Goal: Transaction & Acquisition: Purchase product/service

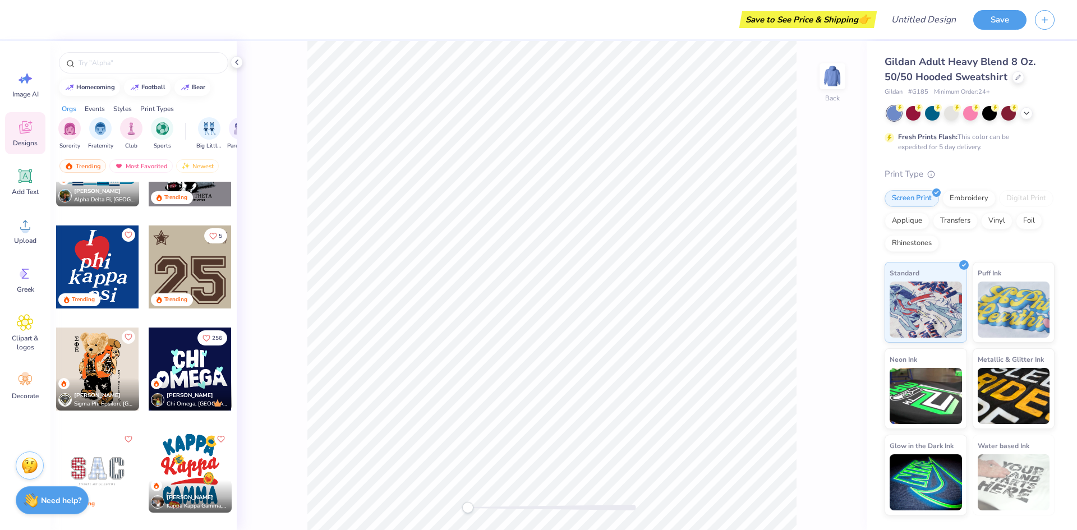
scroll to position [1183, 0]
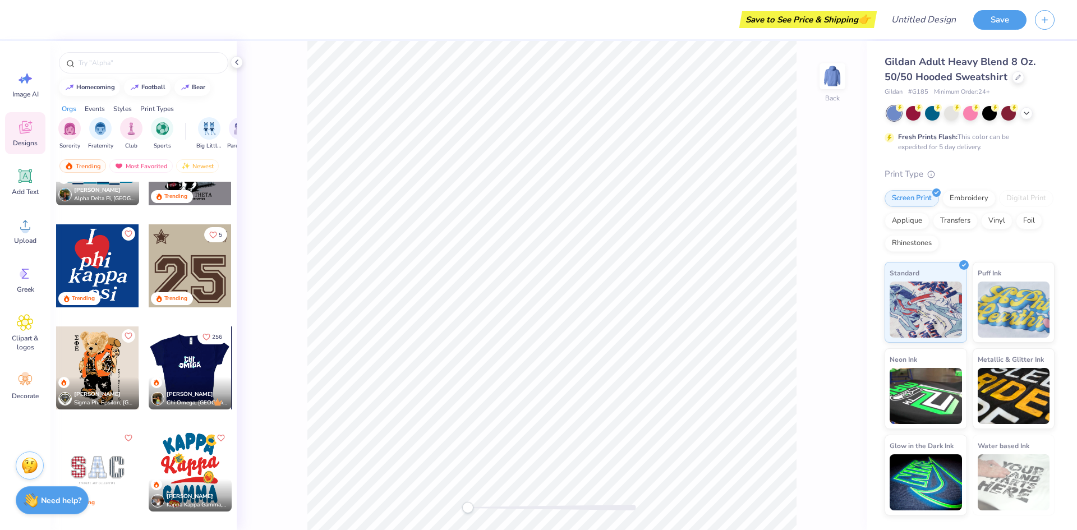
click at [182, 358] on div at bounding box center [189, 367] width 83 height 83
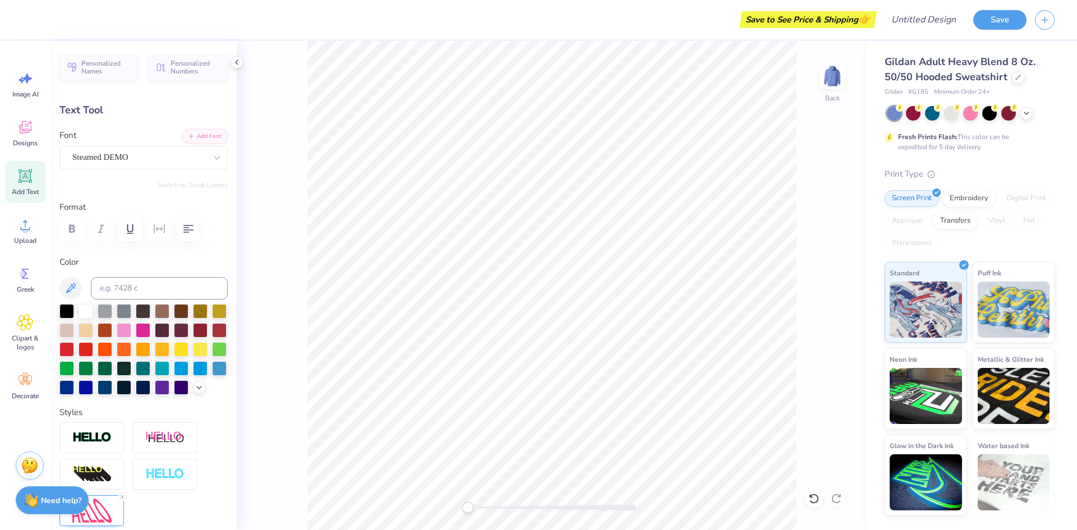
scroll to position [0, 0]
type textarea "Cheer"
click at [817, 497] on icon at bounding box center [814, 499] width 10 height 10
click at [300, 214] on div "Back" at bounding box center [552, 285] width 630 height 489
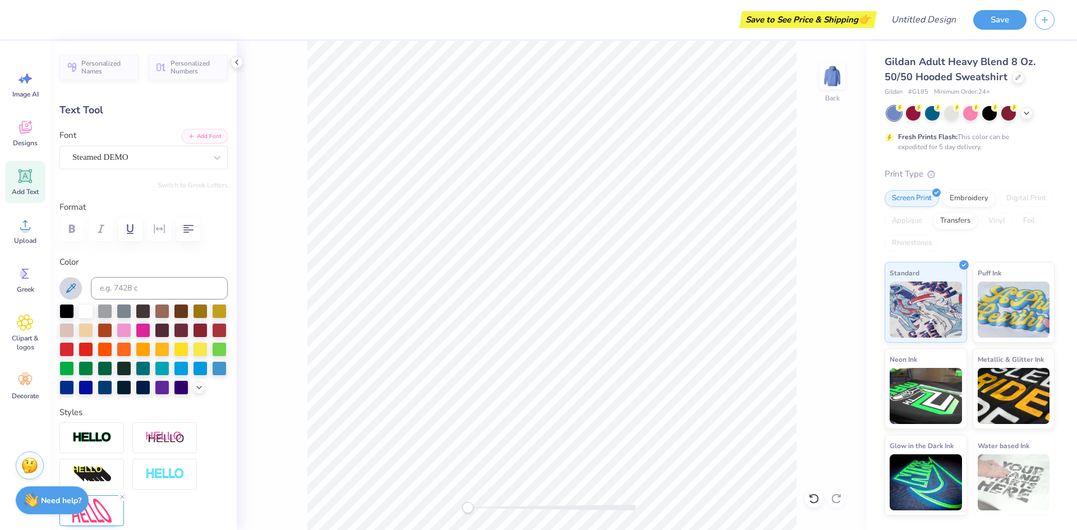
click at [233, 233] on div "Personalized Names Personalized Numbers Text Tool Add Font Font Steamed DEMO Sw…" at bounding box center [143, 285] width 186 height 489
type input "4.00"
type input "2.43"
type input "3.03"
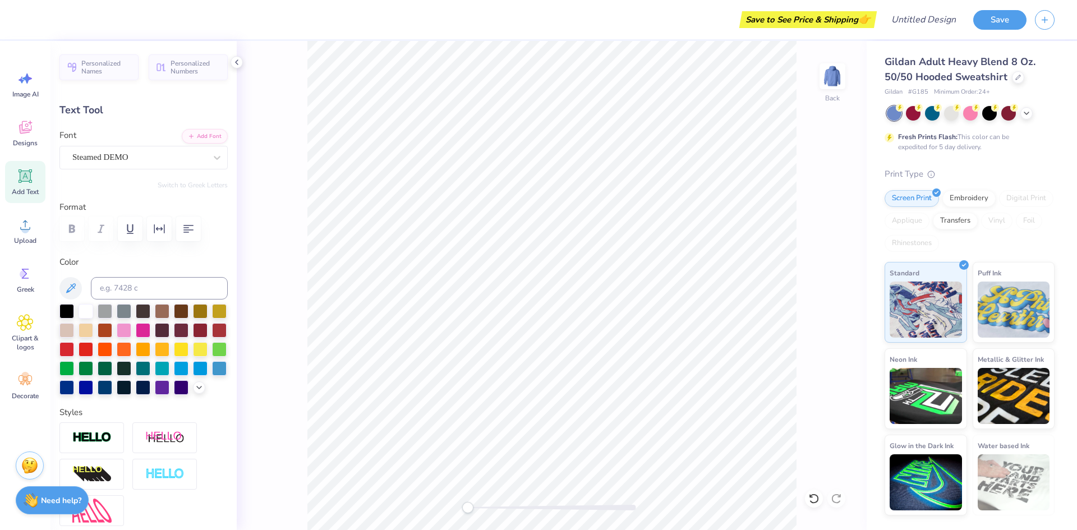
type textarea "Markham"
click at [838, 194] on div "Back" at bounding box center [552, 285] width 630 height 489
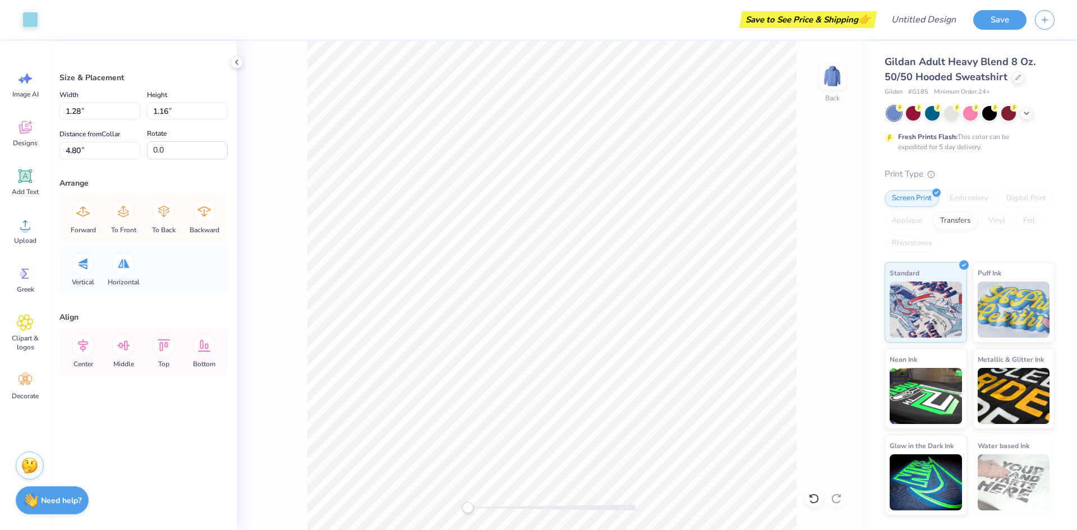
type input "0.92"
type input "0.93"
type input "3.00"
type input "1.28"
type input "1.16"
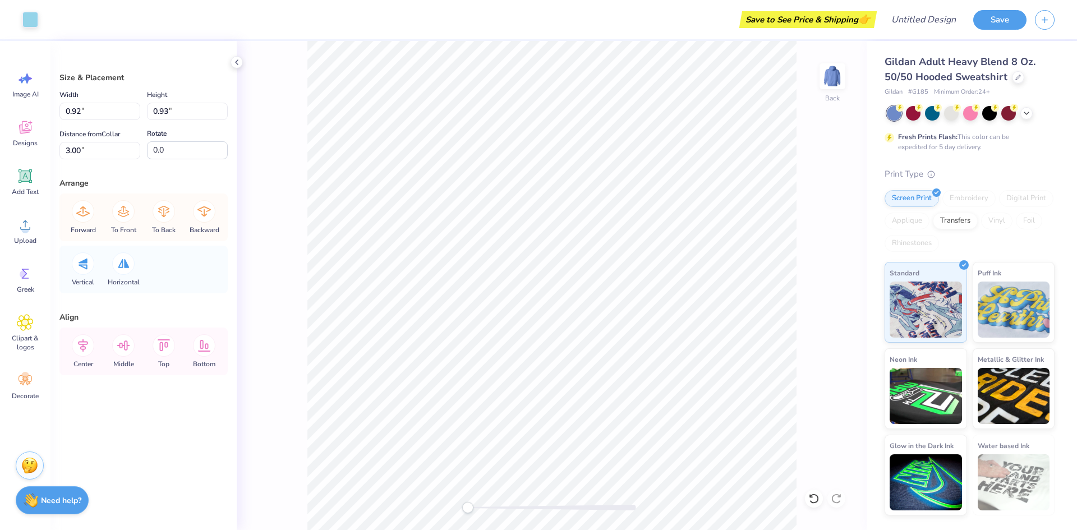
type input "5.24"
type input "0.71"
type input "0.69"
type input "4.76"
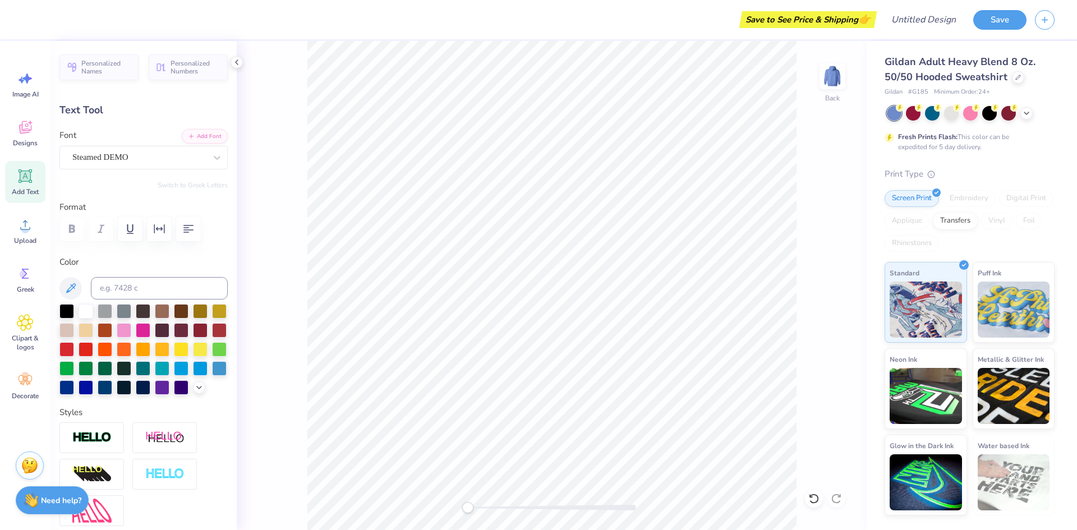
click at [801, 223] on div "Back" at bounding box center [552, 285] width 630 height 489
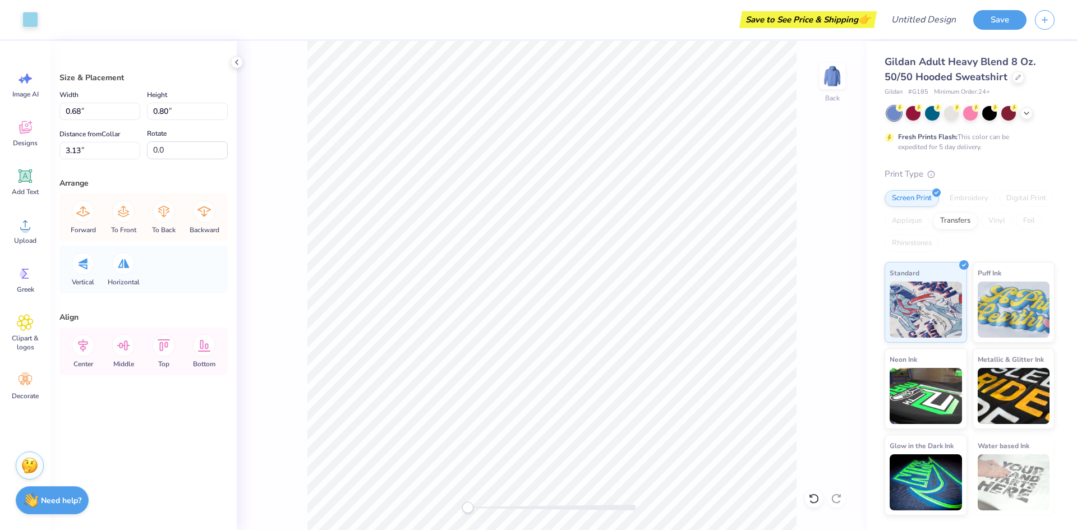
type input "0.68"
type input "0.80"
type input "3.13"
type input "0.83"
type input "0.72"
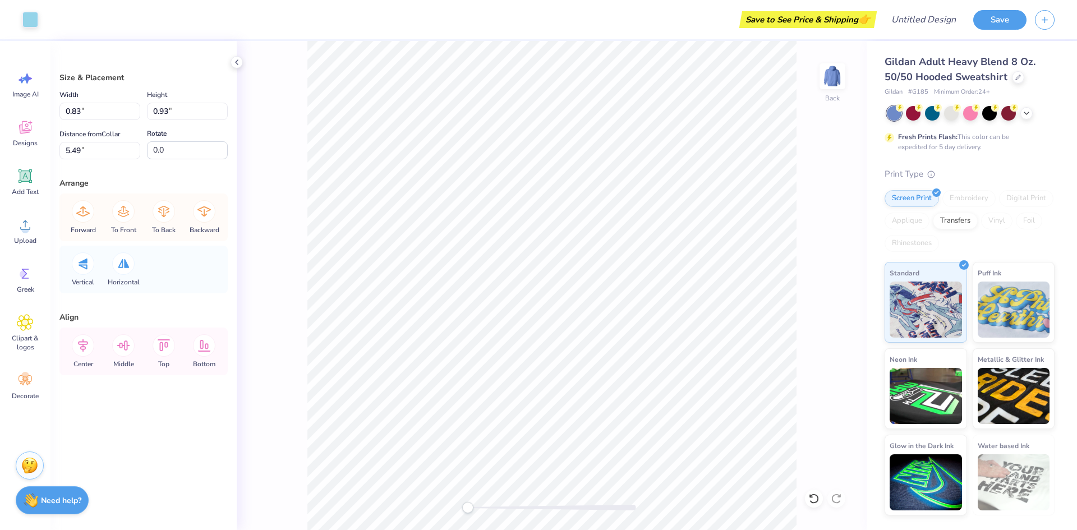
type input "5.24"
type input "0.71"
type input "0.69"
type input "4.55"
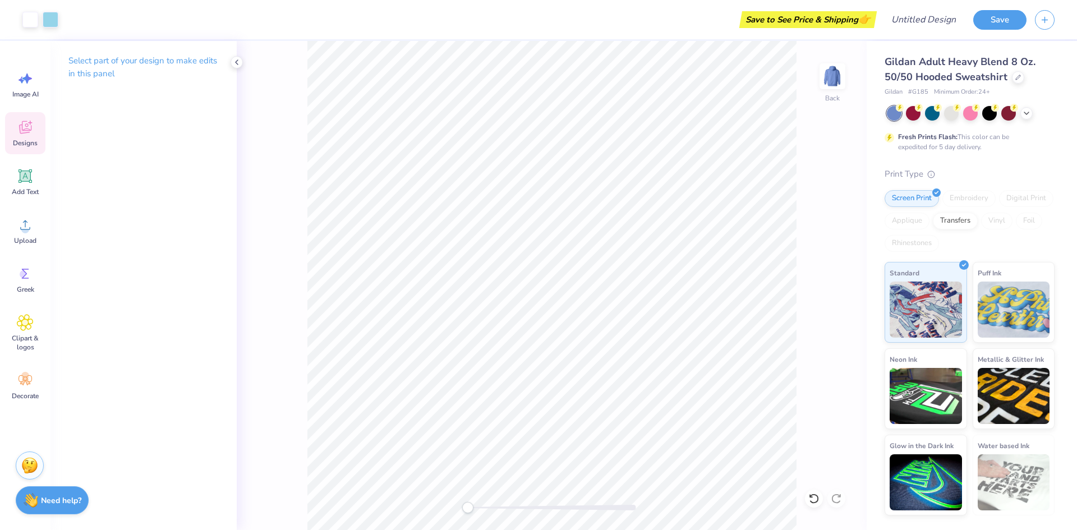
click at [22, 113] on div "Designs" at bounding box center [25, 133] width 40 height 42
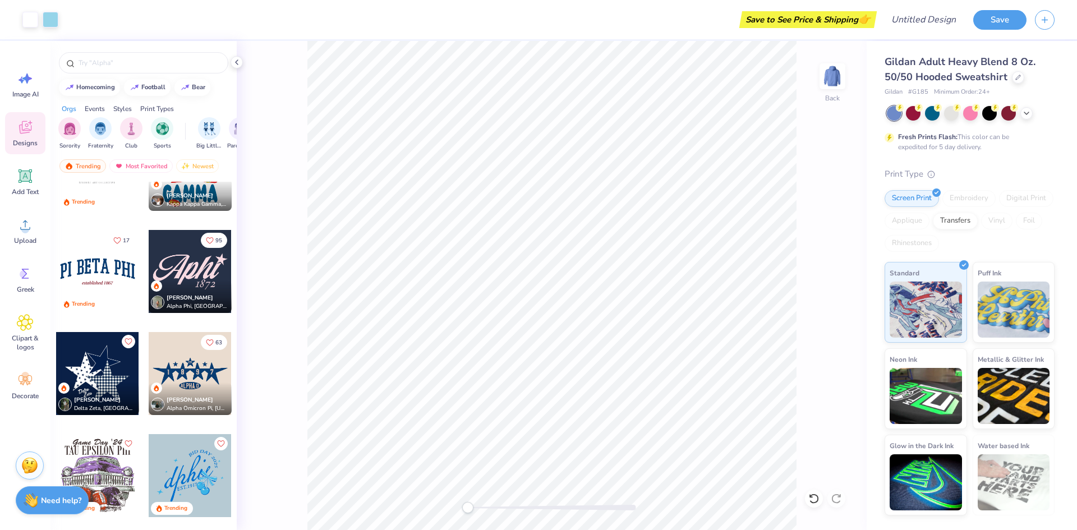
scroll to position [1531, 0]
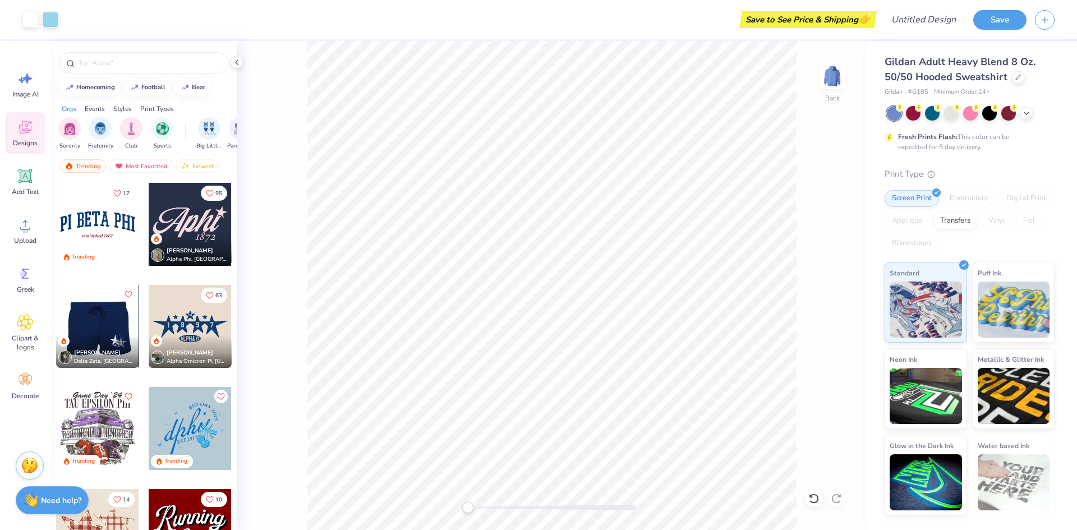
click at [107, 325] on div at bounding box center [97, 326] width 83 height 83
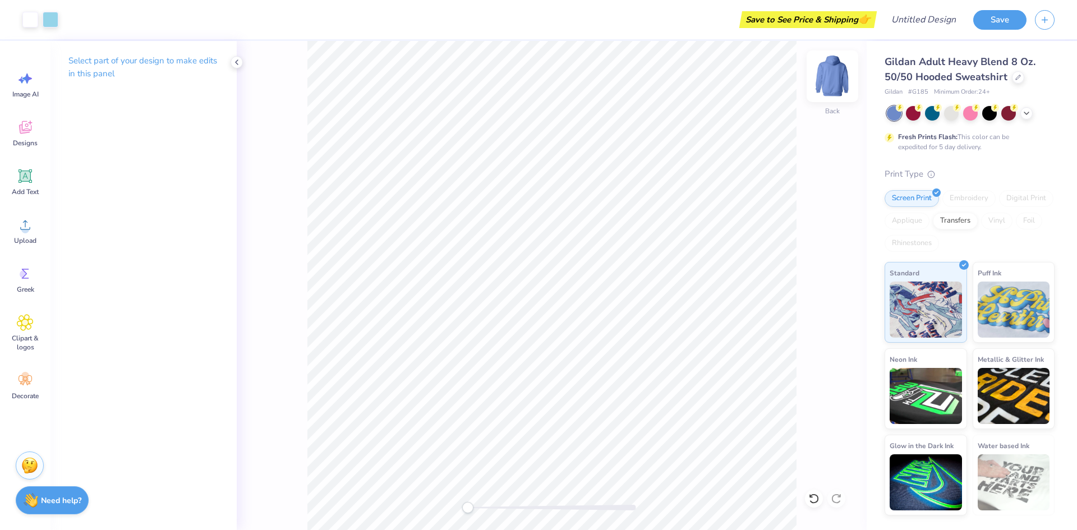
click at [840, 70] on img at bounding box center [832, 76] width 45 height 45
click at [22, 143] on span "Designs" at bounding box center [25, 143] width 25 height 9
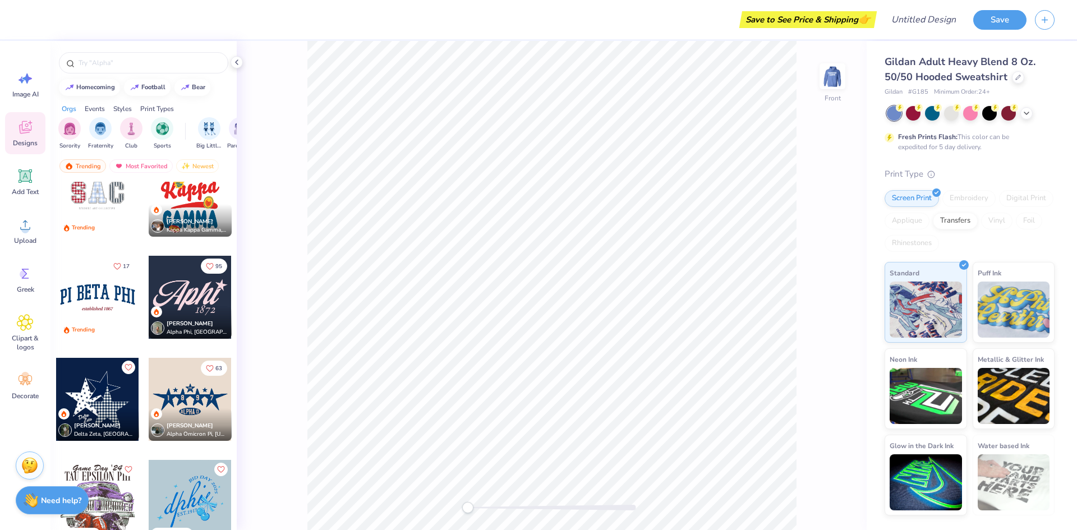
scroll to position [1460, 0]
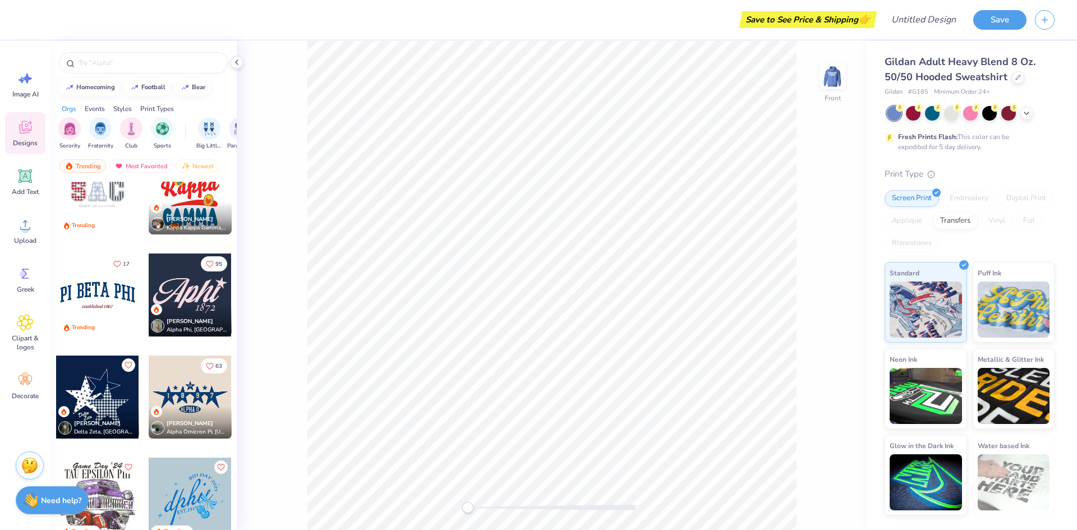
click at [96, 392] on div at bounding box center [97, 397] width 83 height 83
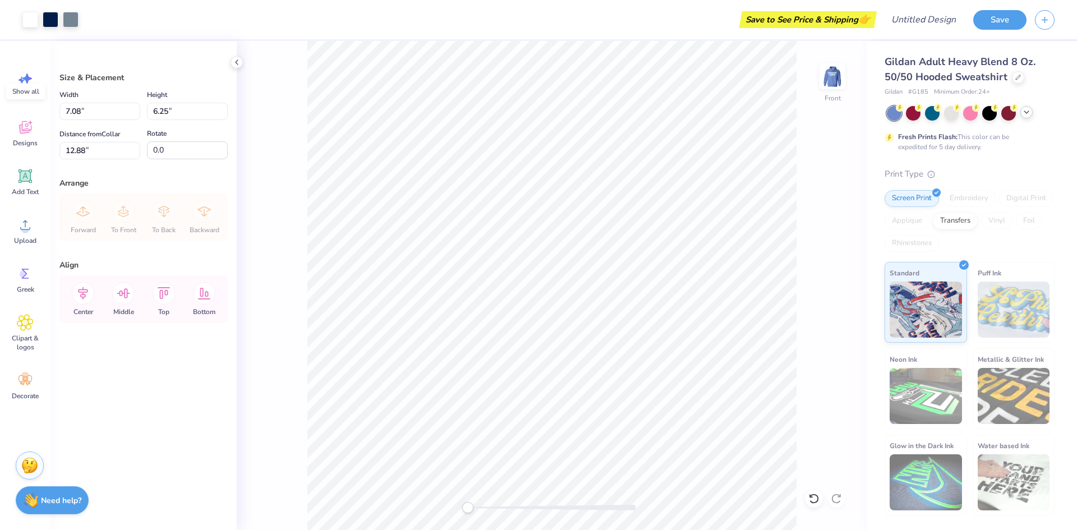
click at [1028, 114] on icon at bounding box center [1026, 112] width 9 height 9
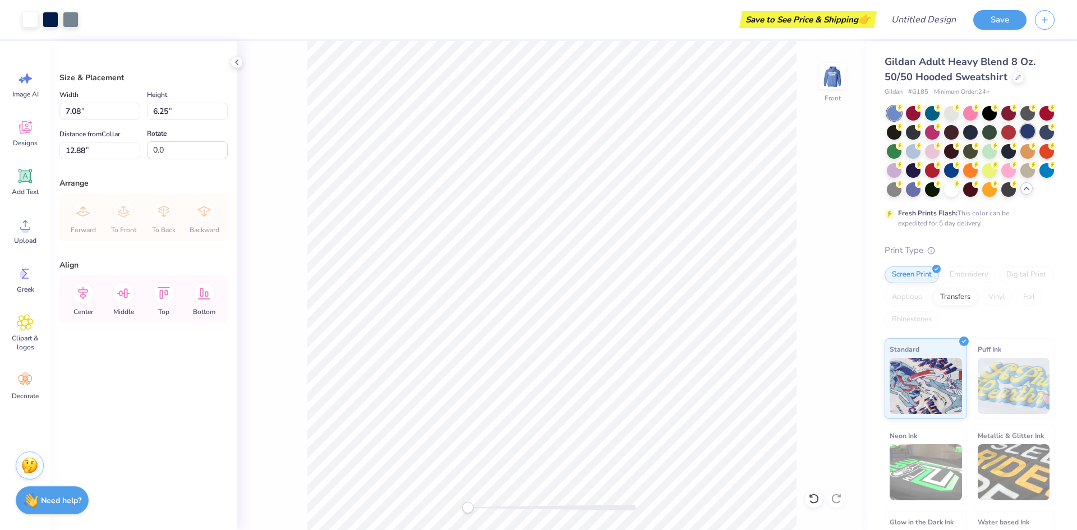
click at [1028, 131] on div at bounding box center [1027, 131] width 15 height 15
click at [1061, 224] on div "Gildan Adult Heavy Blend 8 Oz. 50/50 Hooded Sweatshirt Gildan # G185 Minimum Or…" at bounding box center [972, 316] width 210 height 551
type input "8.54"
click at [990, 105] on div at bounding box center [989, 112] width 15 height 15
click at [896, 188] on div at bounding box center [894, 188] width 15 height 15
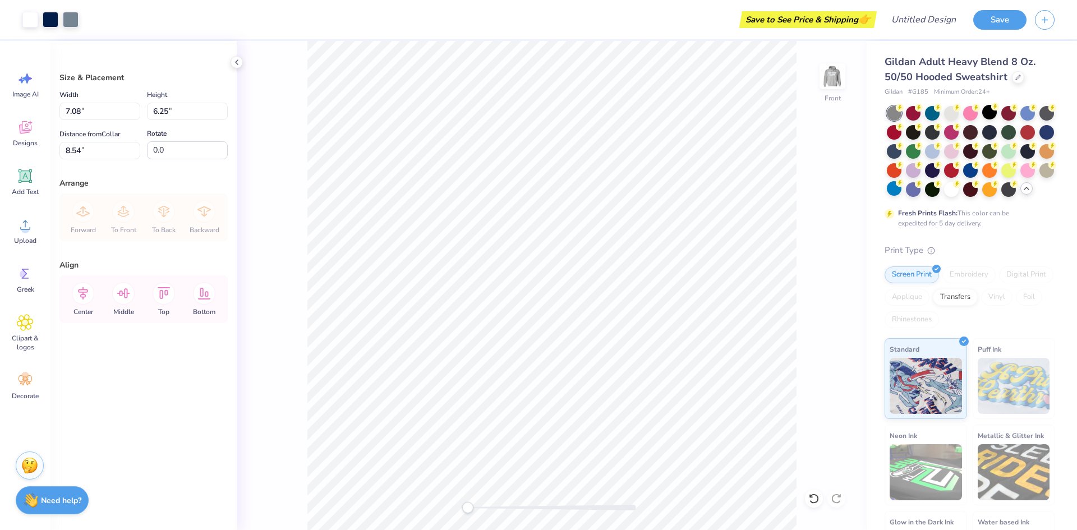
type input "10.89"
type input "9.61"
type input "12.43"
type input "14.99"
type input "13.23"
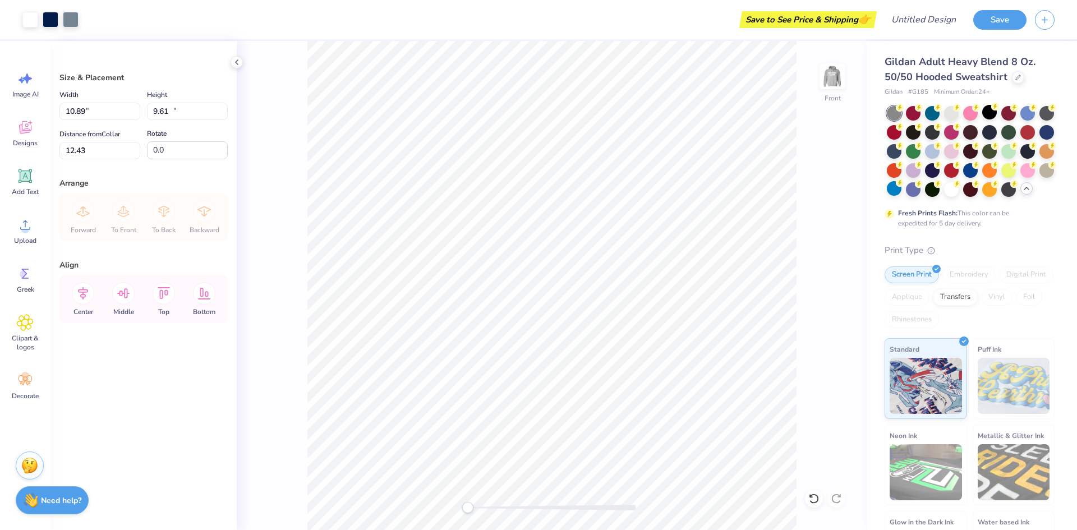
type input "8.80"
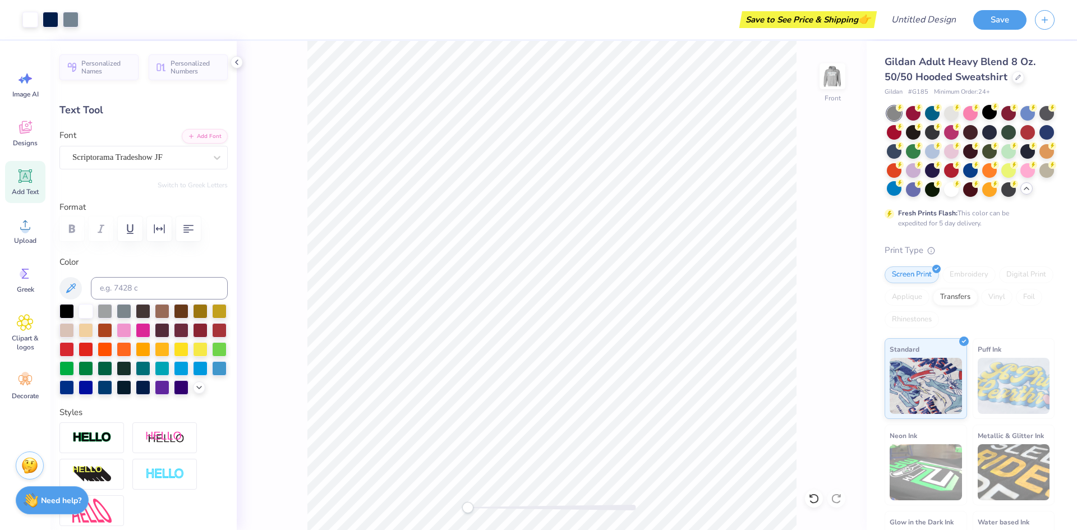
type input "0.0"
click at [813, 499] on icon at bounding box center [813, 498] width 11 height 11
type input "2.59"
type input "1.33"
type input "16.07"
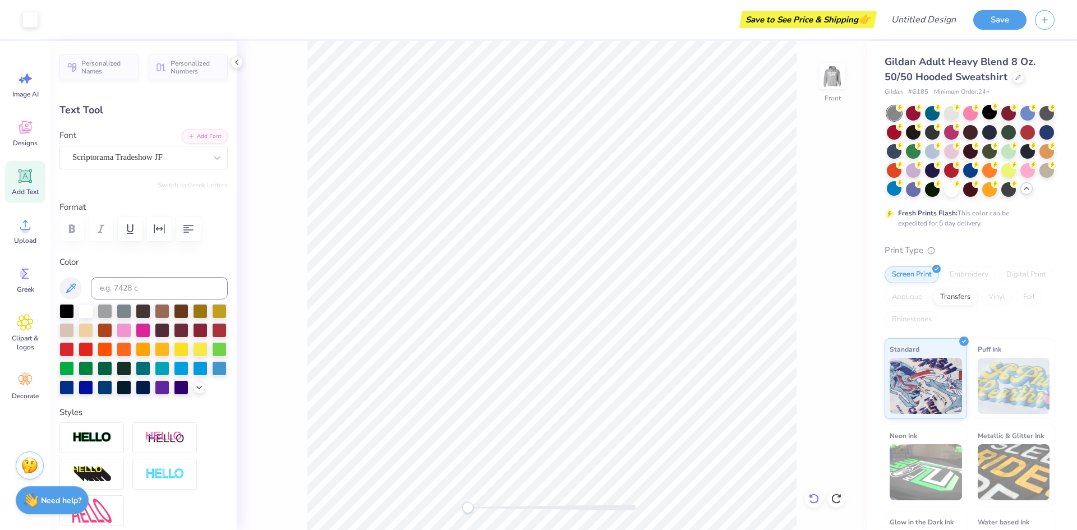
type input "-20.3"
type textarea "Markham"
type input "1.97"
type input "1.23"
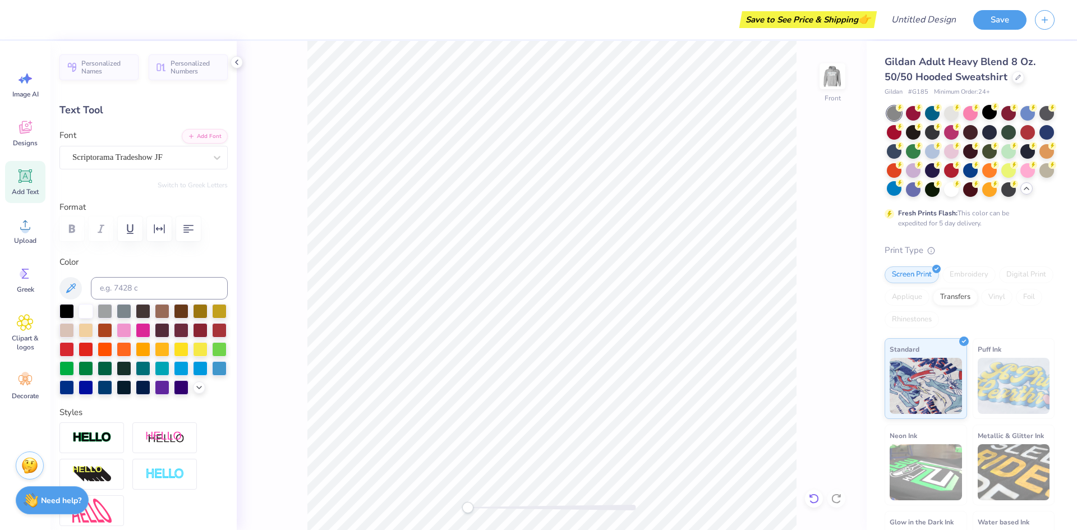
type input "16.92"
type textarea "Cheer"
click at [800, 324] on div "Front" at bounding box center [552, 285] width 630 height 489
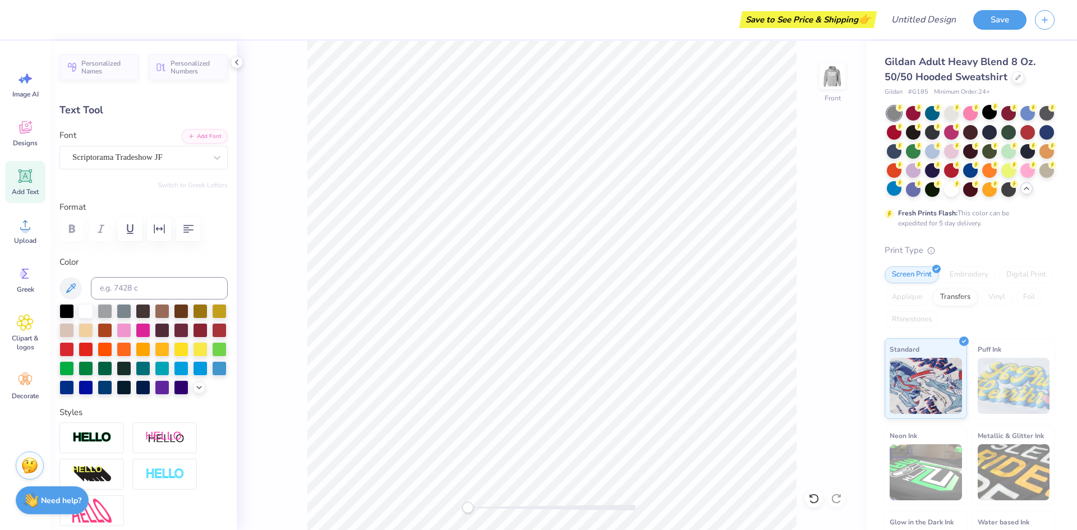
click at [287, 330] on div "Front" at bounding box center [552, 285] width 630 height 489
type input "0.0"
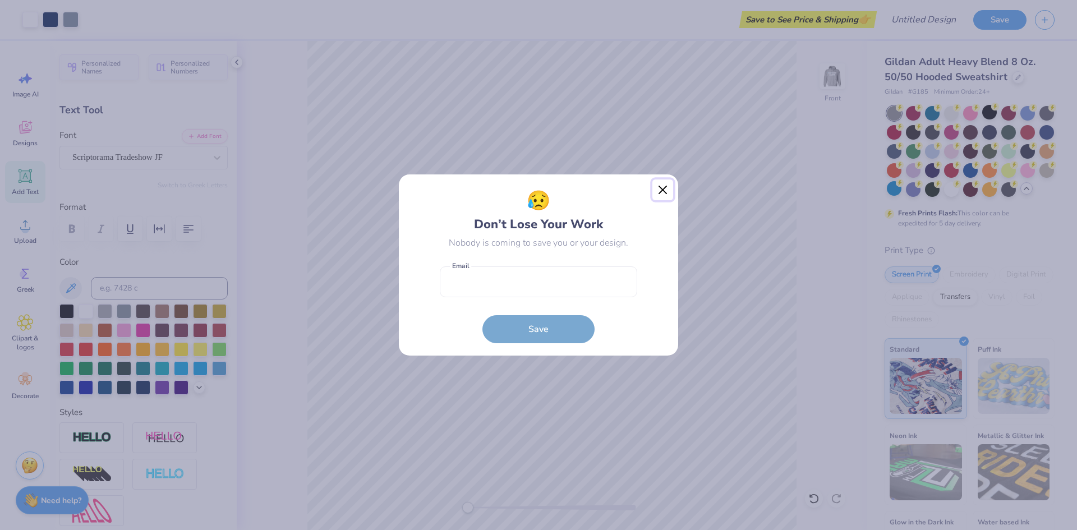
click at [668, 191] on button "Close" at bounding box center [662, 190] width 21 height 21
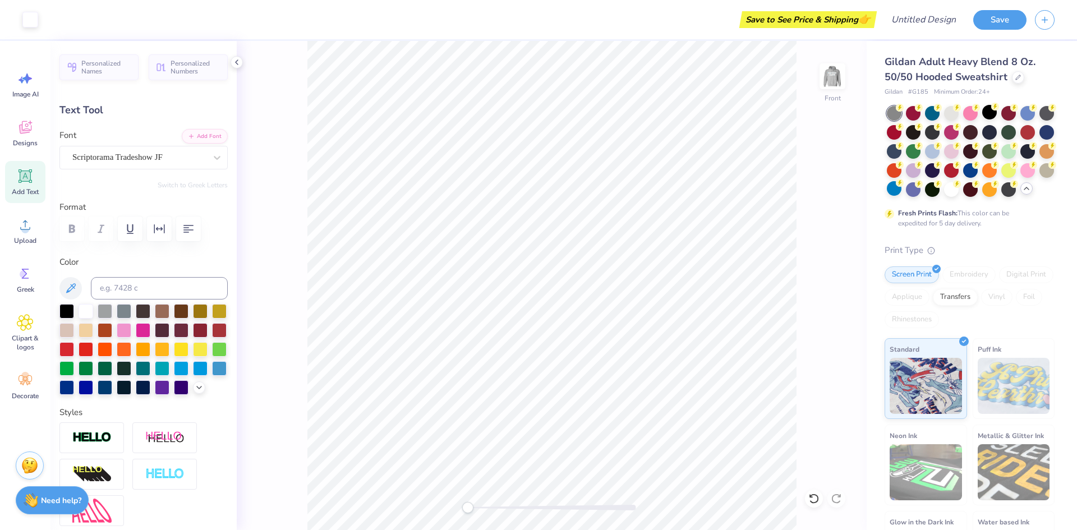
type input "2.50"
type input "16.94"
click at [833, 300] on div "Front" at bounding box center [552, 285] width 630 height 489
type input "0.0"
click at [833, 85] on img at bounding box center [832, 76] width 45 height 45
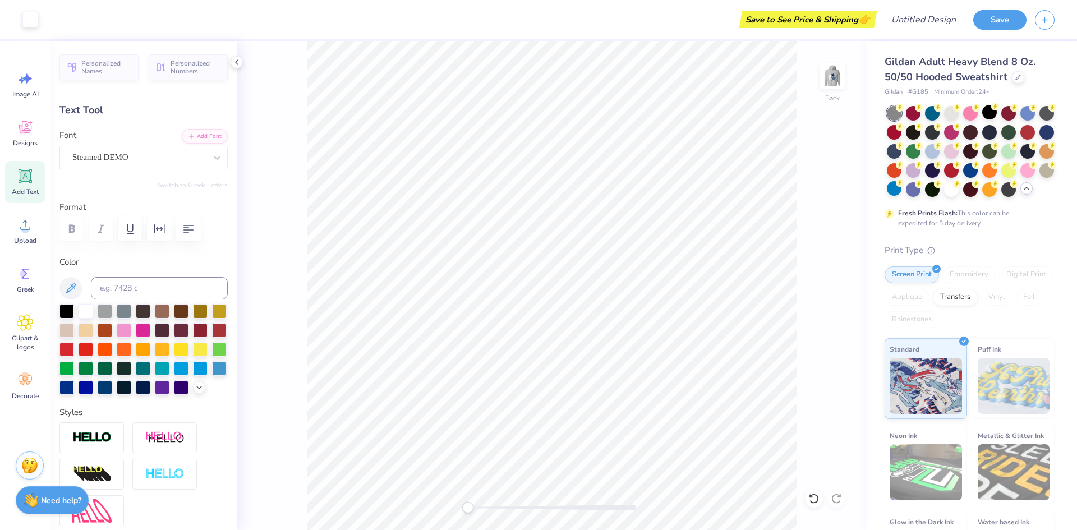
type input "13.04"
type input "2.44"
type input "3.00"
type input "9.19"
type input "2.49"
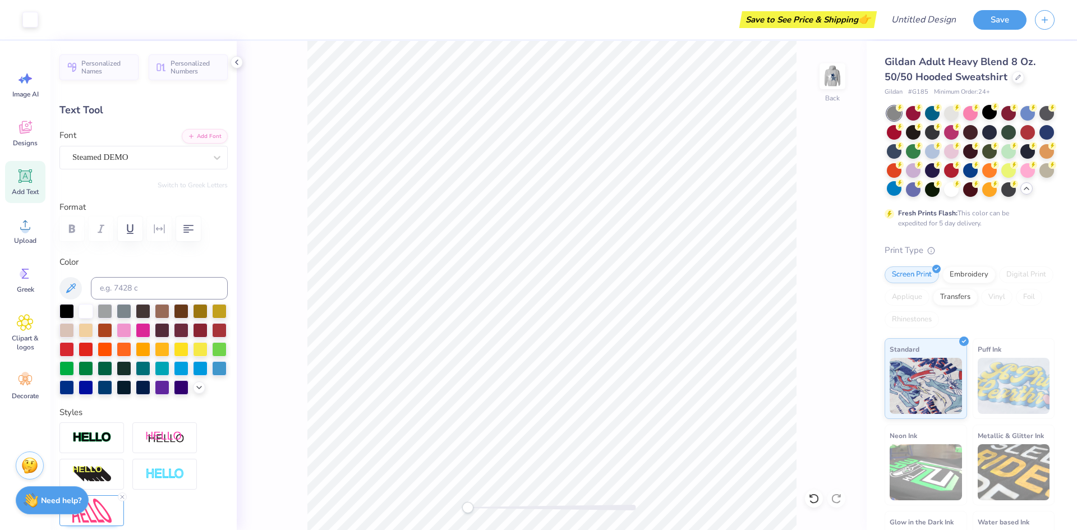
type input "6.01"
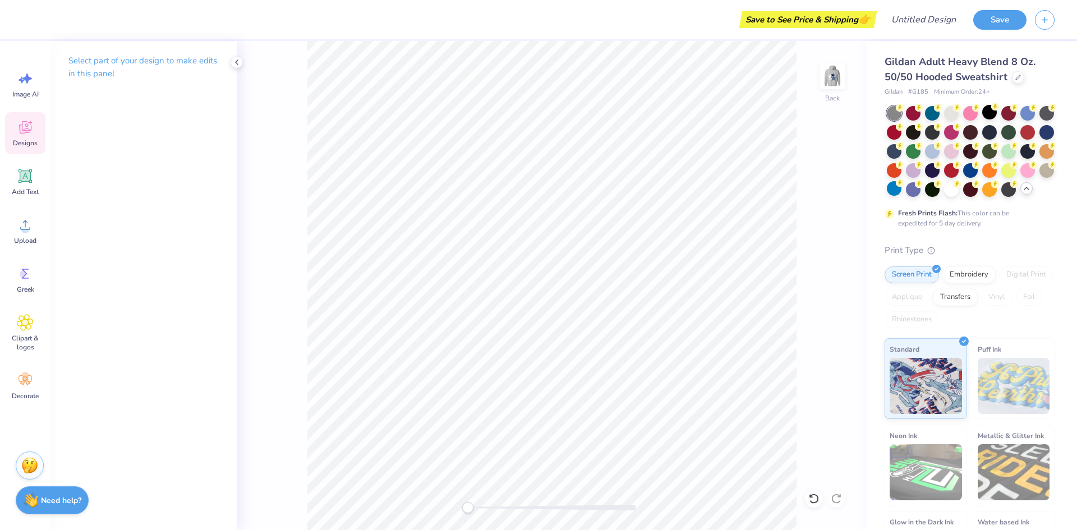
click at [28, 123] on icon at bounding box center [25, 127] width 17 height 17
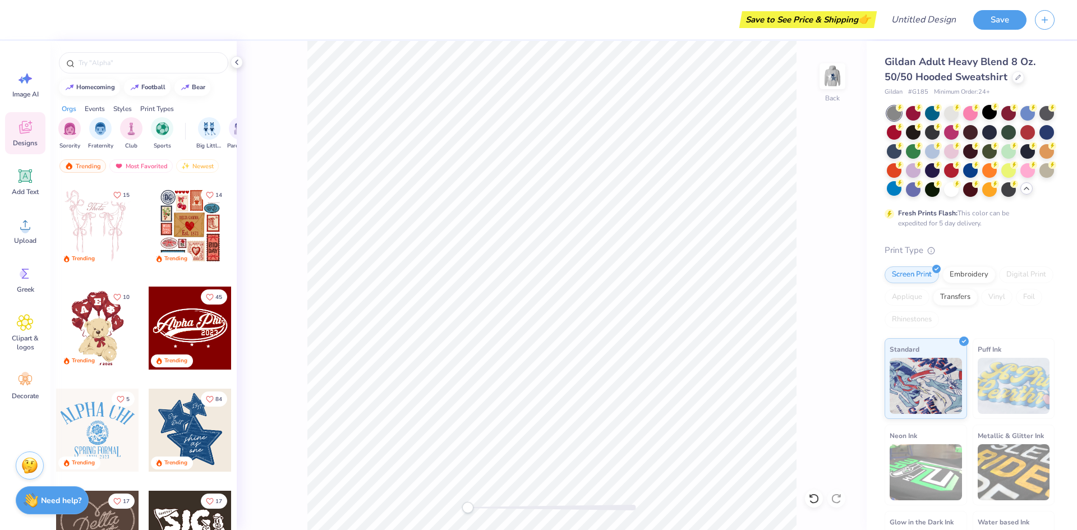
scroll to position [100, 0]
click at [206, 335] on div at bounding box center [190, 327] width 83 height 83
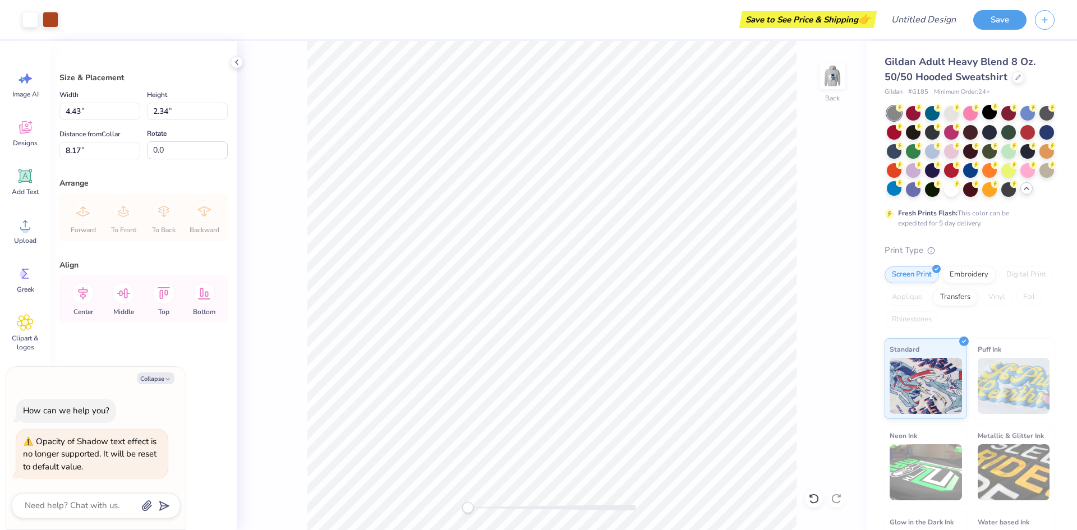
type textarea "x"
type input "4.43"
type input "2.34"
type input "8.17"
click at [847, 203] on div "Back" at bounding box center [552, 285] width 630 height 489
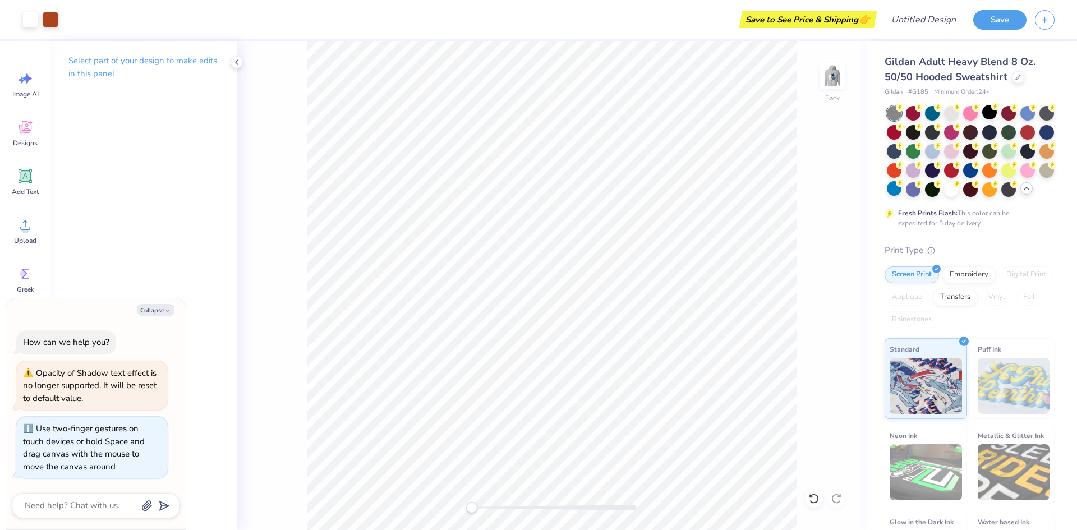
click at [541, 508] on div at bounding box center [552, 508] width 168 height 6
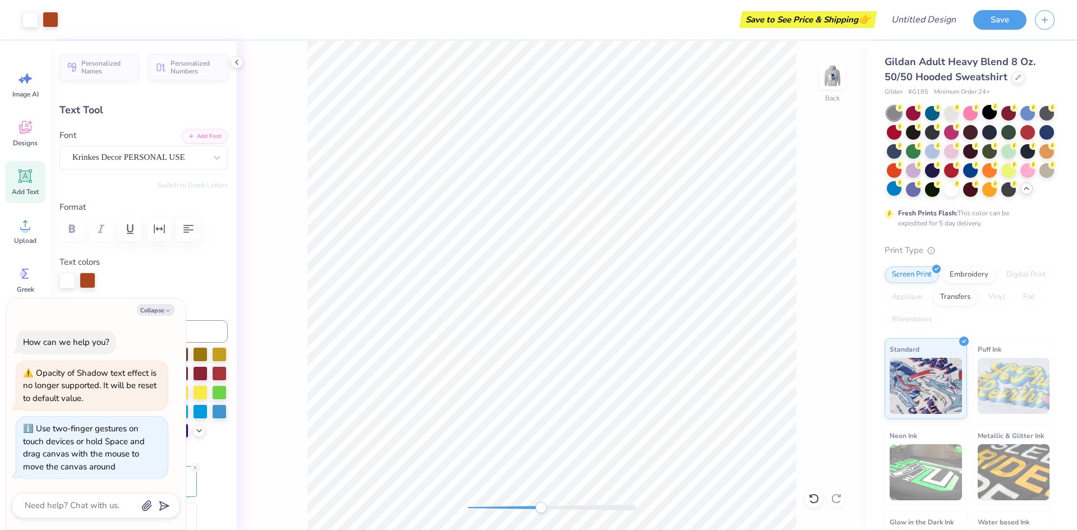
type textarea "x"
type textarea "Phi0"
type textarea "x"
type textarea "M Phi0"
type textarea "x"
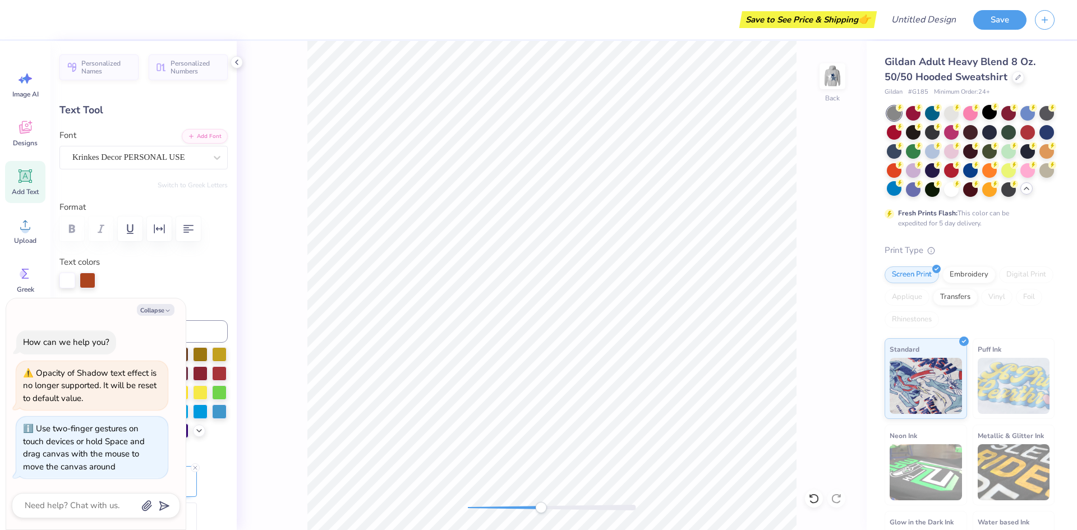
type textarea "Ma Phi0"
type textarea "x"
type textarea "Mark Phi0"
type textarea "x"
type textarea "Markh Phi0"
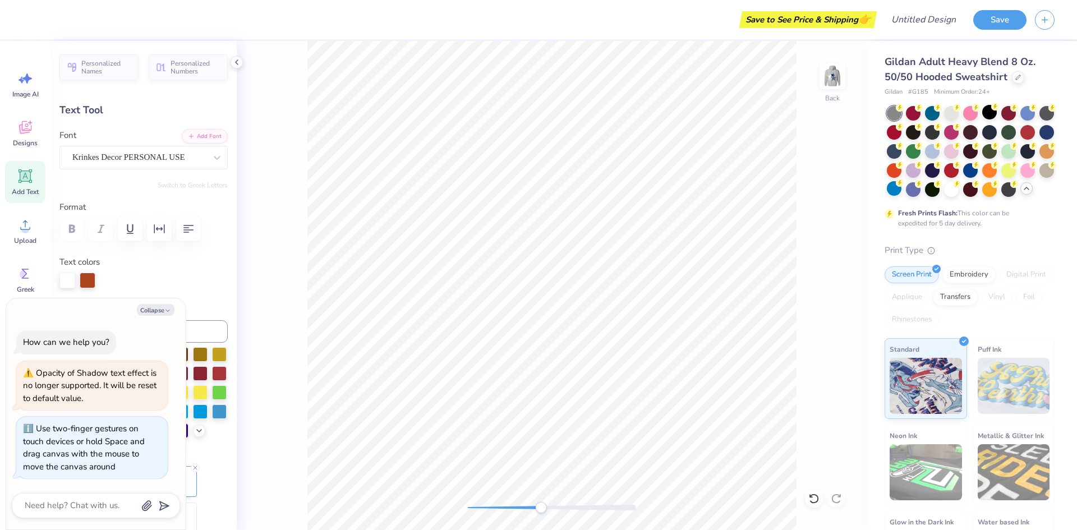
type textarea "x"
type textarea "Markham Phi0"
type textarea "x"
type textarea "Markham Phi0"
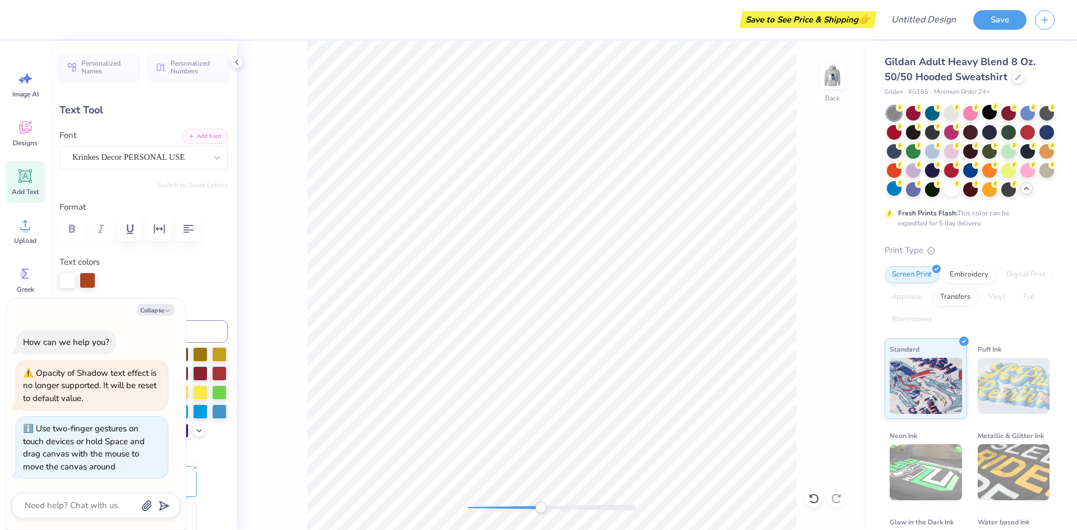
type textarea "x"
type textarea "Markham"
type textarea "x"
type textarea "[PERSON_NAME]"
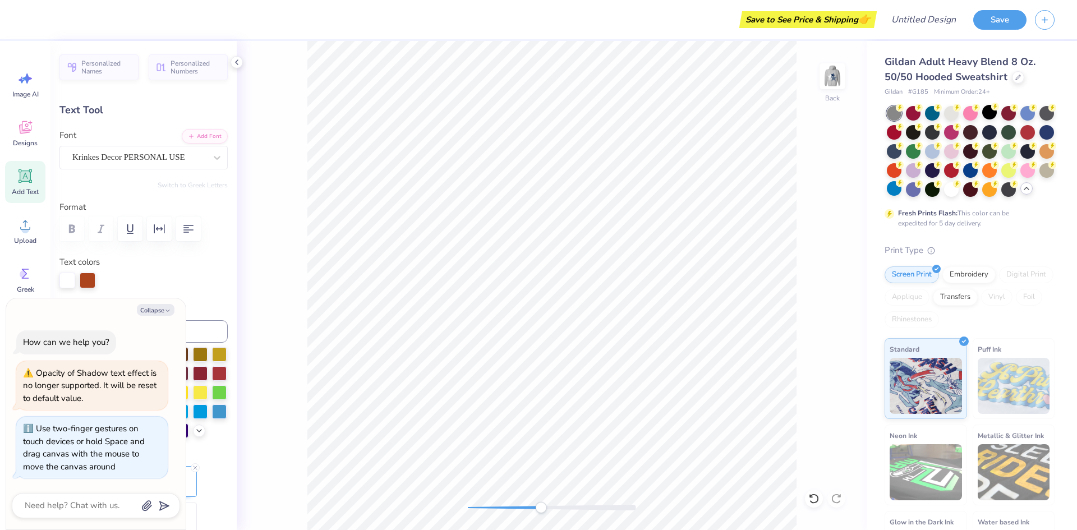
type textarea "x"
type textarea "[PERSON_NAME]"
type textarea "x"
type textarea "[PERSON_NAME]"
type textarea "x"
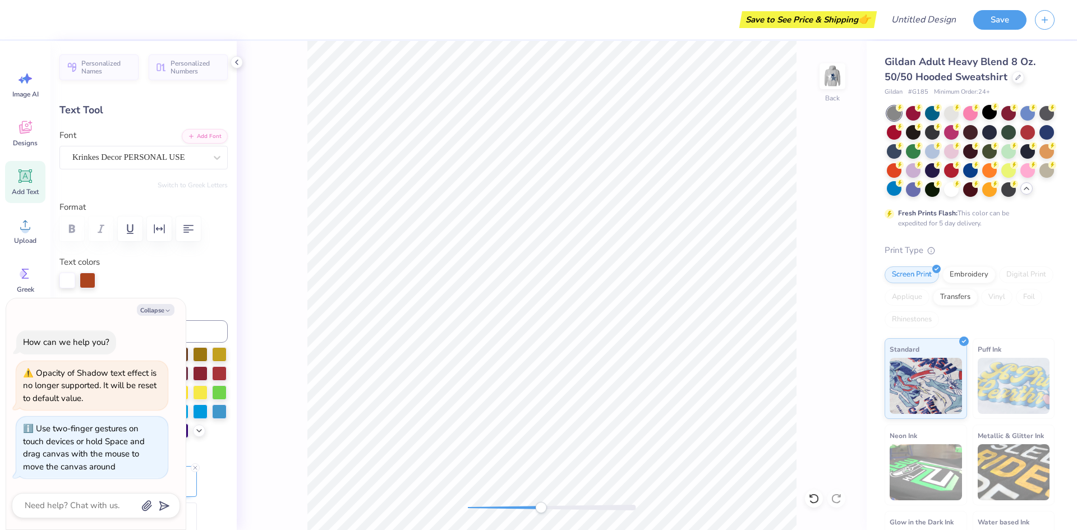
type textarea "[PERSON_NAME]"
type textarea "x"
type textarea "[PERSON_NAME]"
type textarea "x"
type textarea "[PERSON_NAME]"
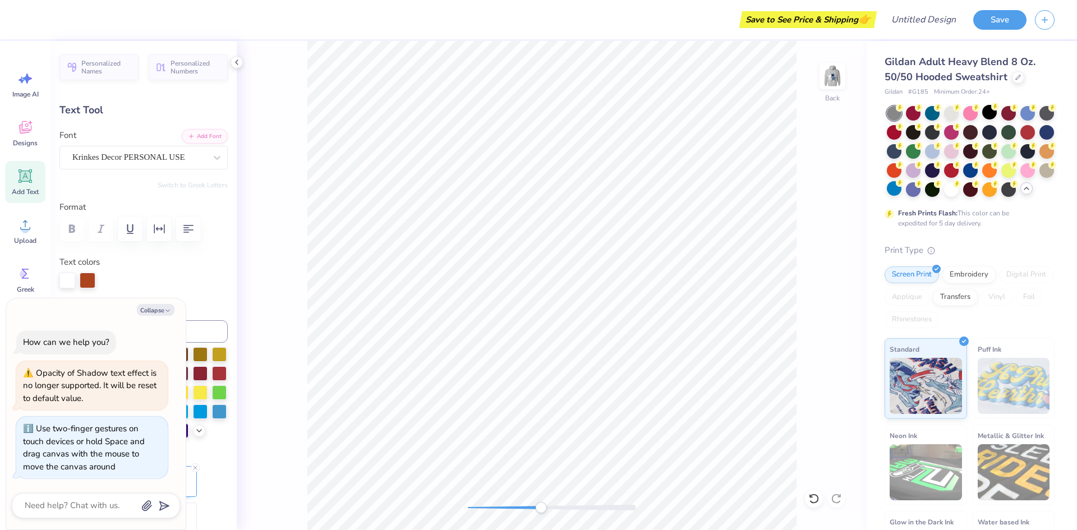
type textarea "x"
type textarea "[PERSON_NAME]"
type textarea "x"
type textarea "Markham C"
type textarea "x"
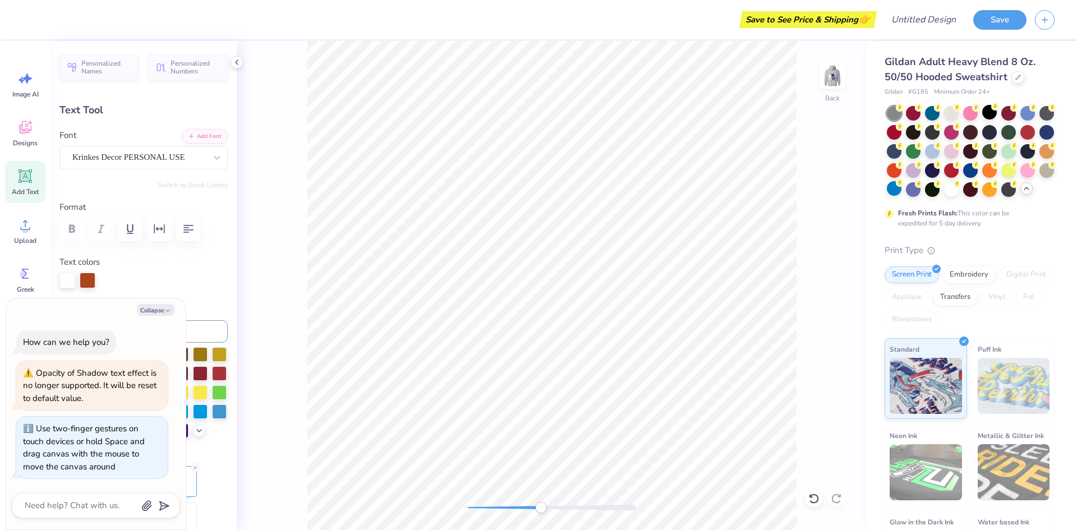
type textarea "Markham"
click at [810, 493] on icon at bounding box center [813, 498] width 11 height 11
click at [815, 498] on icon at bounding box center [813, 498] width 11 height 11
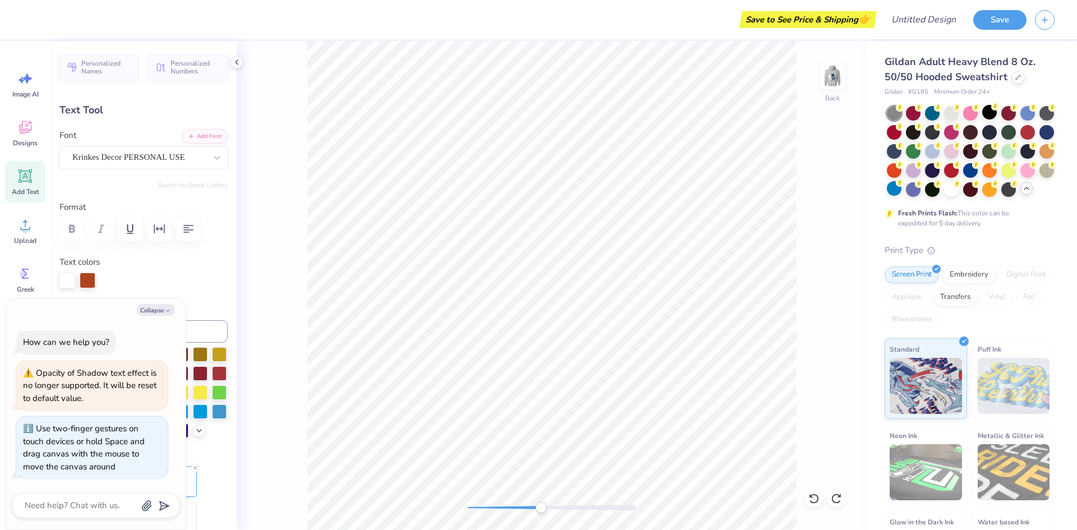
type textarea "x"
type input "0.0"
click at [840, 495] on icon at bounding box center [839, 496] width 2 height 2
click at [763, 435] on div "Back" at bounding box center [552, 285] width 630 height 489
type textarea "x"
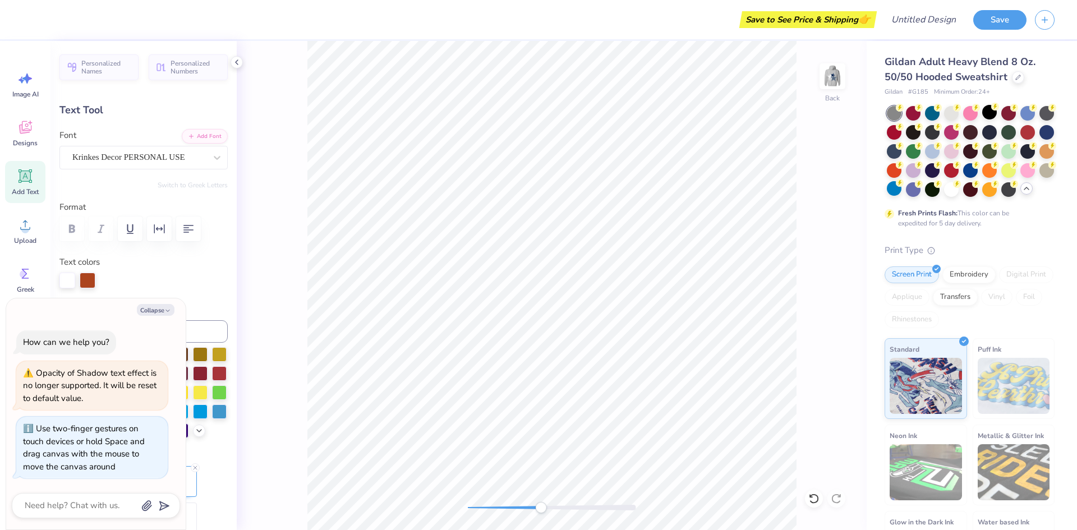
type textarea "Alpha i0"
type textarea "x"
type textarea "Alphi0"
type textarea "x"
type textarea "Alpi0"
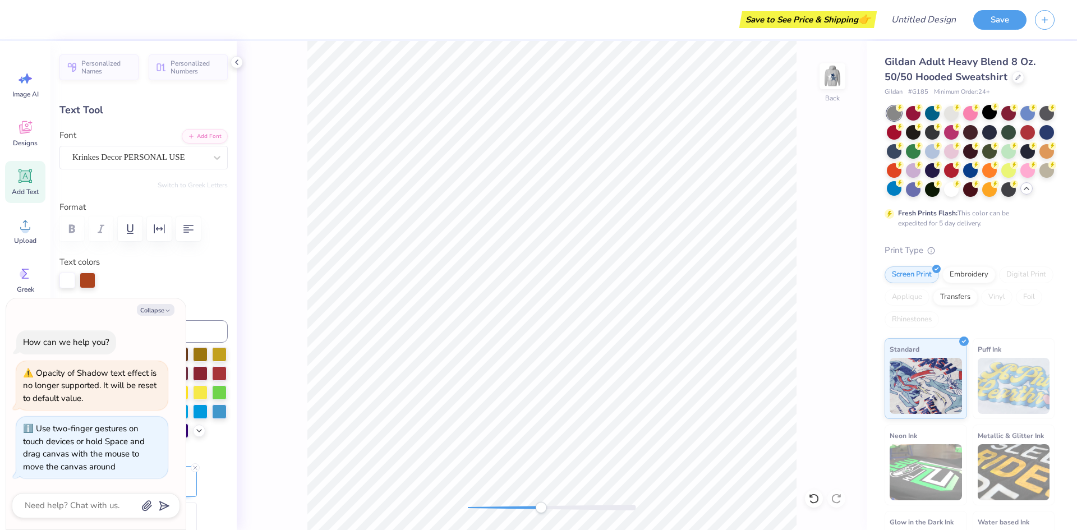
type textarea "x"
type textarea "Ai0"
type textarea "x"
type textarea "i0"
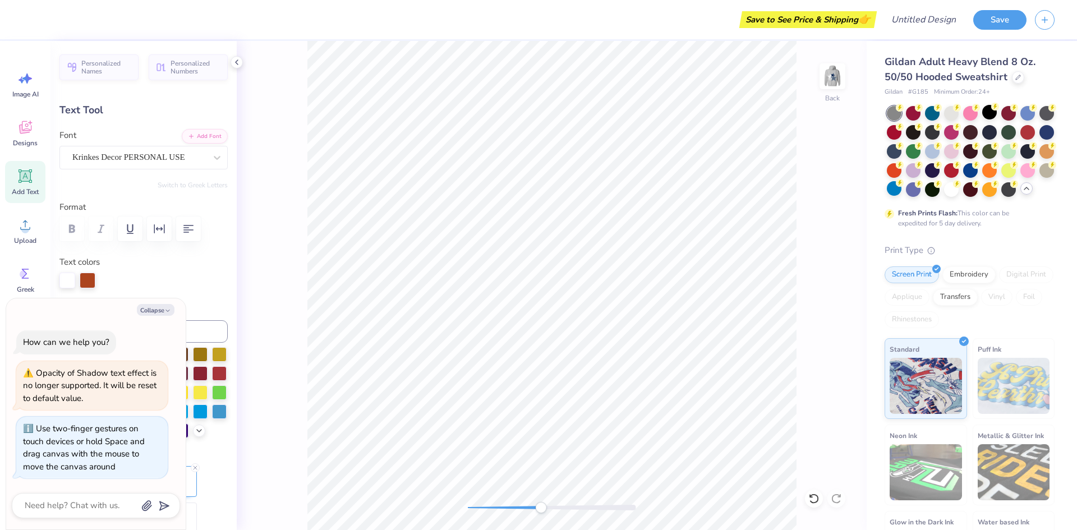
type textarea "x"
type textarea "Mi0"
type textarea "x"
type textarea "Mali0"
type textarea "x"
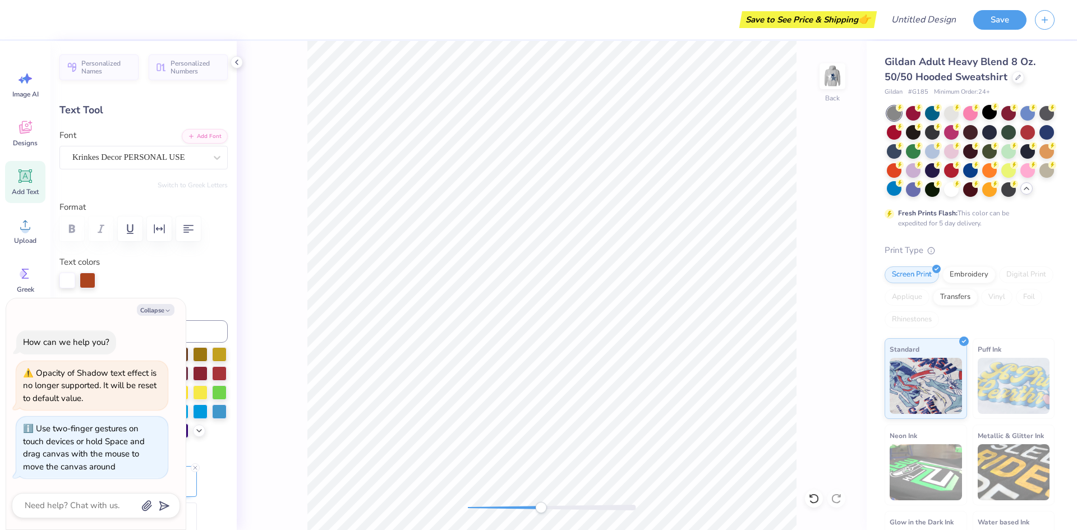
scroll to position [0, 1]
type textarea "Mai0"
type textarea "x"
type textarea "Mari0"
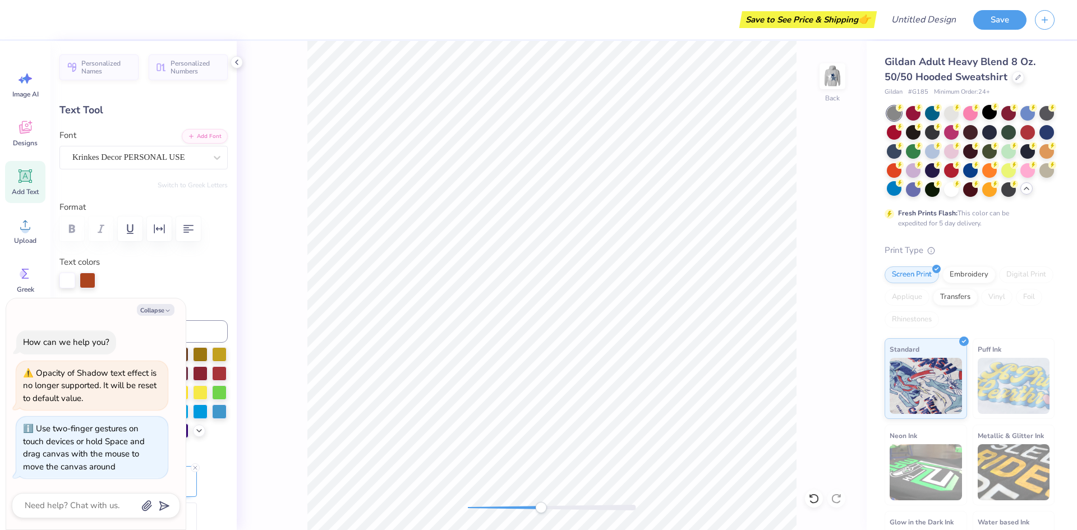
type textarea "x"
type textarea "Markji0"
type textarea "x"
type textarea "Markji0"
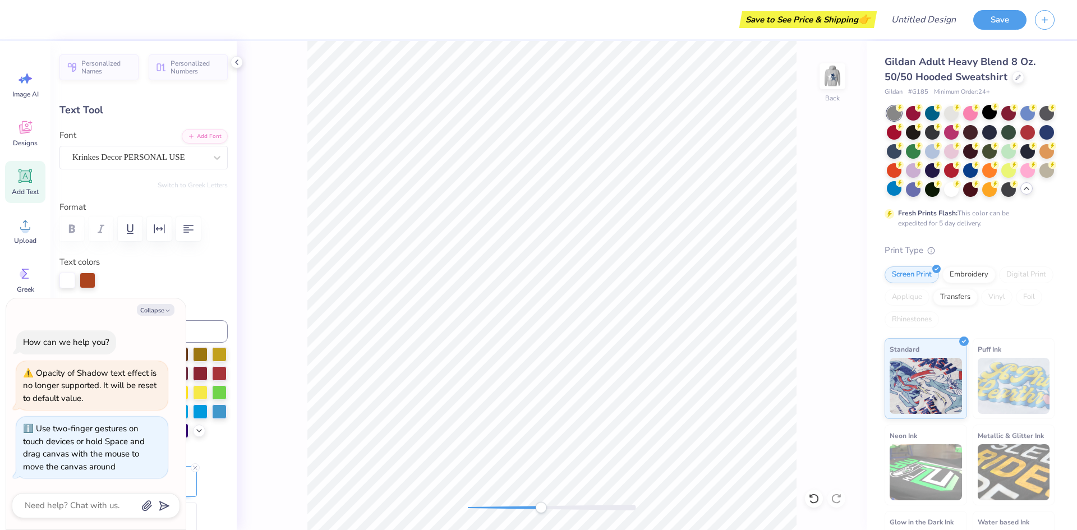
type textarea "x"
type textarea "Marki0"
type textarea "x"
type textarea "Mari0"
type textarea "x"
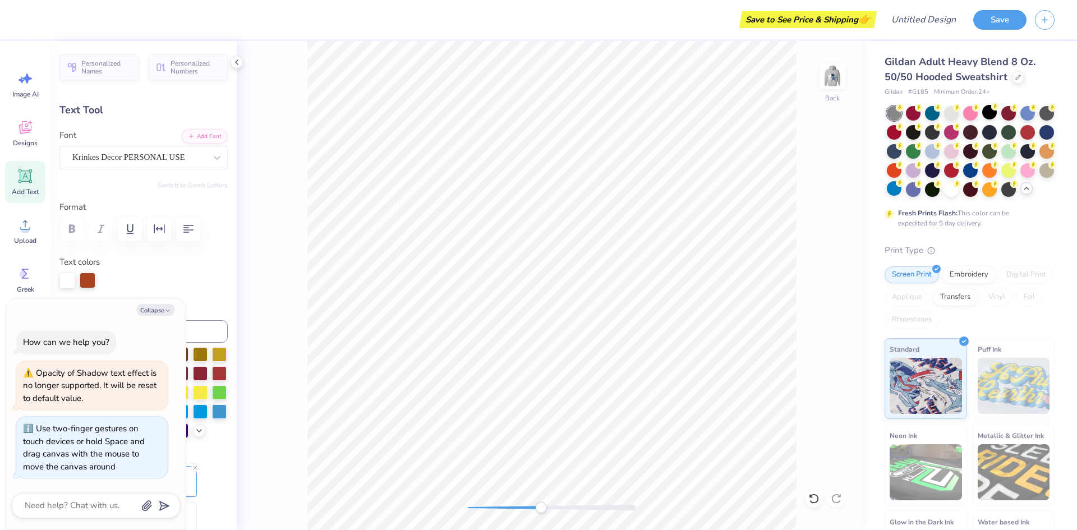
type textarea "Mai0"
type textarea "x"
type textarea "Mari0"
type textarea "x"
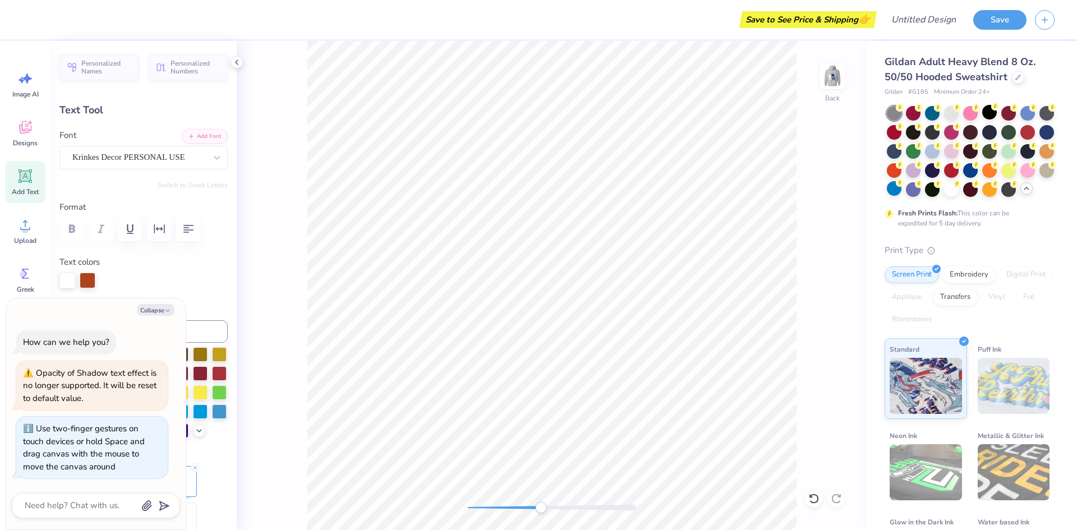
type textarea "Marki0"
type textarea "x"
type textarea "Markhami0"
type textarea "x"
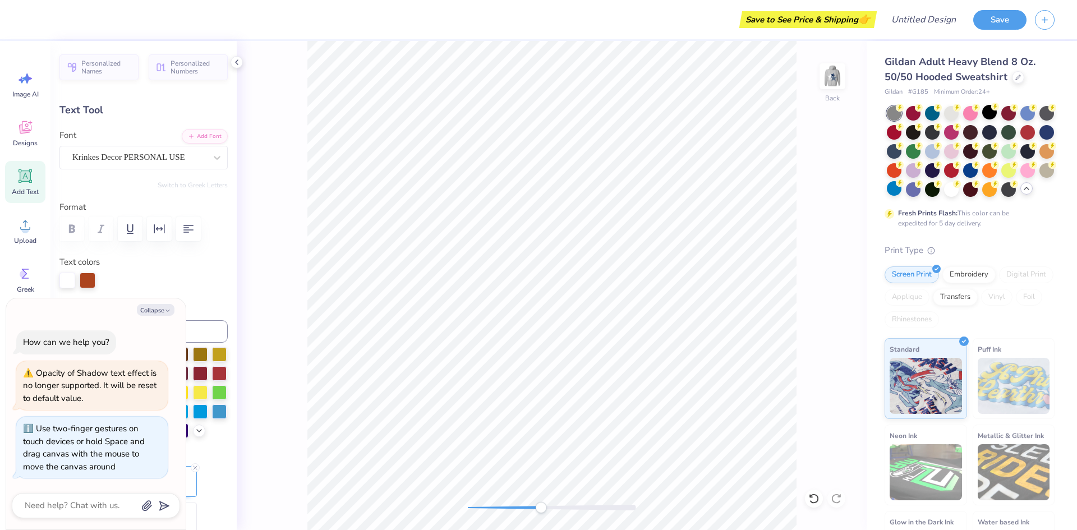
type textarea "Markham i0"
type textarea "x"
type textarea "Markham Ci0"
type textarea "x"
type textarea "Markham Chi0"
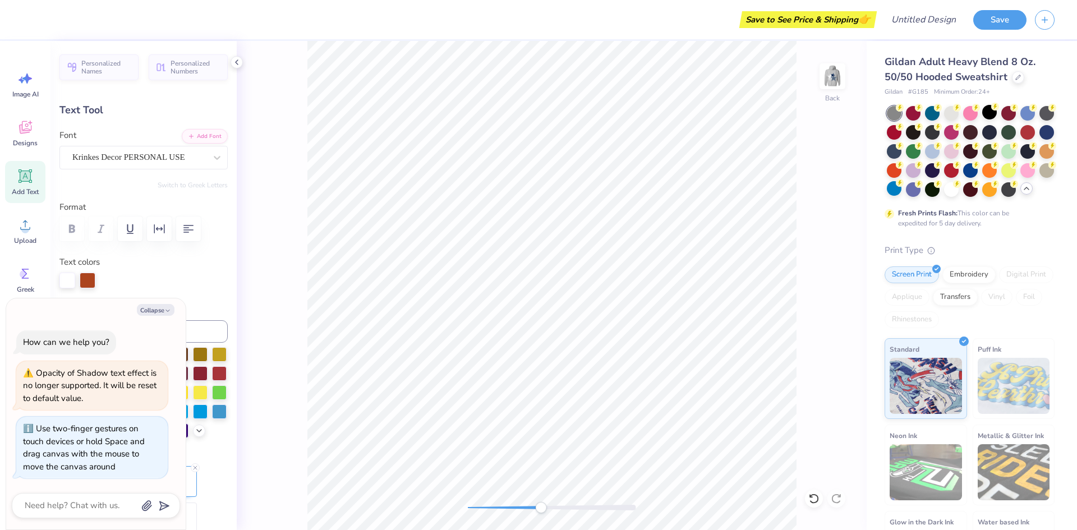
type textarea "x"
type textarea "Markham Chei0"
type textarea "x"
type textarea "Markham Cheei0"
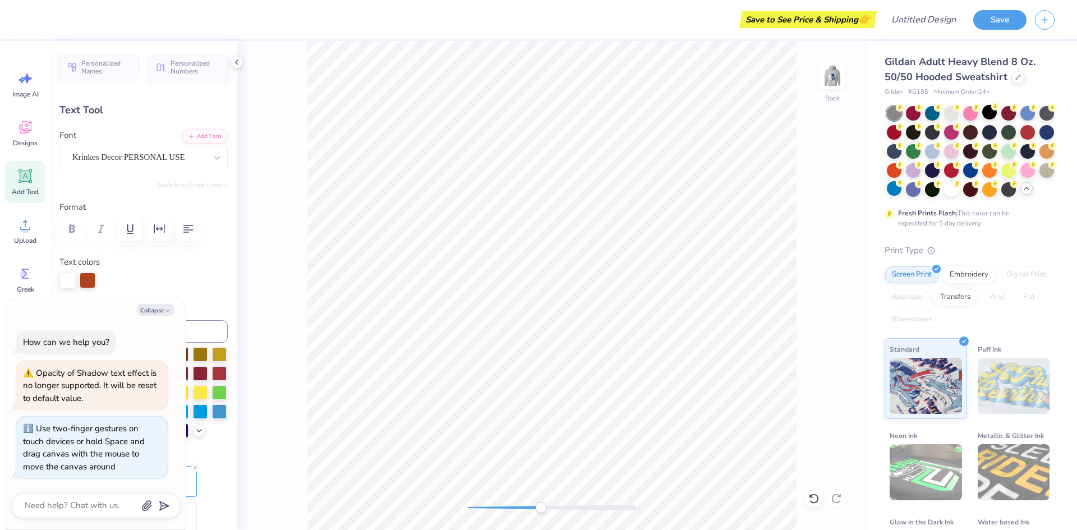
type textarea "x"
type textarea "Markham Cheeri0"
type textarea "x"
type textarea "Markham Cheer0"
type textarea "x"
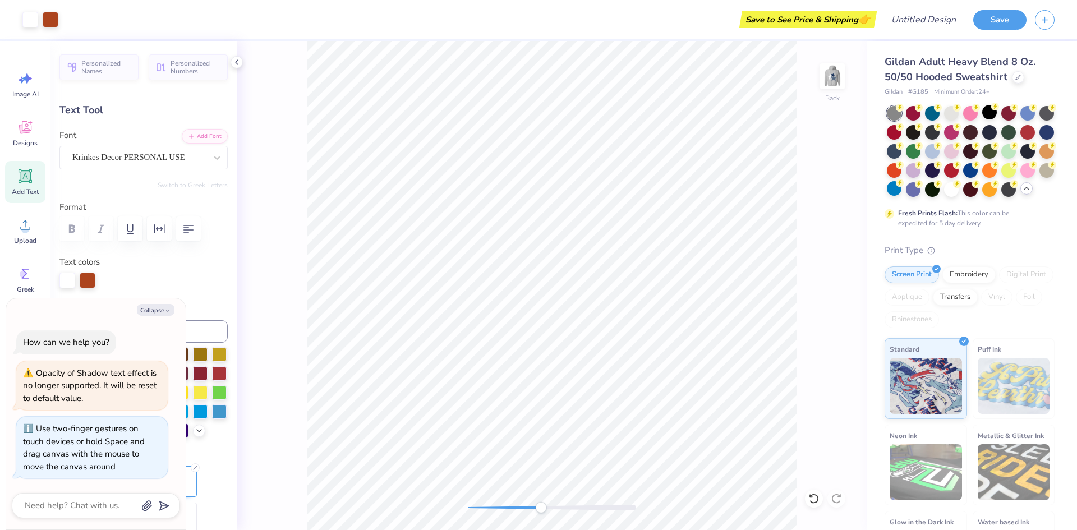
type input "0.0"
type textarea "x"
type input "5.69"
type input "1.44"
type input "3.05"
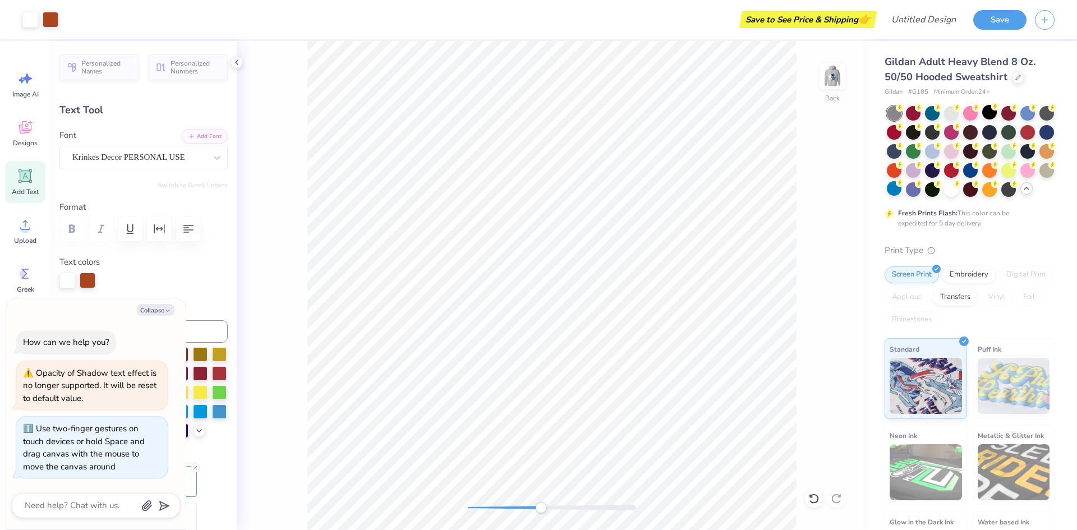
type input "-4.6"
type textarea "x"
type textarea "Markham Chee0"
type textarea "x"
type textarea "Markham Cheer0"
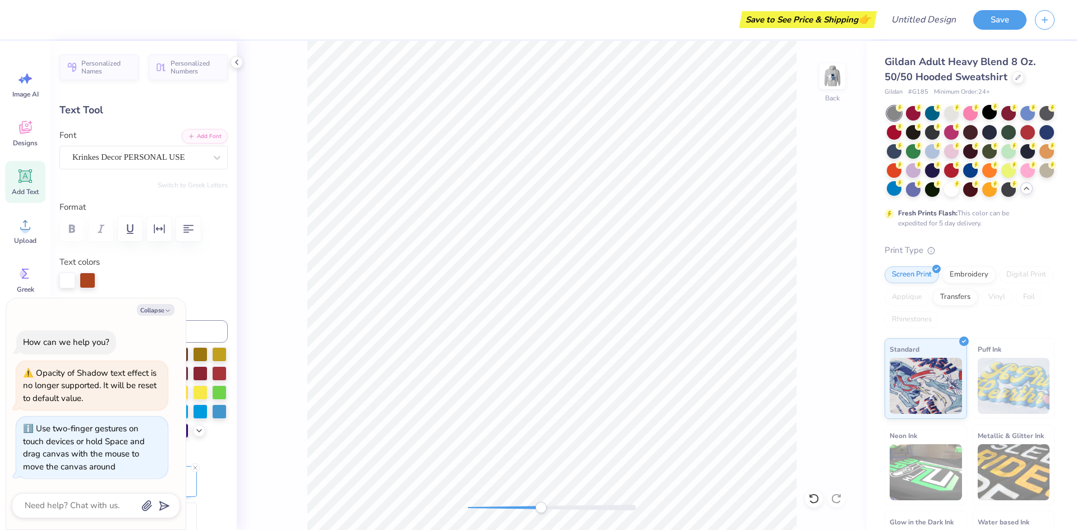
click at [862, 318] on div "Back" at bounding box center [552, 285] width 630 height 489
click at [813, 381] on div "Back" at bounding box center [552, 285] width 630 height 489
type textarea "x"
type input "0.0"
type textarea "x"
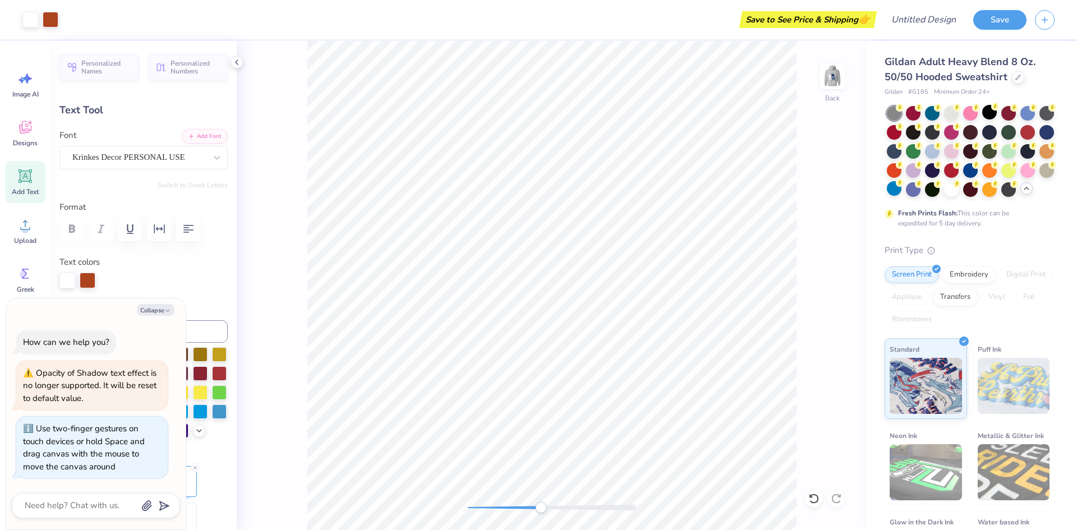
type input "-4.6"
click at [90, 279] on div at bounding box center [88, 280] width 16 height 16
click at [157, 306] on button "Collapse" at bounding box center [156, 310] width 38 height 12
type textarea "x"
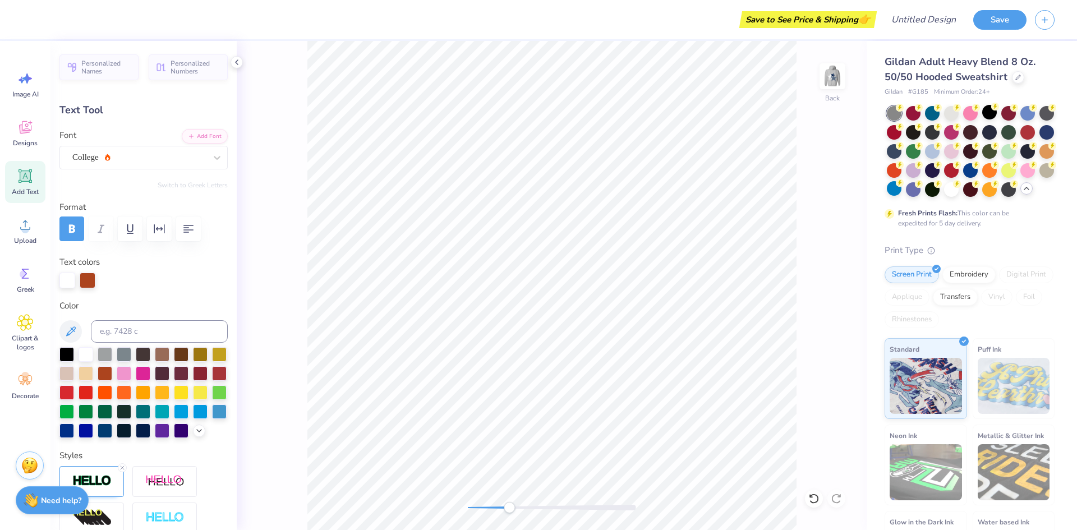
type input "0.99"
type input "0.37"
type input "4.26"
type input "0.0"
type textarea "20"
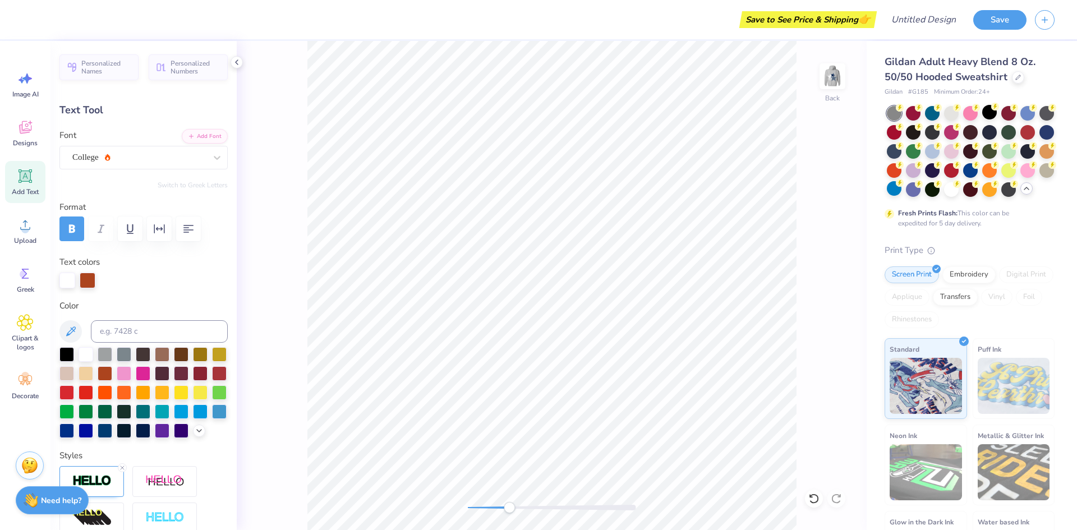
click at [817, 312] on div "Back" at bounding box center [552, 285] width 630 height 489
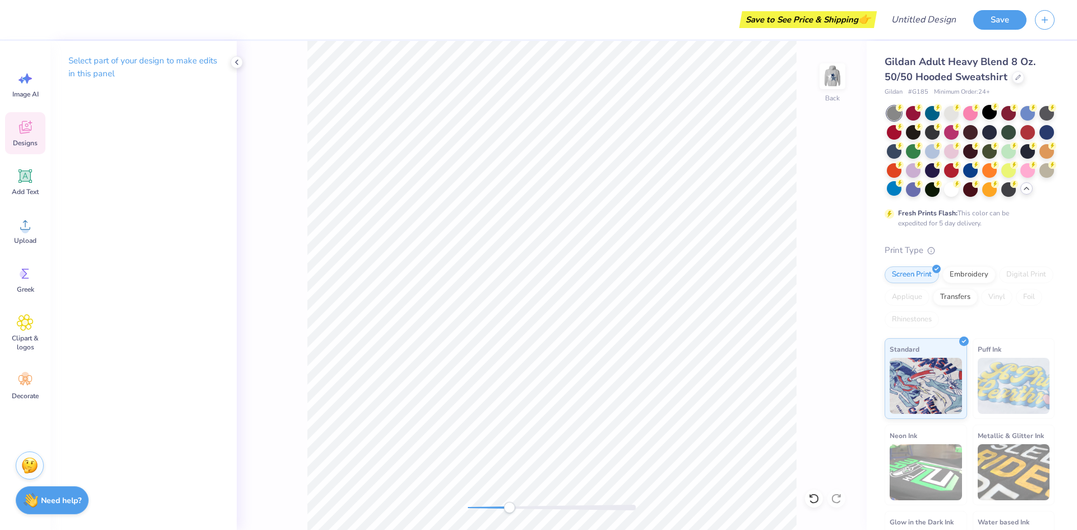
click at [14, 134] on div "Designs" at bounding box center [25, 133] width 40 height 42
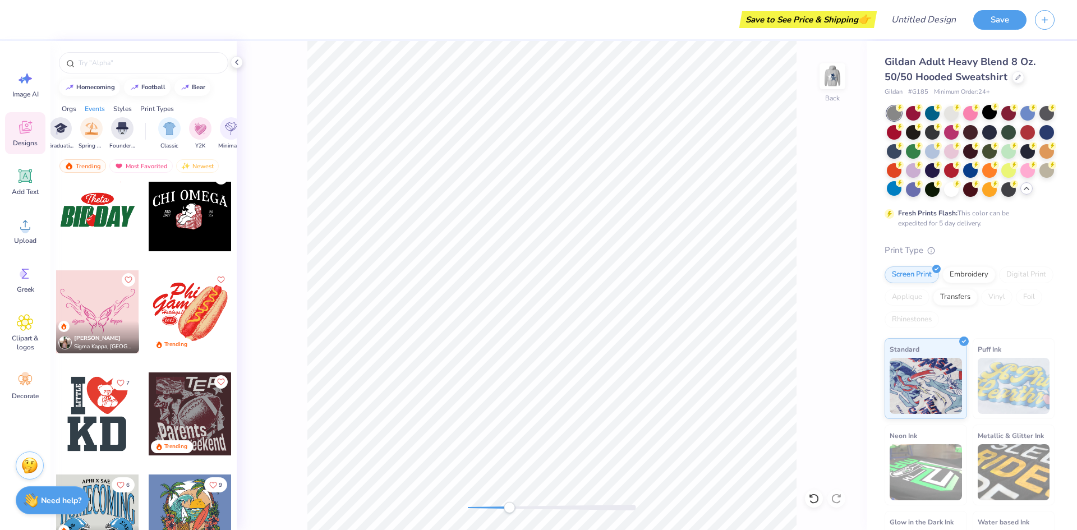
scroll to position [0, 0]
click at [97, 164] on div "Trending" at bounding box center [82, 165] width 47 height 13
click at [20, 328] on icon at bounding box center [25, 323] width 16 height 16
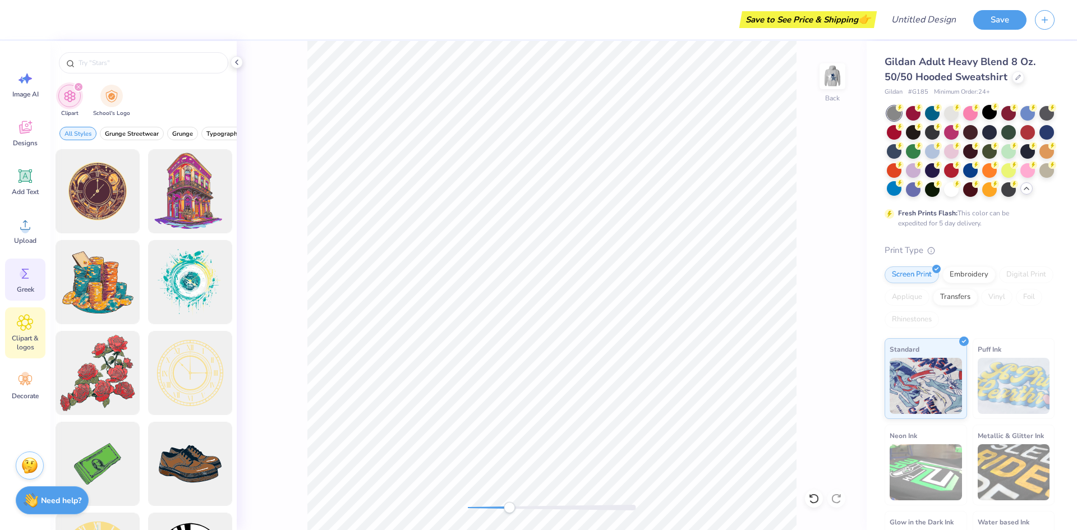
click at [30, 268] on icon at bounding box center [25, 273] width 17 height 17
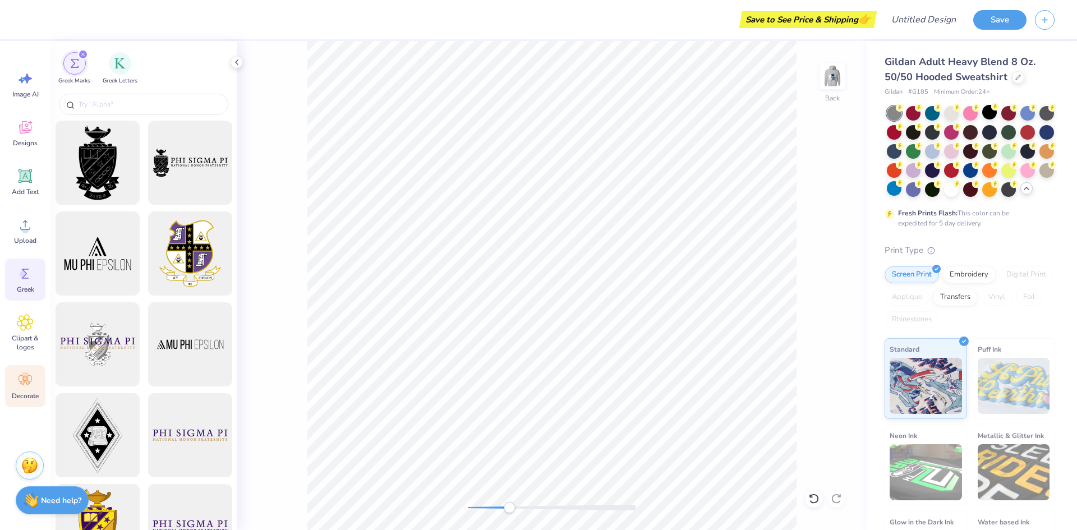
click at [21, 395] on span "Decorate" at bounding box center [25, 396] width 27 height 9
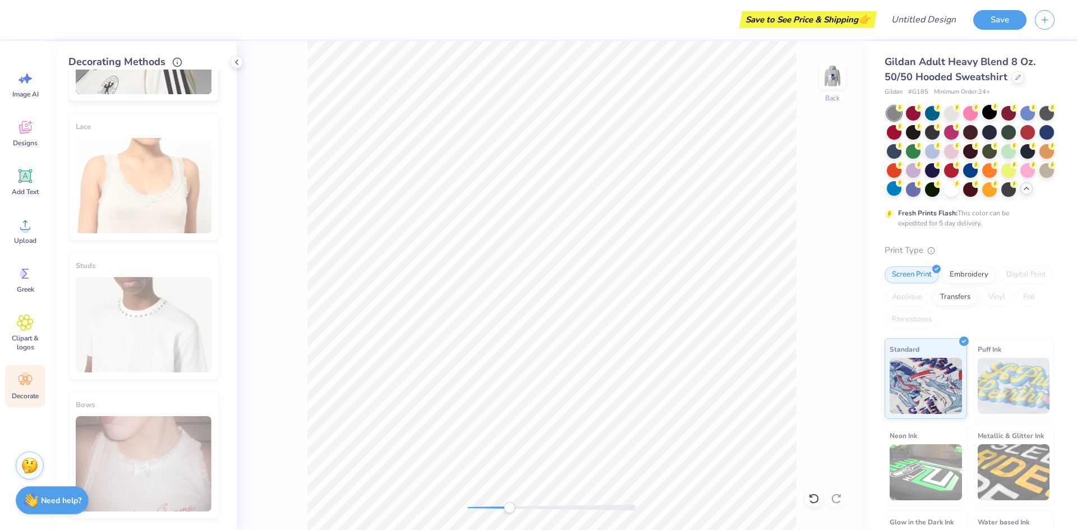
scroll to position [522, 0]
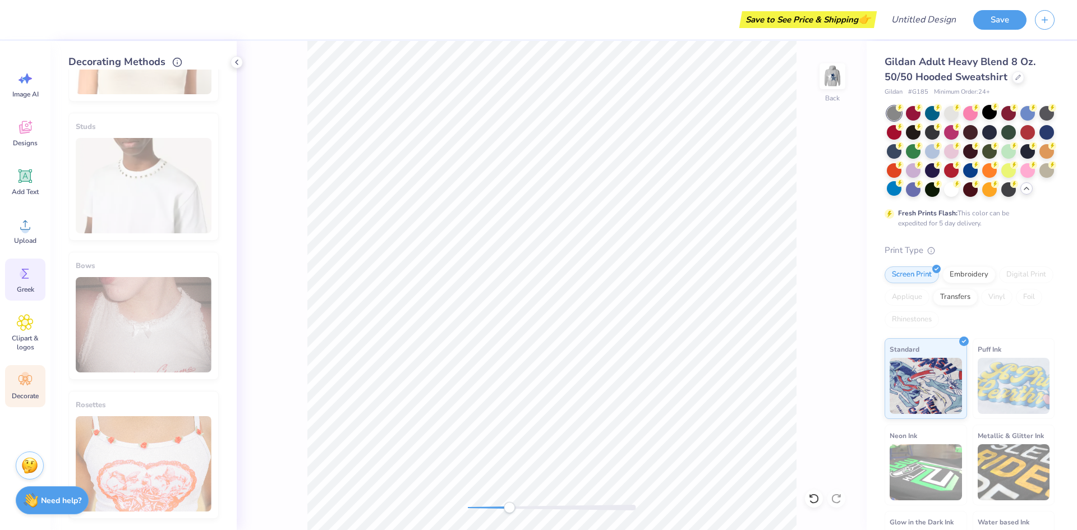
click at [31, 270] on icon at bounding box center [25, 273] width 17 height 17
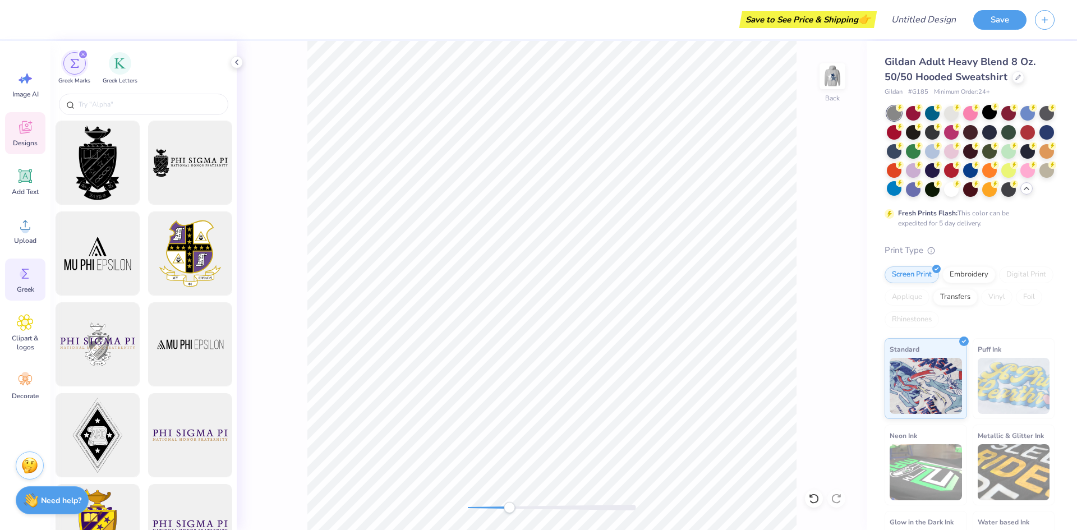
click at [35, 122] on div "Designs" at bounding box center [25, 133] width 40 height 42
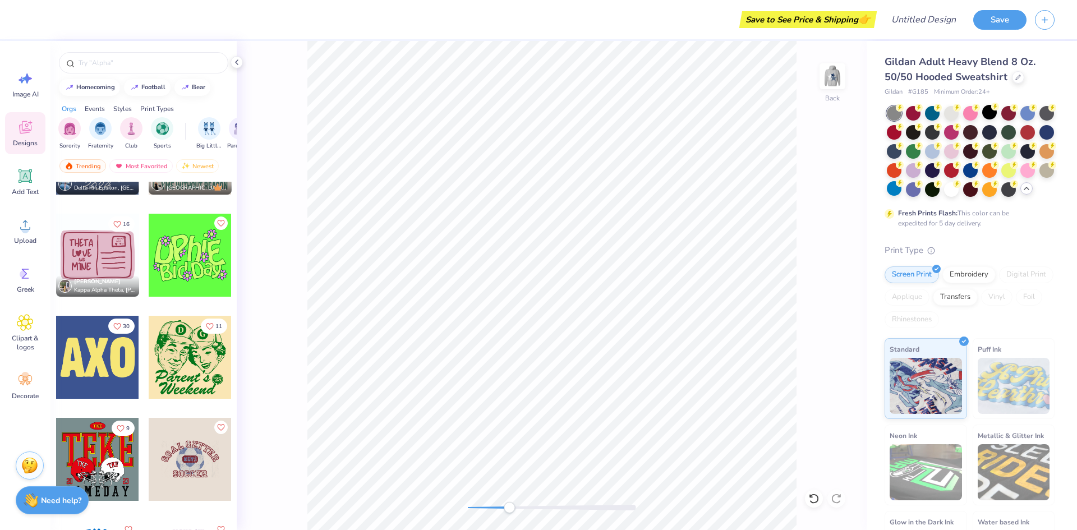
scroll to position [7965, 0]
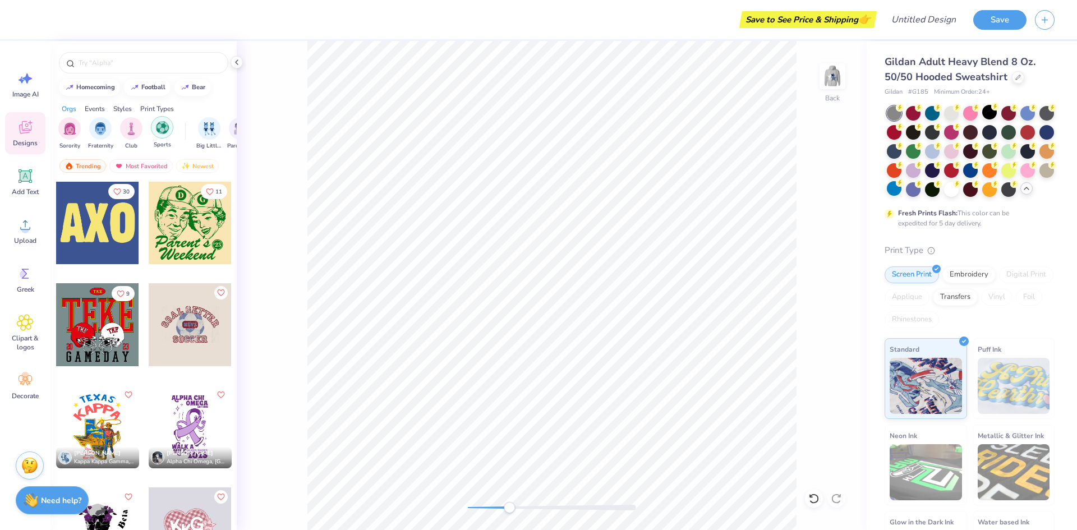
click at [161, 132] on img "filter for Sports" at bounding box center [162, 127] width 13 height 13
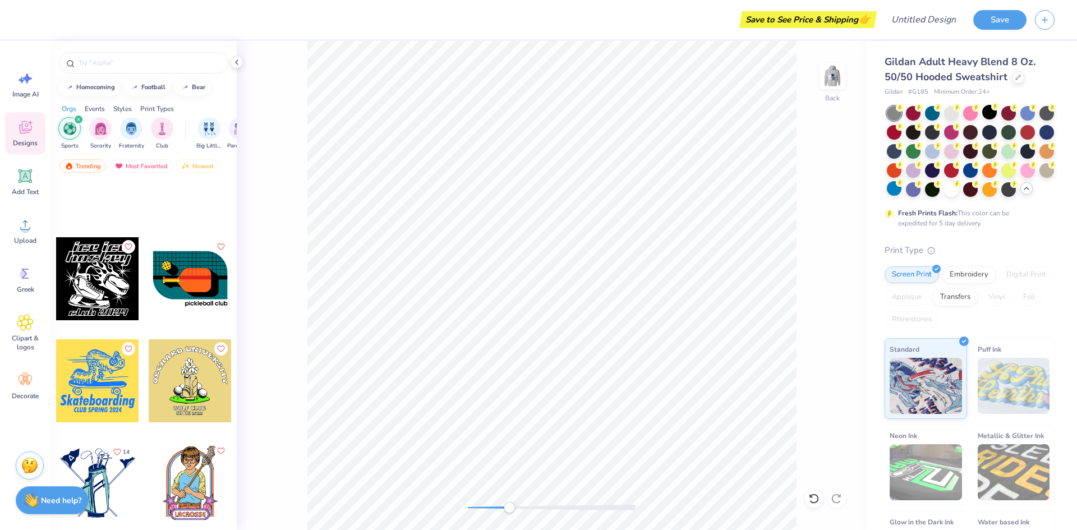
scroll to position [7982, 0]
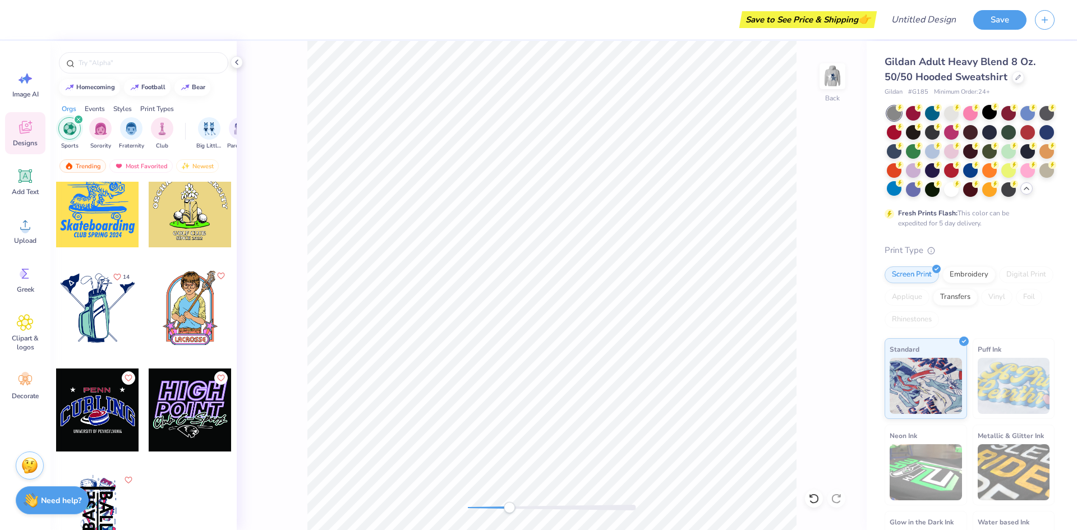
click at [182, 394] on div at bounding box center [190, 410] width 83 height 83
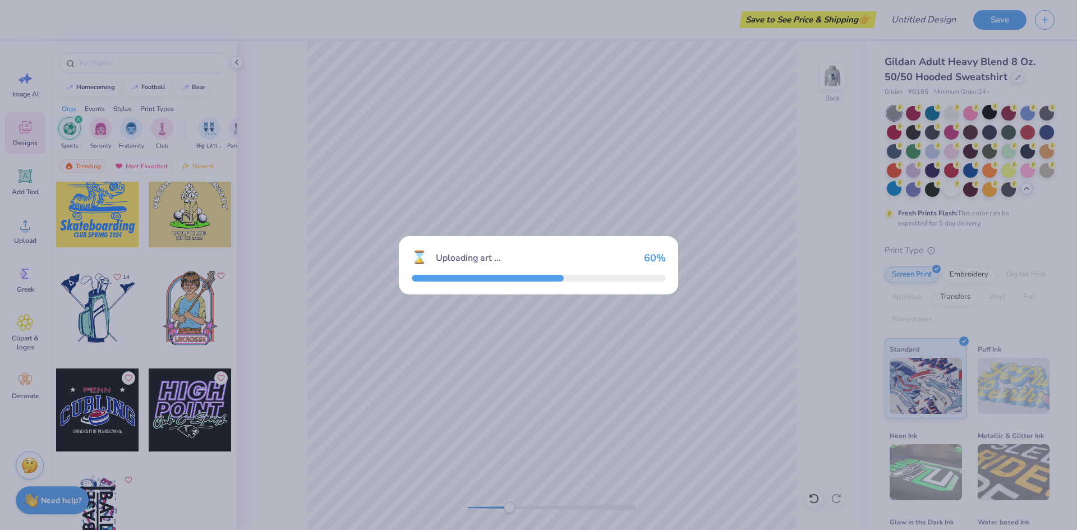
click at [725, 268] on div "⌛ Uploading art ... 60 %" at bounding box center [538, 265] width 1077 height 530
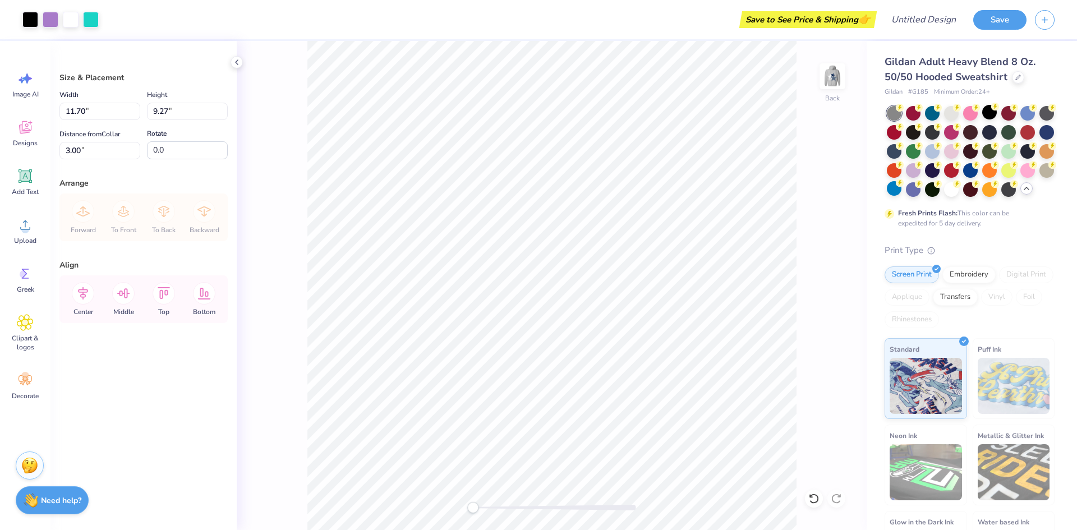
drag, startPoint x: 509, startPoint y: 512, endPoint x: 463, endPoint y: 508, distance: 46.2
click at [467, 508] on div "Accessibility label" at bounding box center [472, 507] width 11 height 11
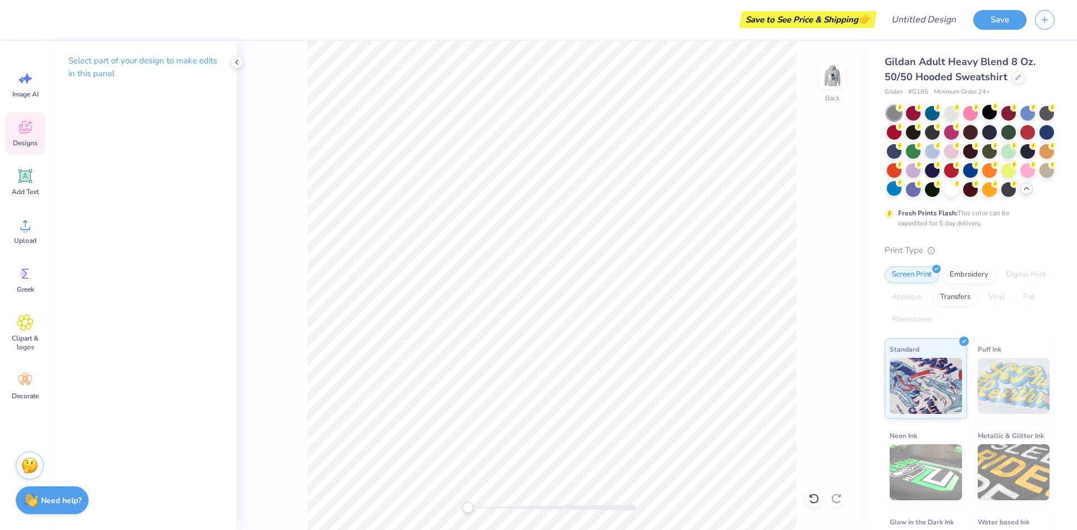
click at [27, 133] on icon at bounding box center [25, 127] width 17 height 17
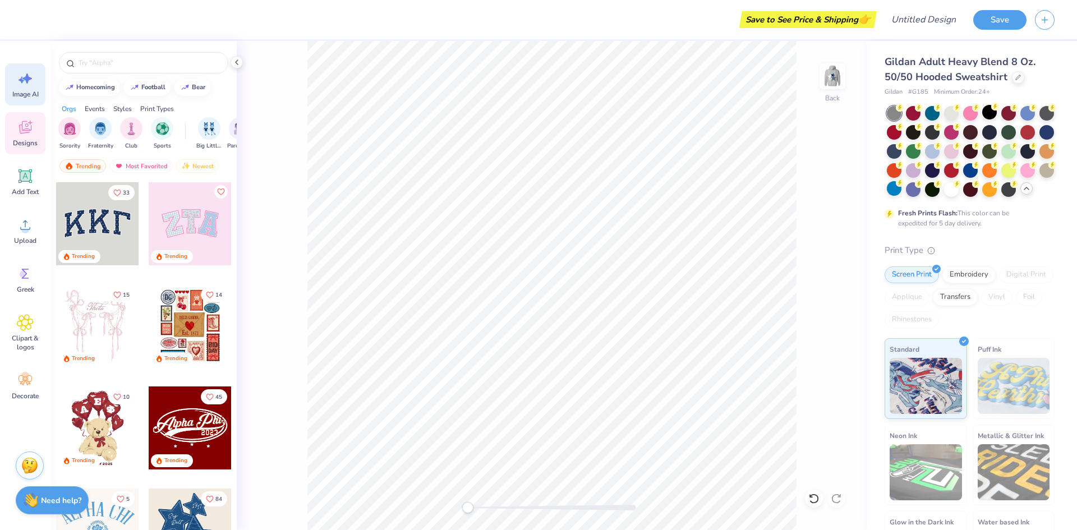
click at [27, 77] on icon at bounding box center [27, 78] width 10 height 10
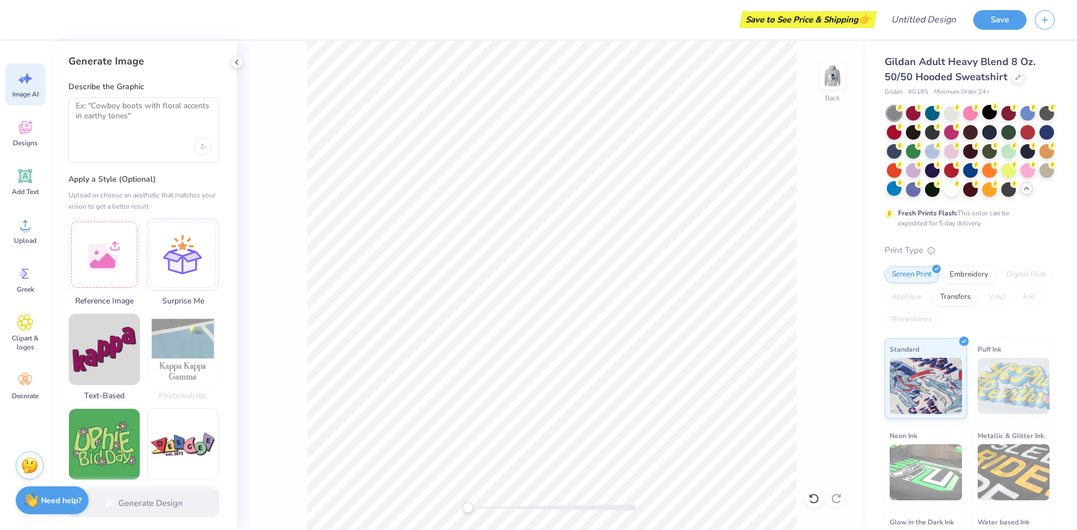
click at [103, 136] on div at bounding box center [143, 130] width 150 height 66
click at [102, 119] on textarea at bounding box center [144, 115] width 136 height 28
type textarea "C"
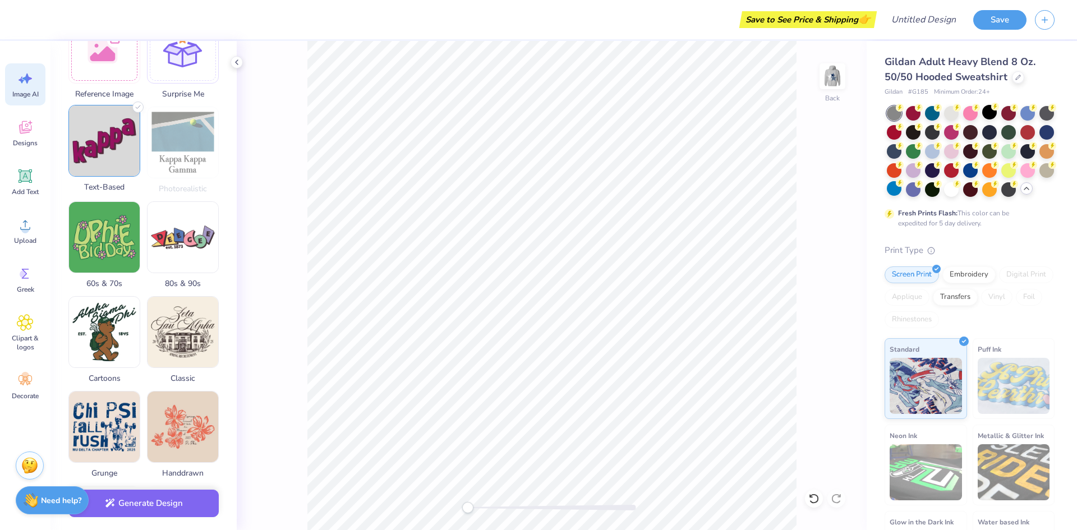
scroll to position [206, 0]
type textarea "Pom Poms with Warriors Cheer 2026 under it"
click at [116, 349] on img at bounding box center [104, 331] width 71 height 71
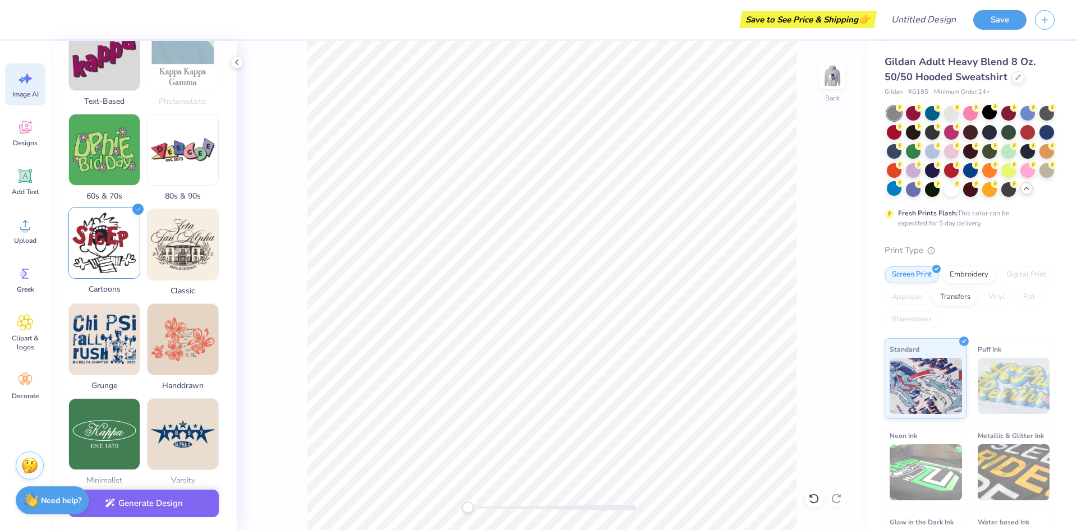
scroll to position [294, 0]
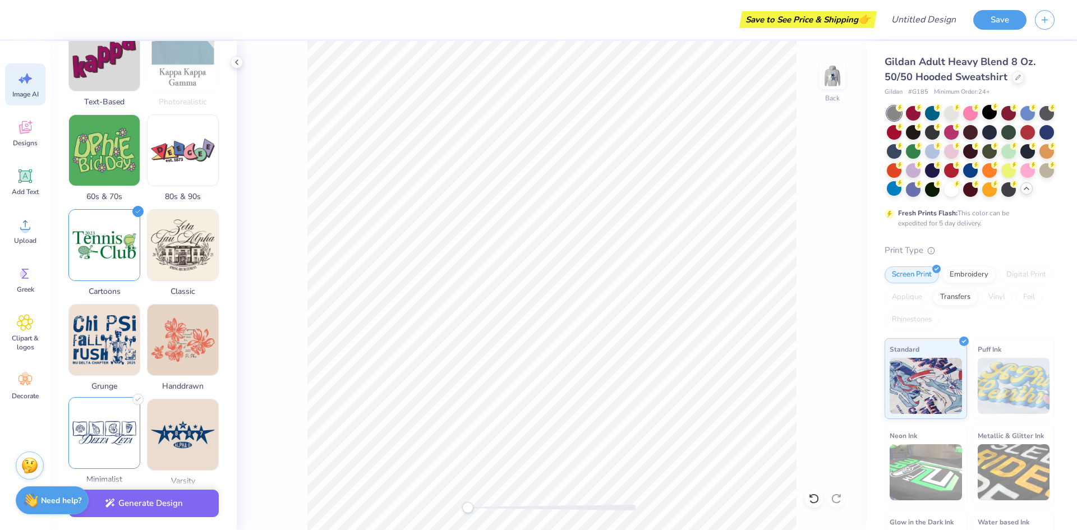
click at [79, 420] on img at bounding box center [104, 433] width 71 height 71
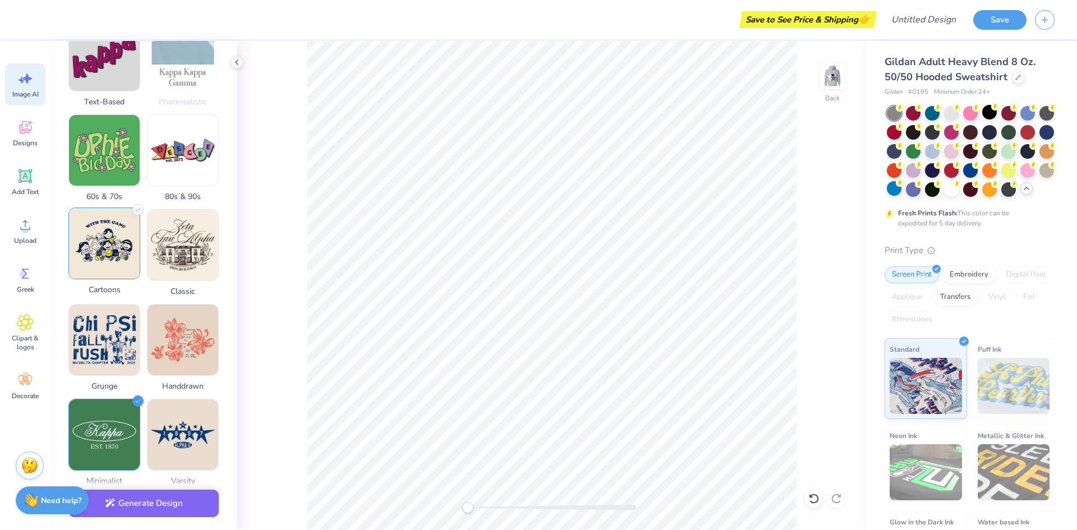
click at [121, 278] on img at bounding box center [104, 243] width 71 height 71
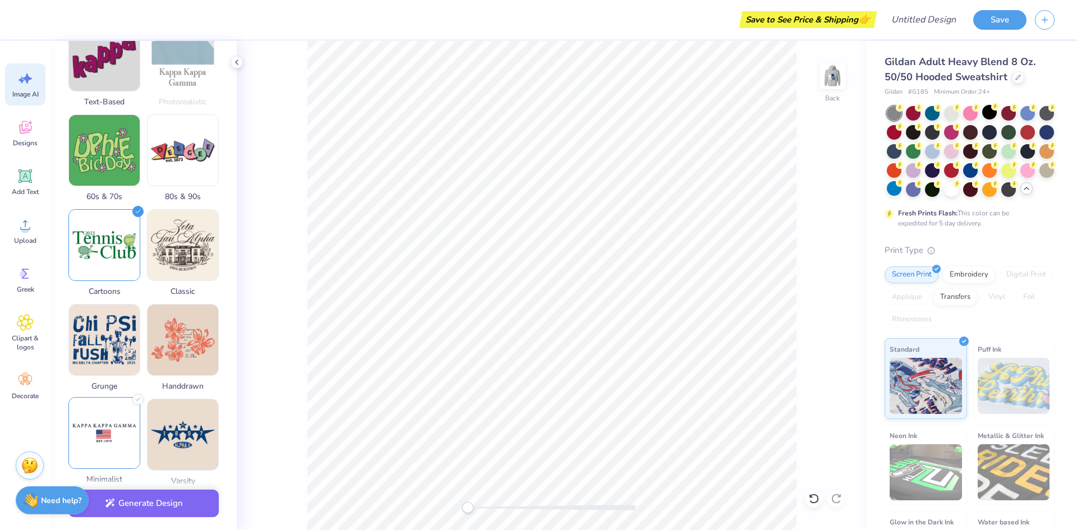
click at [111, 442] on img at bounding box center [104, 433] width 71 height 71
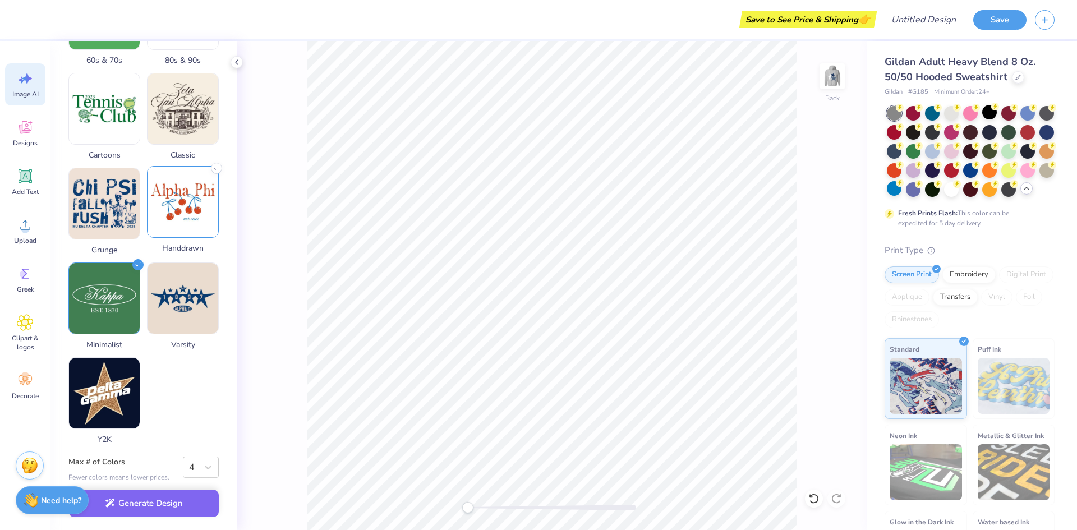
scroll to position [438, 0]
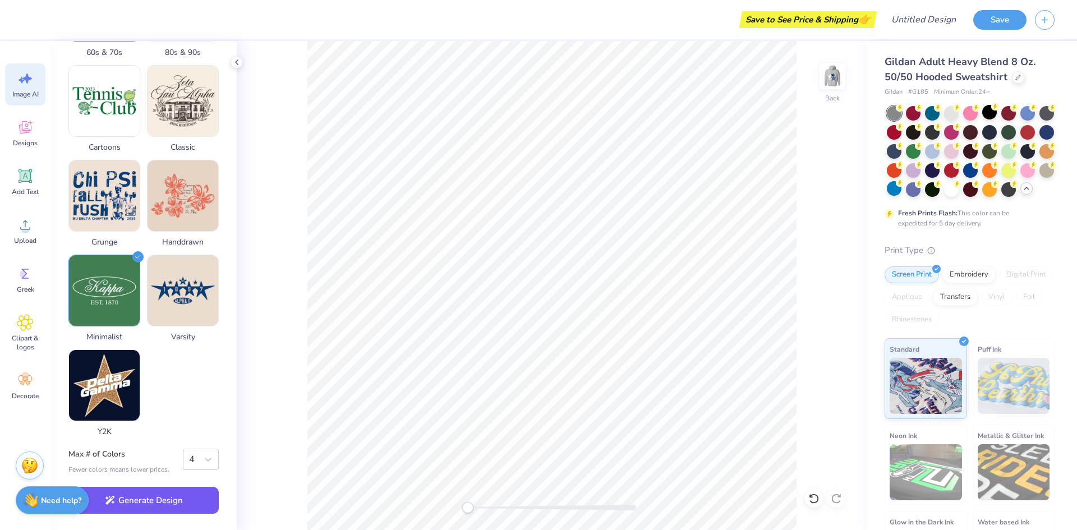
click at [186, 507] on button "Generate Design" at bounding box center [143, 500] width 150 height 27
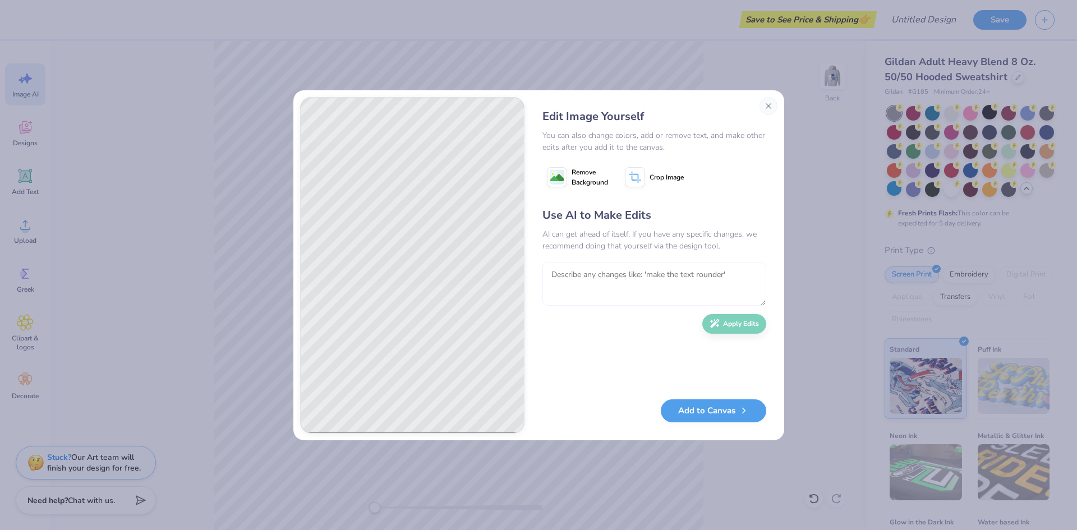
click at [576, 282] on textarea at bounding box center [654, 284] width 224 height 44
type textarea "make it"
type textarea "make it navy blue and no handles on the Poms"
click at [731, 319] on button "Apply Edits" at bounding box center [734, 321] width 64 height 20
click at [724, 293] on textarea "make it navy blue and no handles on the Poms" at bounding box center [654, 284] width 224 height 44
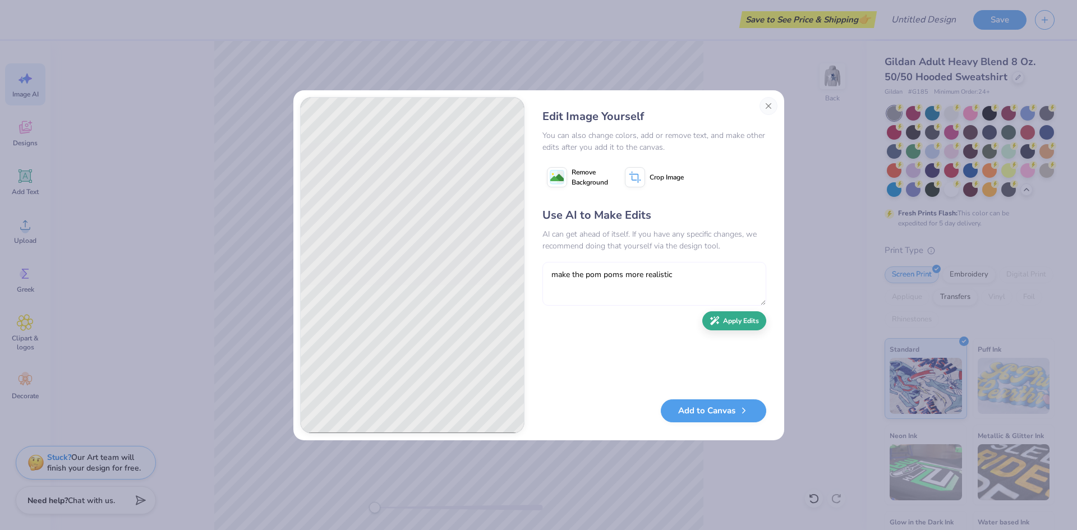
type textarea "make the pom poms more realistic"
click at [719, 327] on button "Apply Edits" at bounding box center [734, 321] width 64 height 20
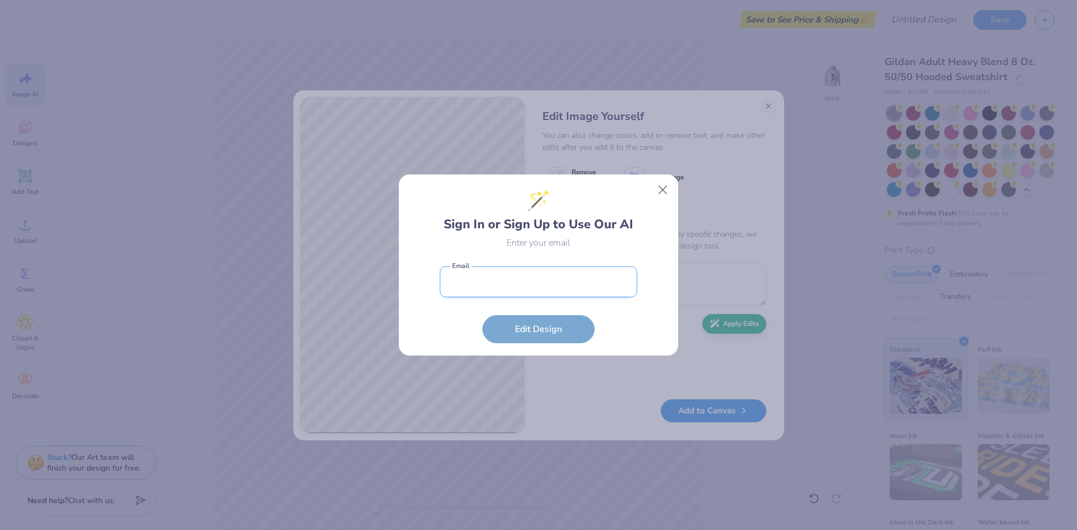
click at [603, 289] on input "email" at bounding box center [538, 281] width 197 height 31
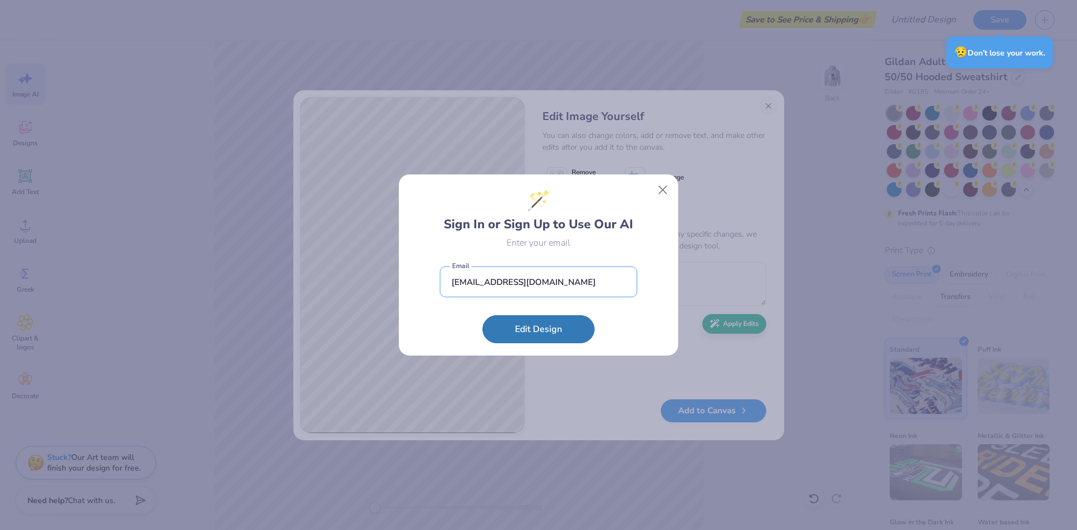
type input "dliztq111@gmail.com"
click at [482, 315] on button "Edit Design" at bounding box center [538, 329] width 112 height 28
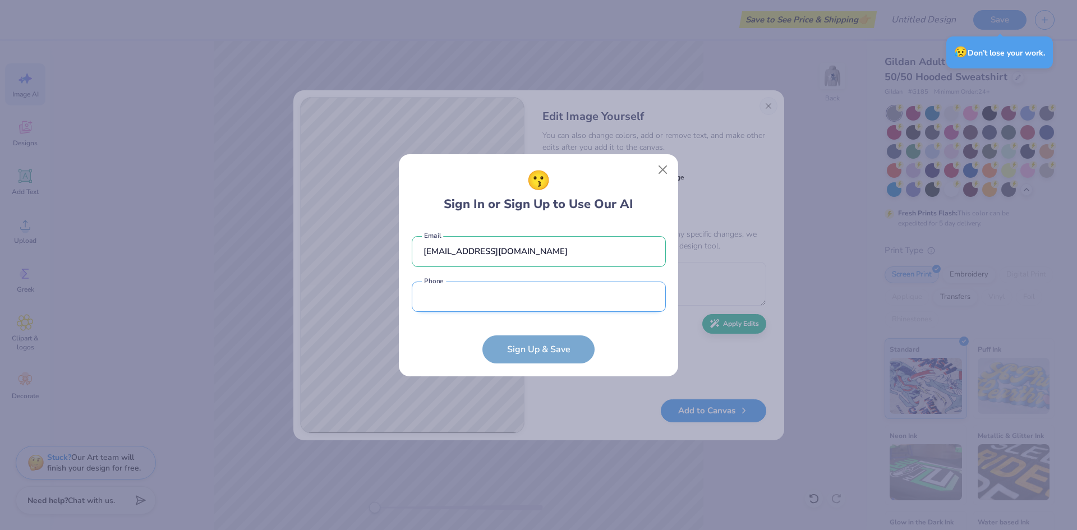
click at [542, 300] on input "tel" at bounding box center [539, 297] width 254 height 31
type input "7"
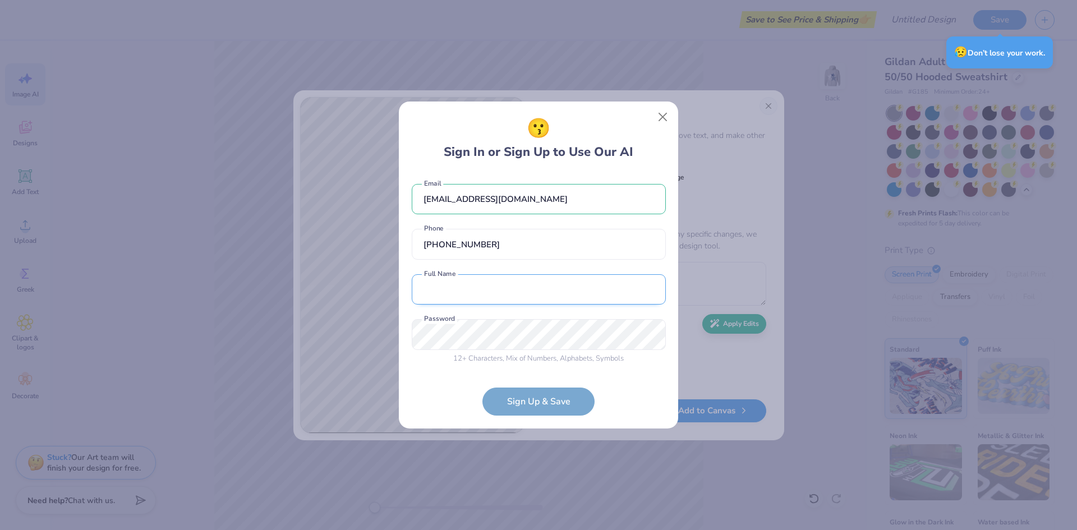
type input "(732) 340-6290"
click at [490, 287] on input "text" at bounding box center [539, 289] width 254 height 31
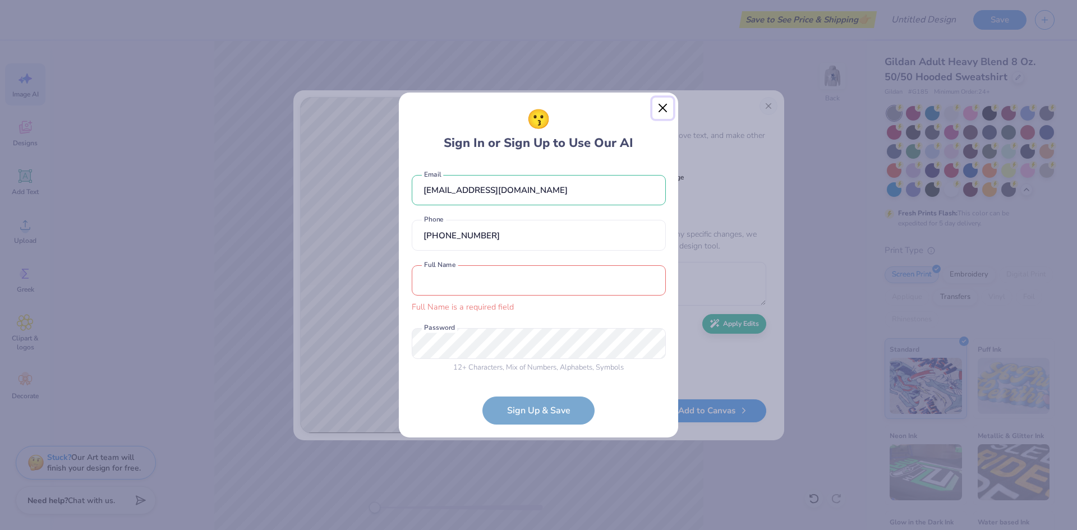
click at [659, 117] on button "Close" at bounding box center [662, 108] width 21 height 21
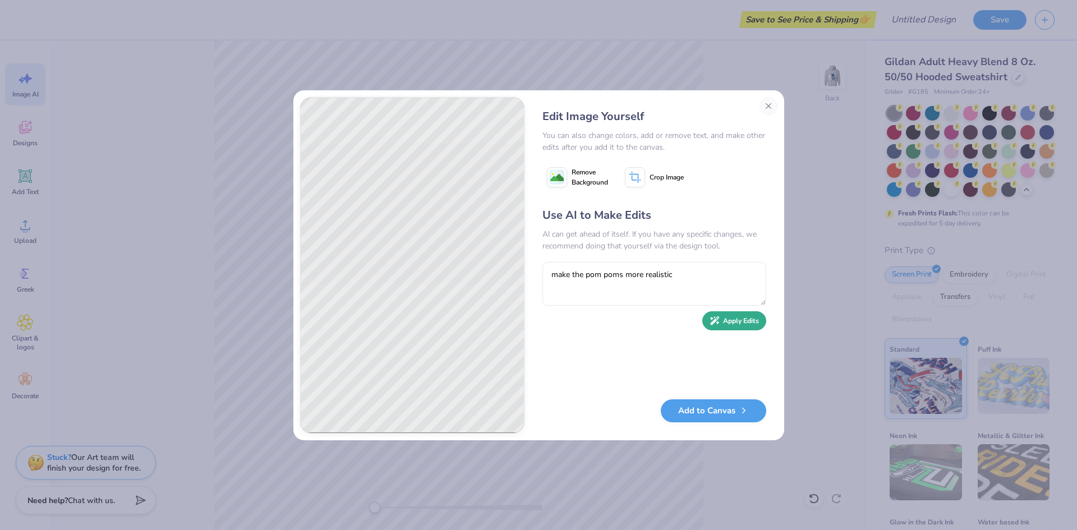
click at [726, 328] on button "Apply Edits" at bounding box center [734, 321] width 64 height 20
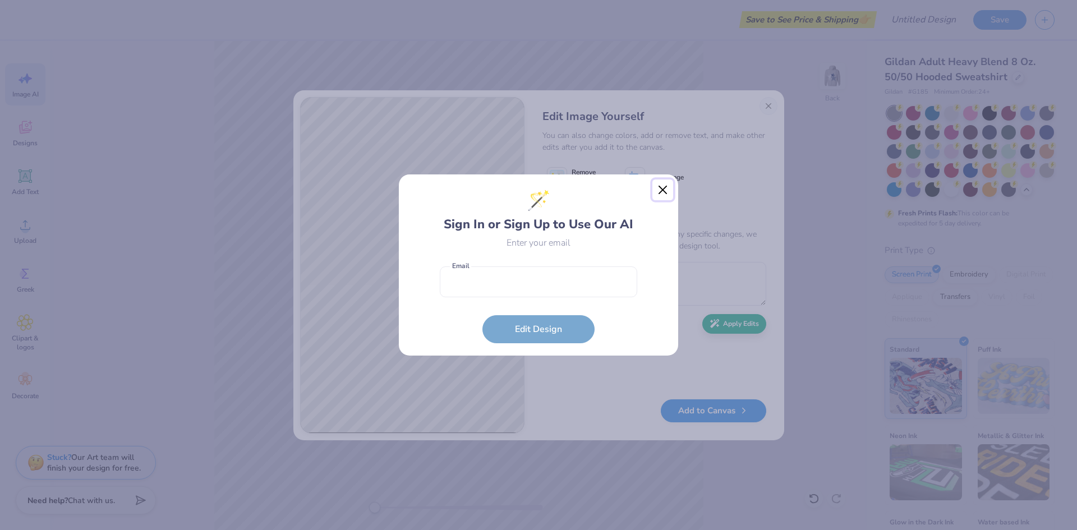
click at [671, 190] on button "Close" at bounding box center [662, 190] width 21 height 21
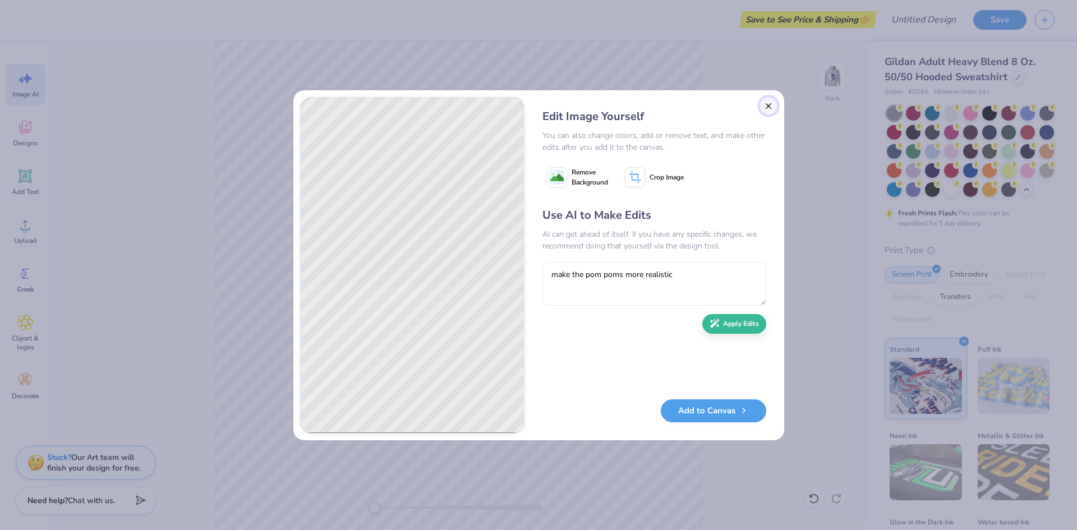
click at [769, 109] on button "Close" at bounding box center [769, 106] width 18 height 18
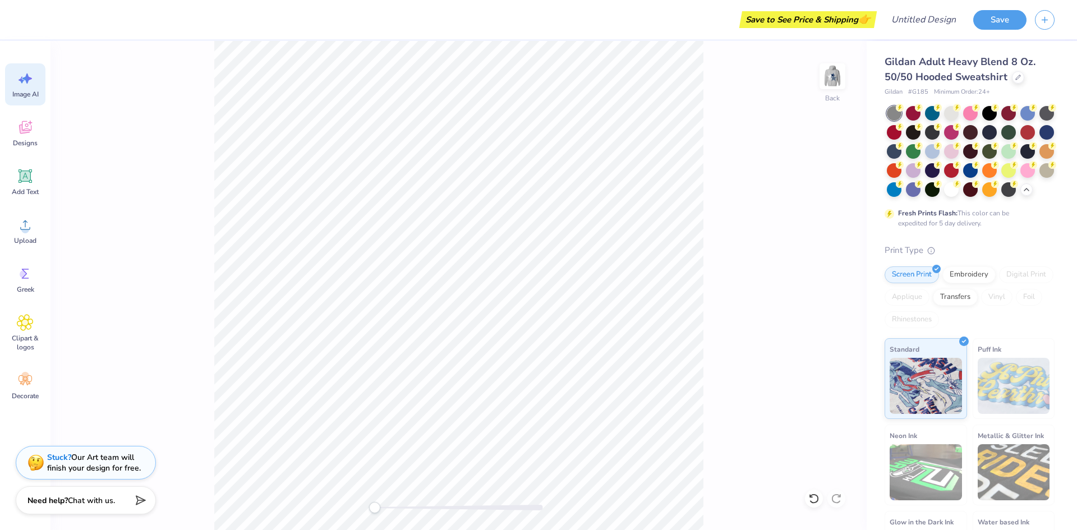
scroll to position [0, 25]
click at [22, 144] on span "Designs" at bounding box center [25, 143] width 25 height 9
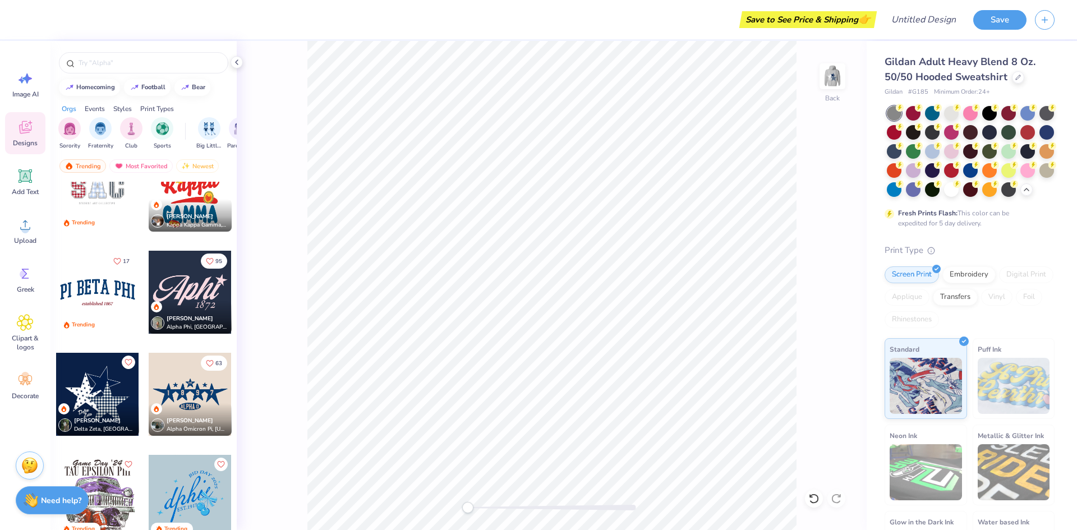
scroll to position [1475, 0]
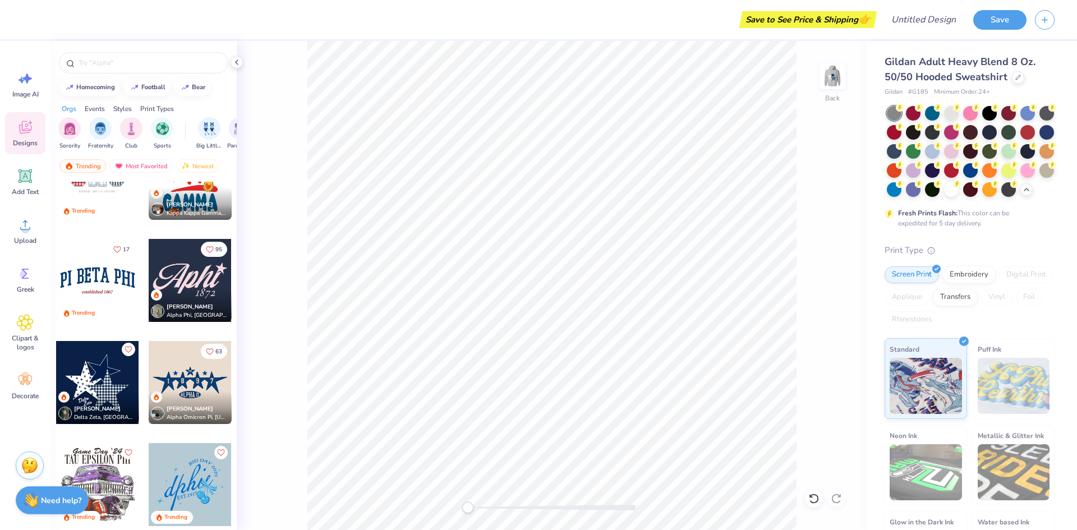
click at [130, 347] on icon "Like" at bounding box center [128, 350] width 8 height 8
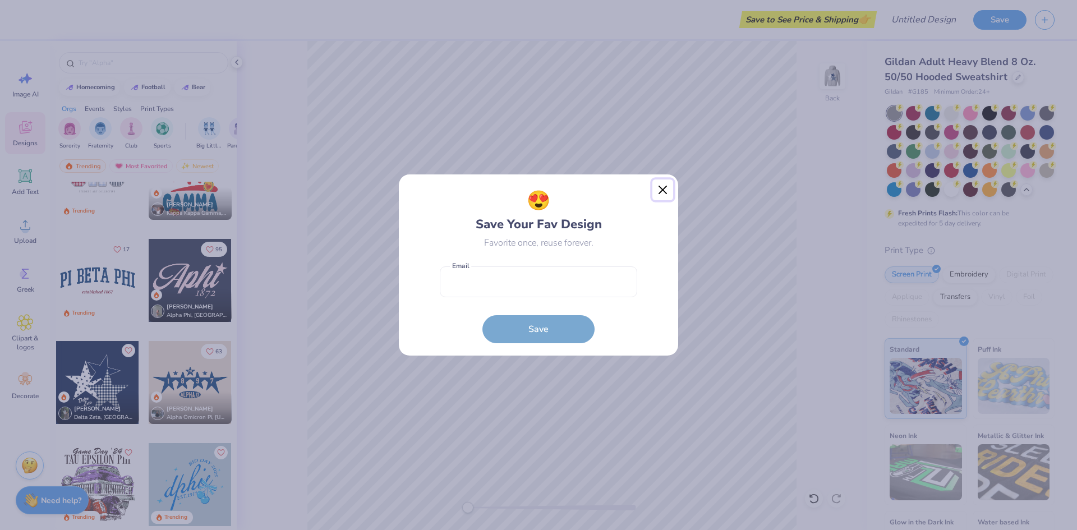
click at [664, 192] on button "Close" at bounding box center [662, 190] width 21 height 21
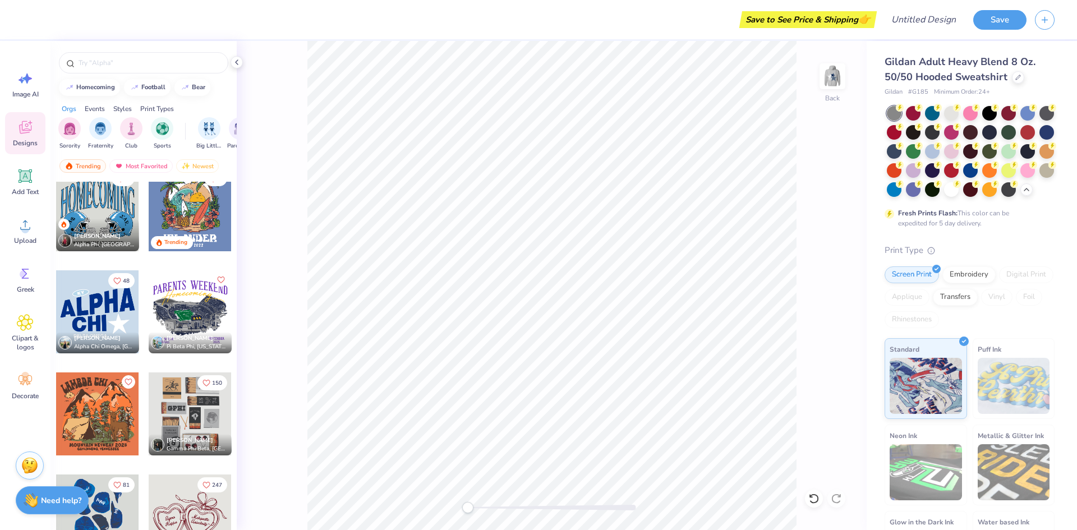
scroll to position [5526, 0]
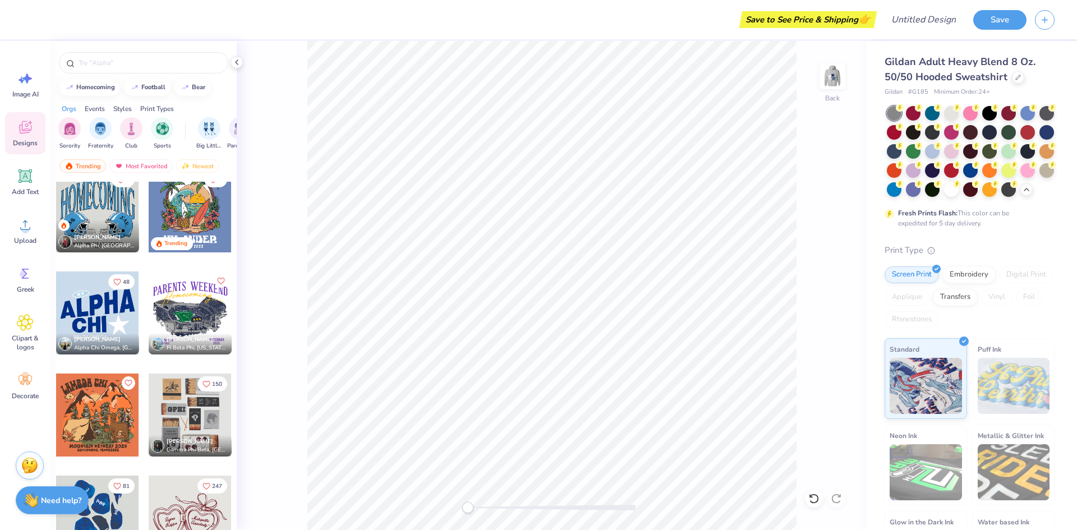
click at [102, 310] on div at bounding box center [97, 313] width 83 height 83
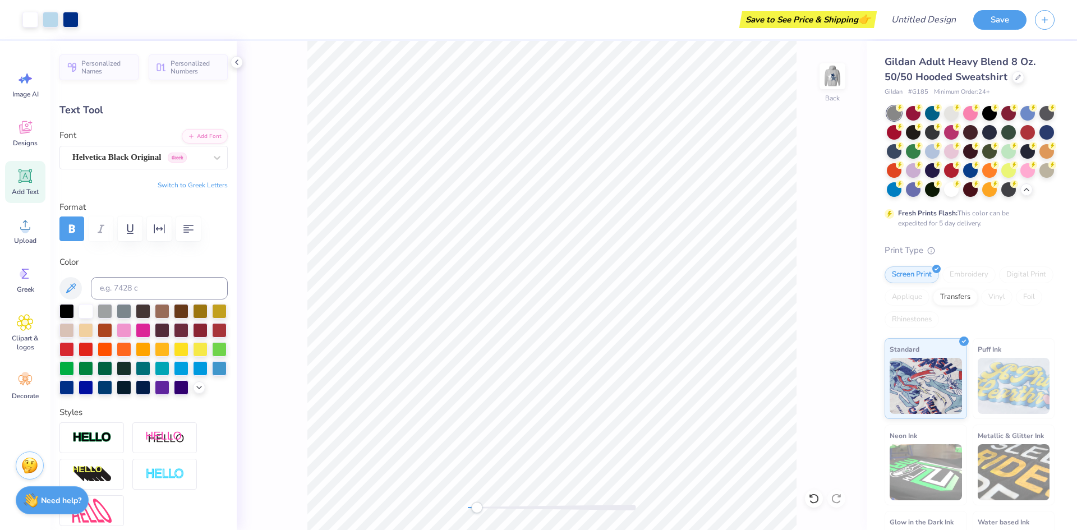
type input "0.0"
type input "11.88"
type input "5.00"
type input "3.00"
type textarea "Markham"
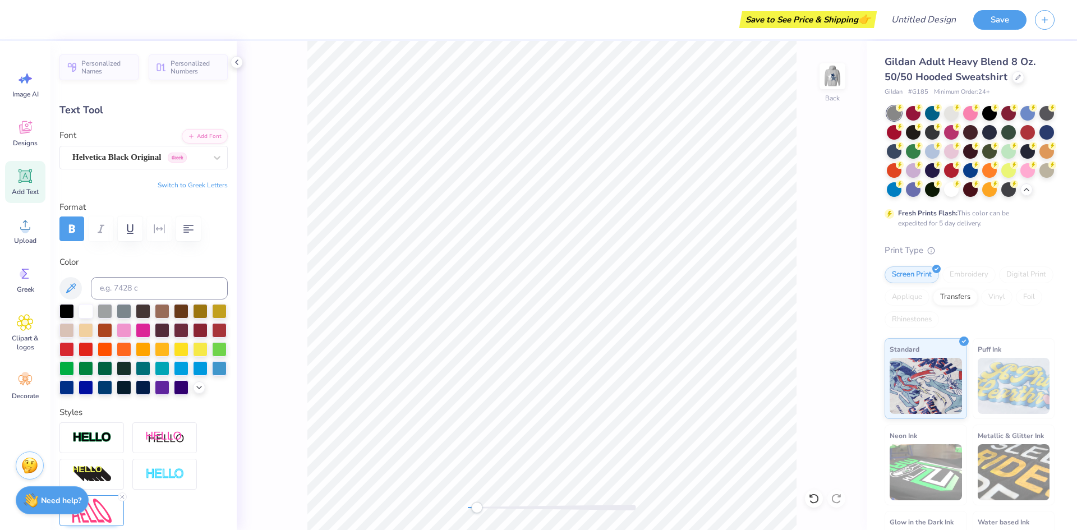
scroll to position [0, 1]
click at [241, 297] on div "Back" at bounding box center [552, 285] width 630 height 489
click at [292, 290] on div "Back" at bounding box center [552, 285] width 630 height 489
type input "5.46"
type input "2.71"
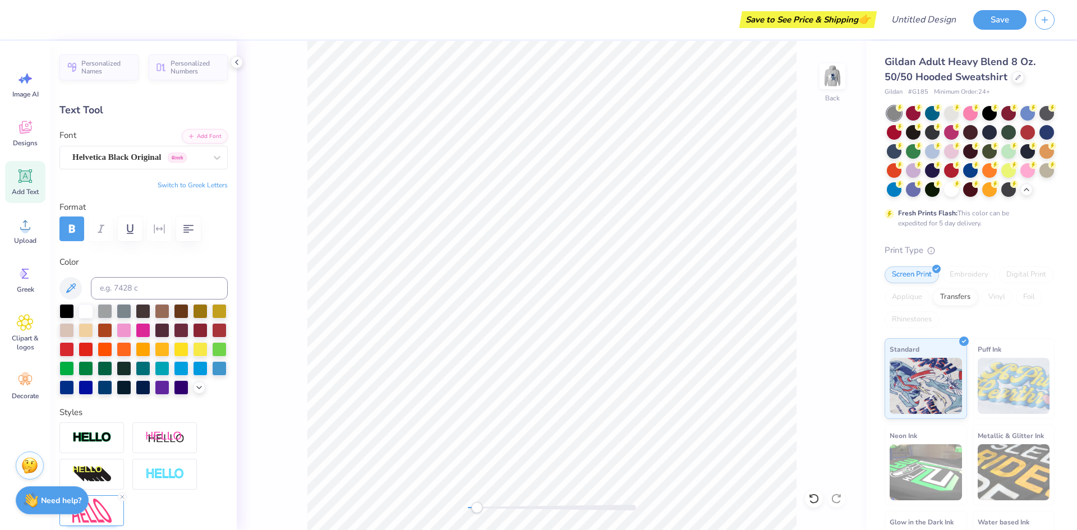
type input "7.54"
type textarea "C"
type textarea "CHEER"
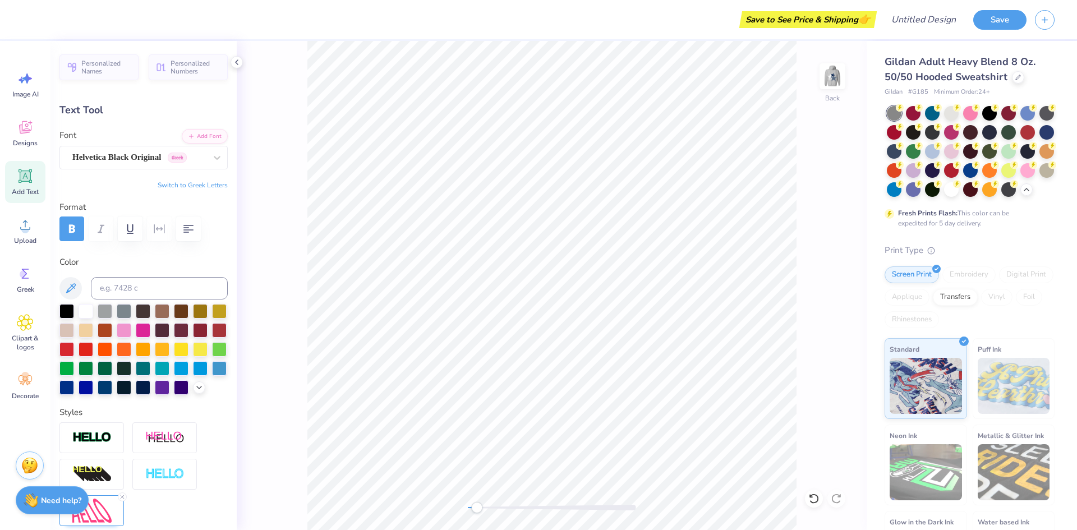
type input "12.00"
type input "4.08"
type input "3.46"
type textarea "MARKHAM"
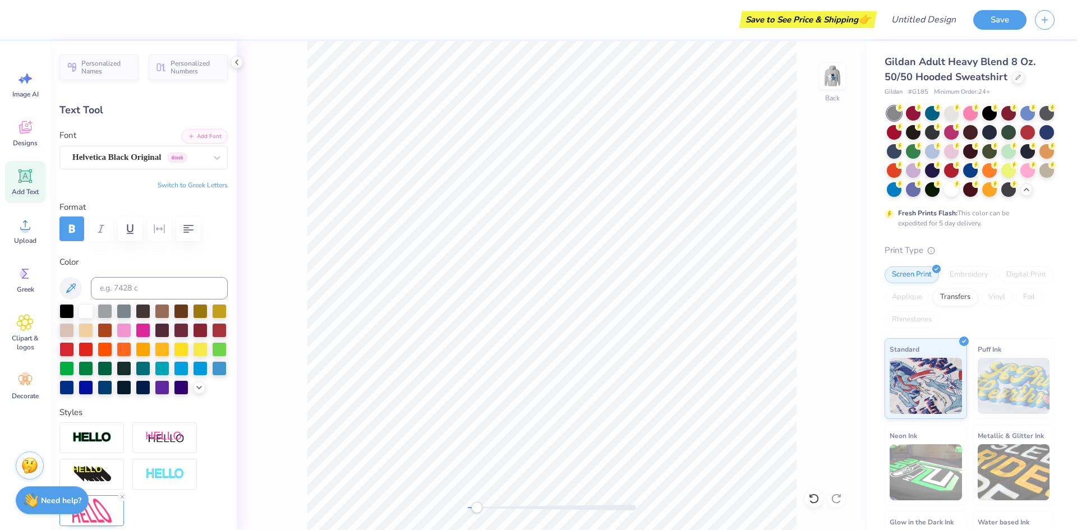
scroll to position [0, 2]
type input "5.30"
type input "0.54"
type input "10.66"
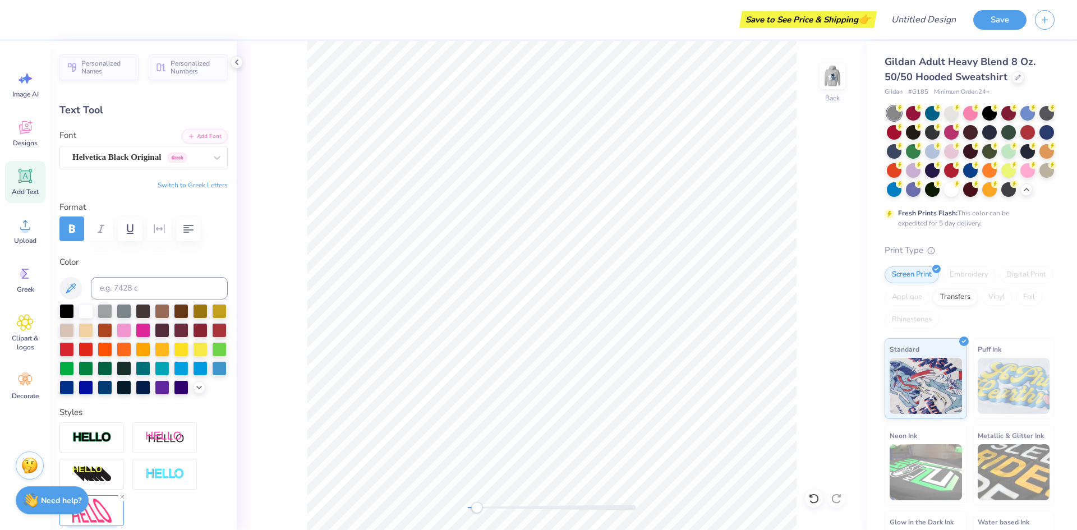
type input "12.00"
type input "5.19"
type input "2.90"
click at [840, 73] on img at bounding box center [832, 76] width 45 height 45
type input "12.18"
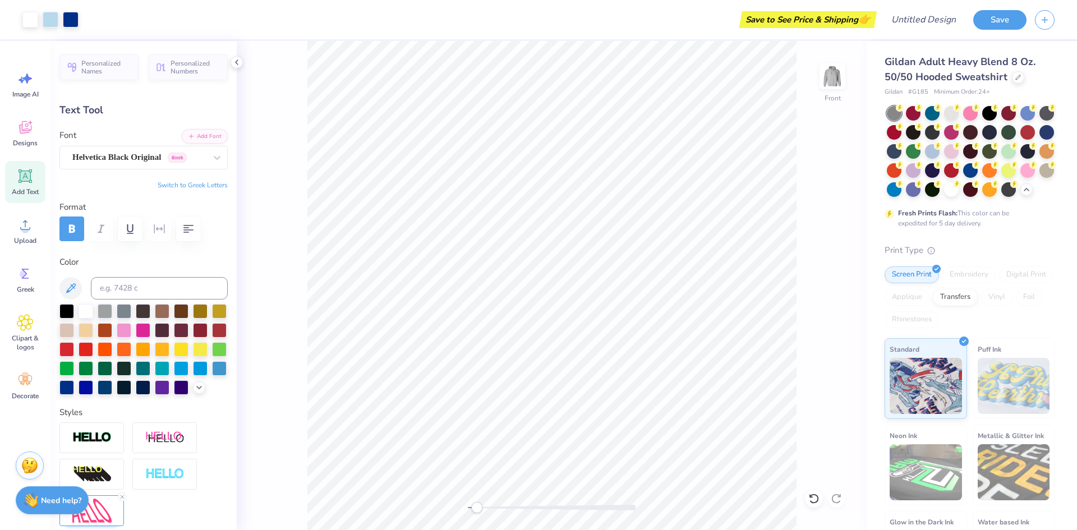
type input "5.27"
type input "6.04"
type input "4.16"
type input "2.04"
type input "15.76"
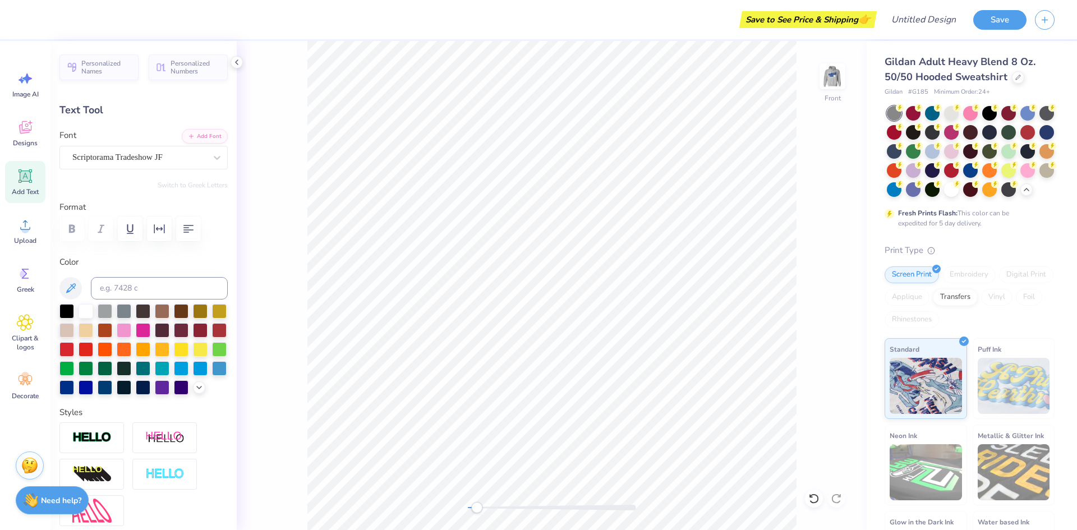
type input "-20.3"
click at [98, 150] on div at bounding box center [139, 157] width 134 height 15
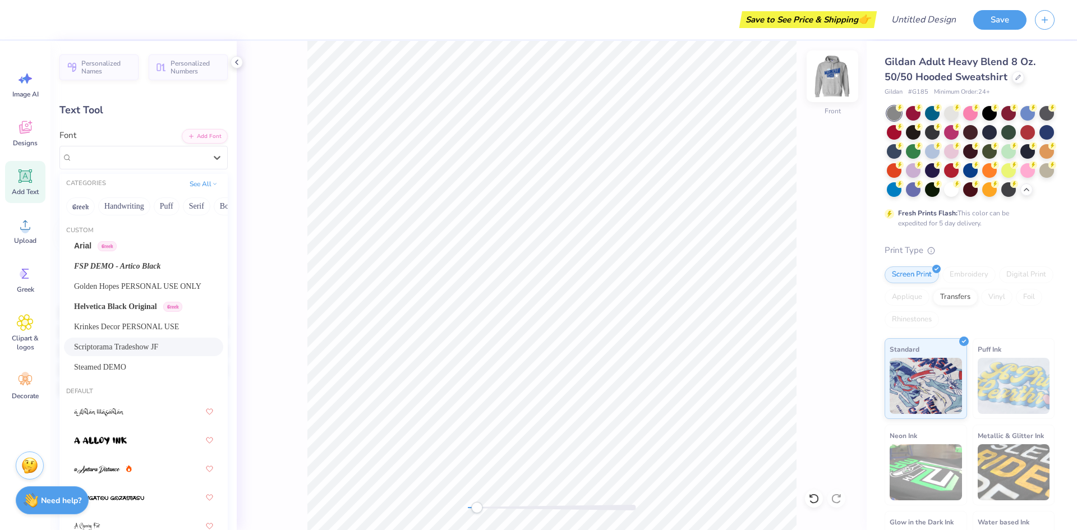
click at [835, 81] on img at bounding box center [832, 76] width 45 height 45
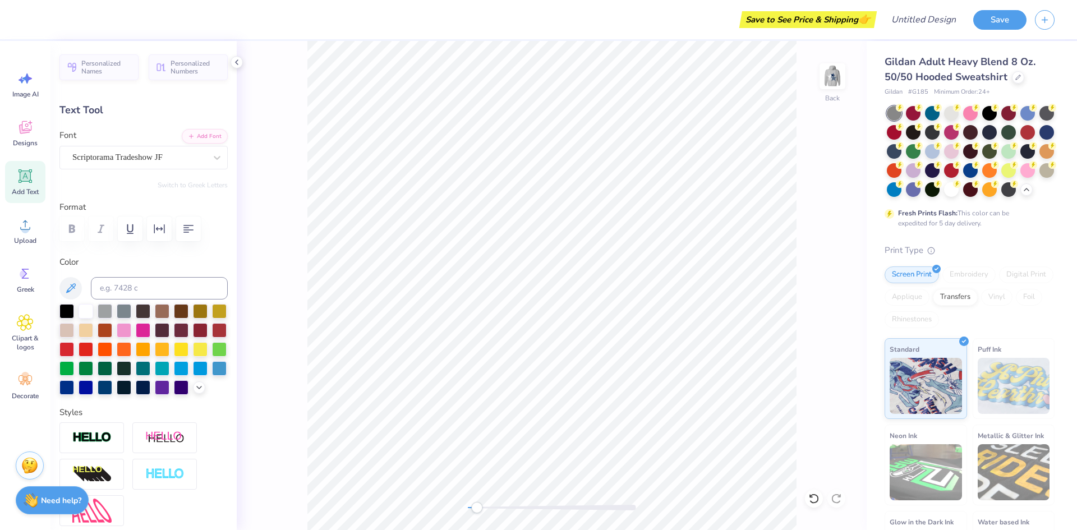
type input "4.10"
type input "2.01"
type input "11.96"
type input "5.46"
type input "2.67"
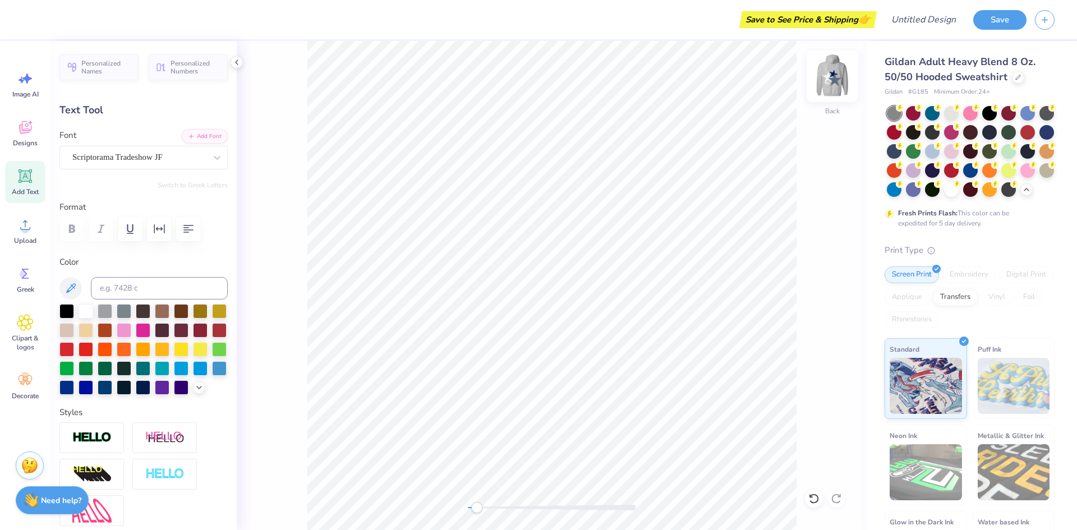
type input "7.56"
type input "0.0"
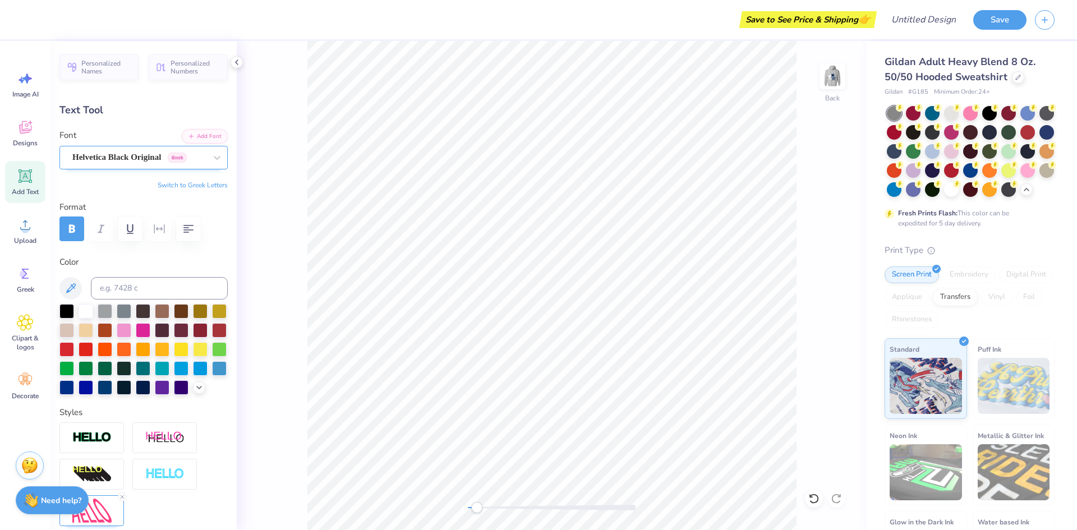
click at [160, 167] on div "Helvetica Black Original Greek" at bounding box center [143, 158] width 168 height 24
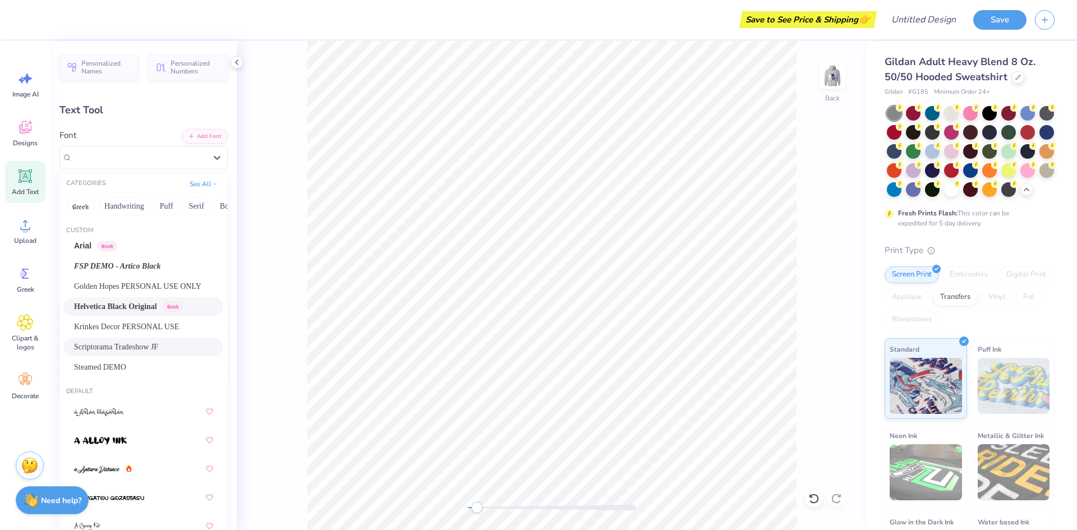
click at [180, 343] on div "Scriptorama Tradeshow JF" at bounding box center [143, 347] width 139 height 12
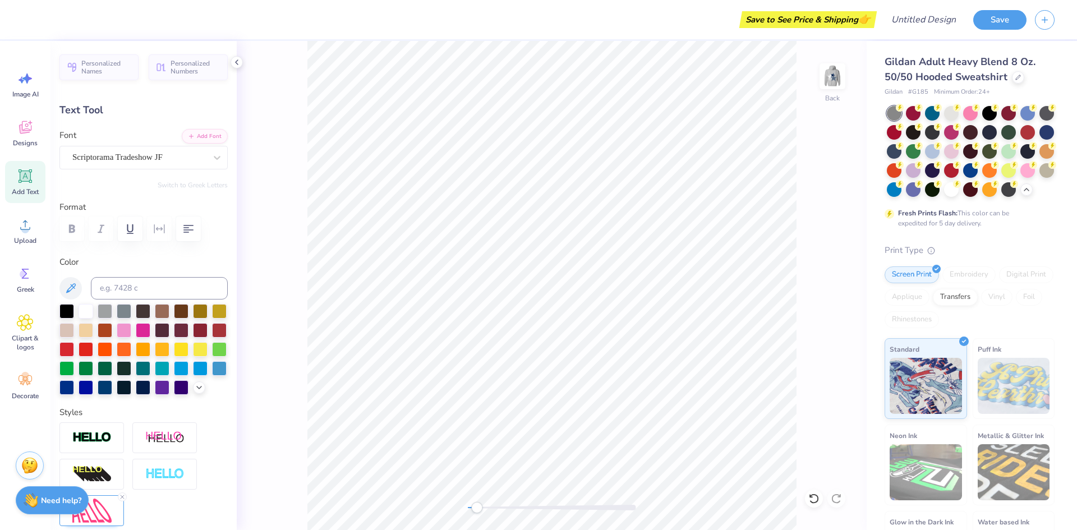
type input "12.00"
type input "5.19"
type input "2.90"
click at [114, 162] on div "Helvetica Black Original Greek" at bounding box center [139, 157] width 136 height 17
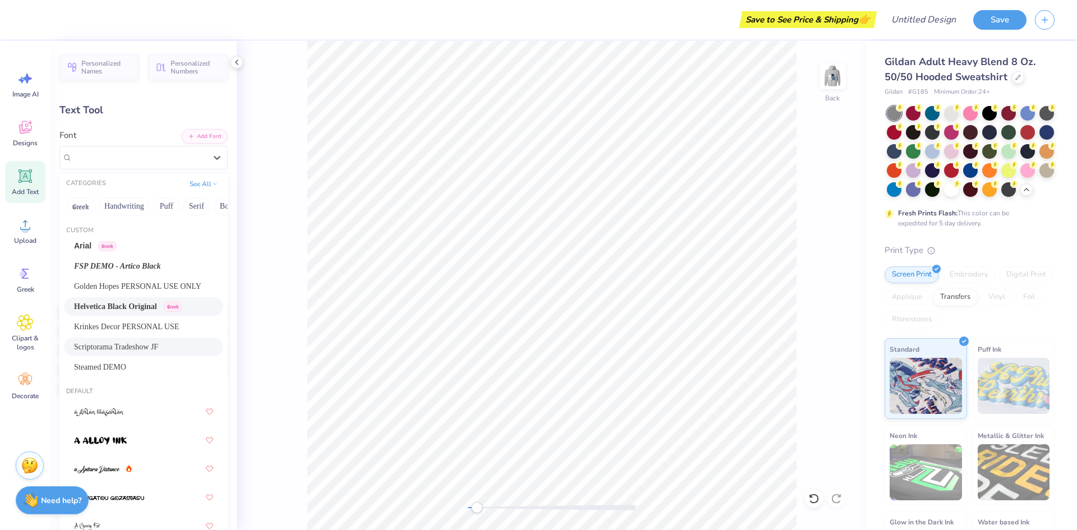
click at [157, 347] on div "Scriptorama Tradeshow JF" at bounding box center [143, 347] width 139 height 12
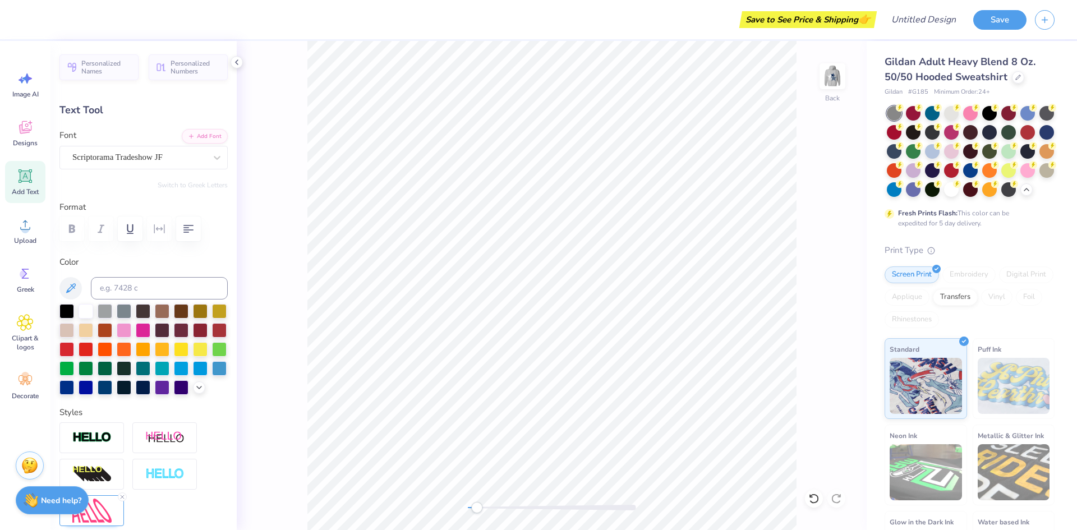
click at [291, 243] on div "Back" at bounding box center [552, 285] width 630 height 489
click at [111, 155] on div "Scriptorama Tradeshow JF" at bounding box center [139, 157] width 136 height 17
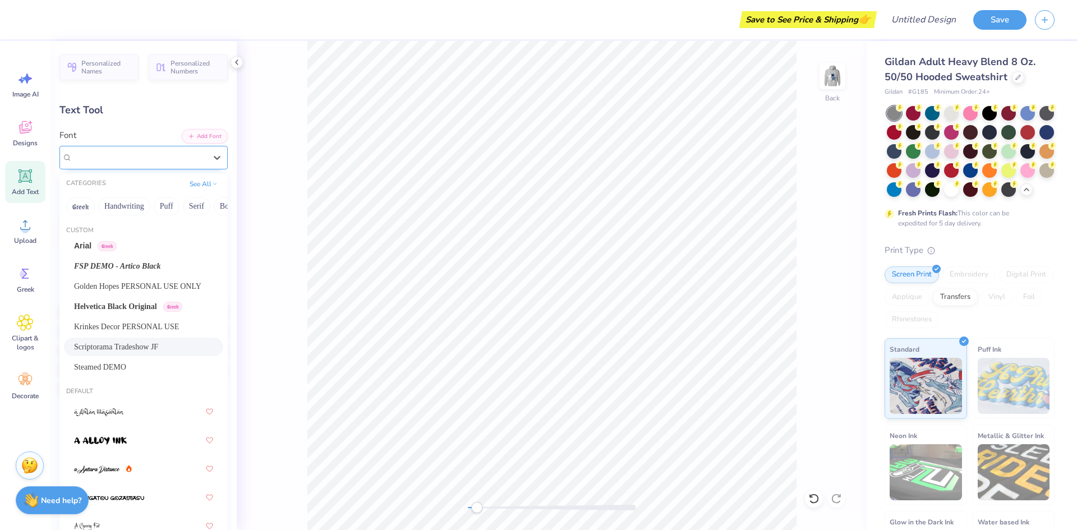
click at [188, 155] on div "Scriptorama Tradeshow JF" at bounding box center [139, 157] width 134 height 13
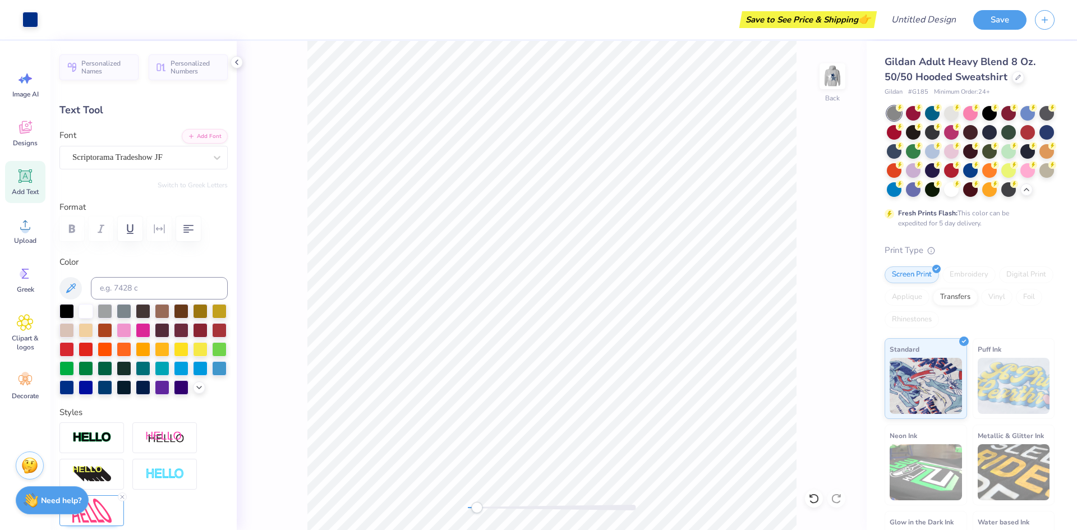
type input "11.83"
type input "4.79"
type input "3.11"
click at [118, 154] on div "Scriptorama Tradeshow JF" at bounding box center [139, 157] width 136 height 17
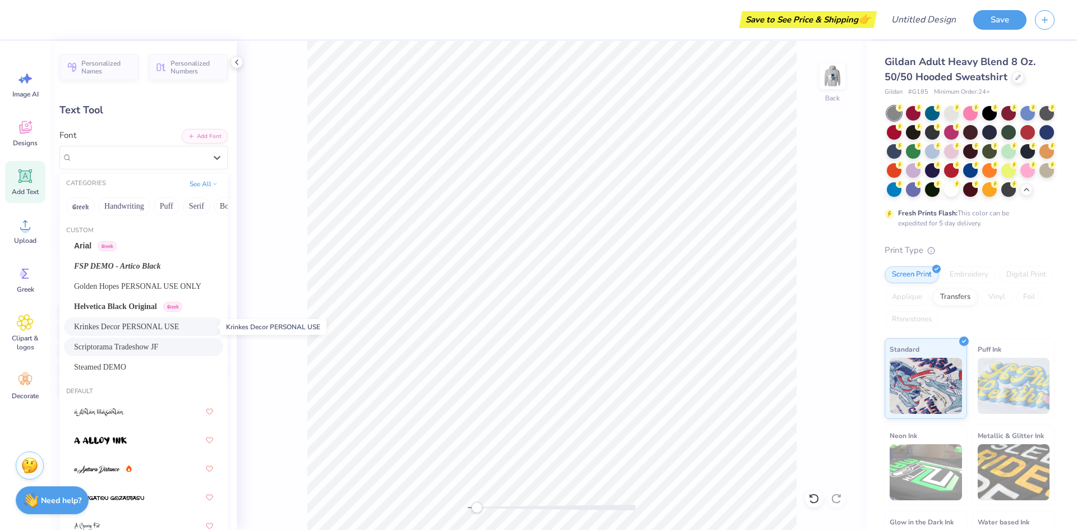
click at [178, 328] on span "Krinkes Decor PERSONAL USE" at bounding box center [126, 327] width 105 height 12
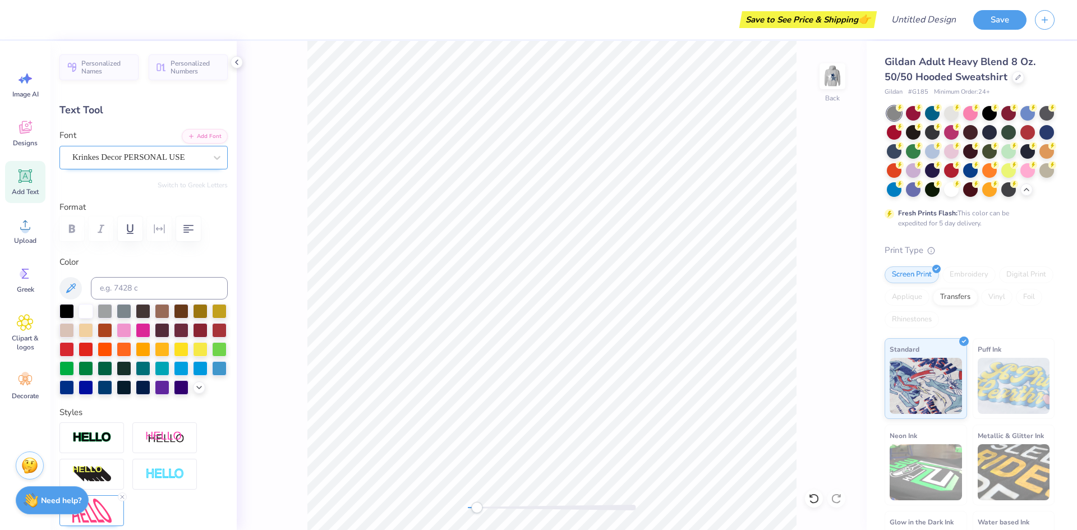
click at [188, 150] on div at bounding box center [139, 157] width 134 height 15
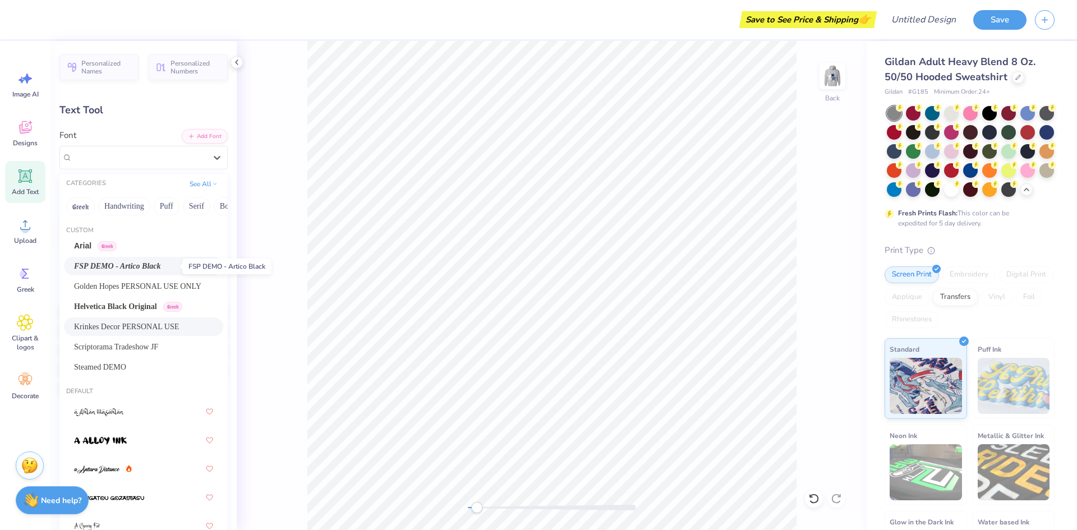
click at [161, 266] on span "FSP DEMO - Artico Black" at bounding box center [117, 266] width 87 height 12
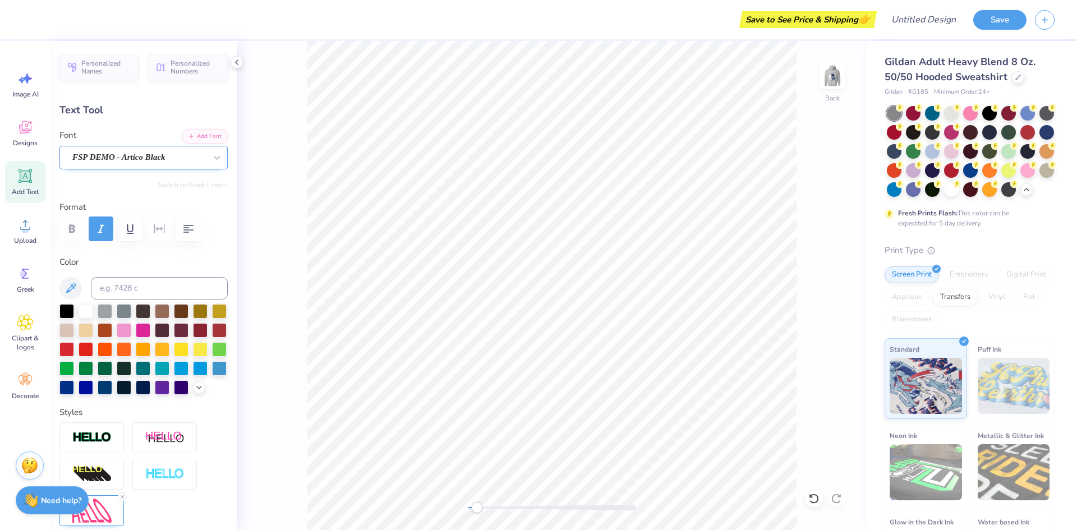
click at [157, 163] on div "FSP DEMO - Artico Black" at bounding box center [139, 157] width 136 height 17
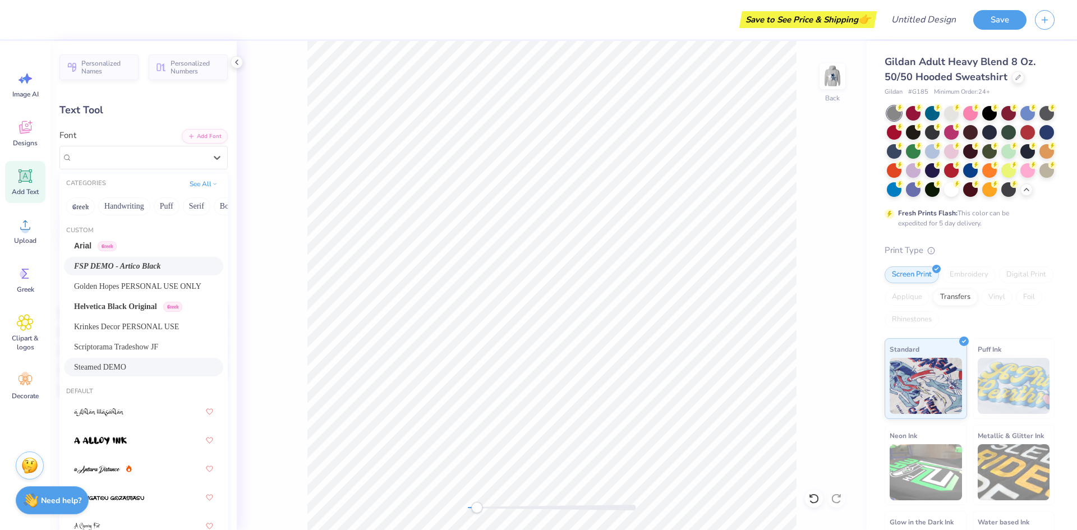
click at [154, 370] on div "Steamed DEMO" at bounding box center [143, 367] width 139 height 12
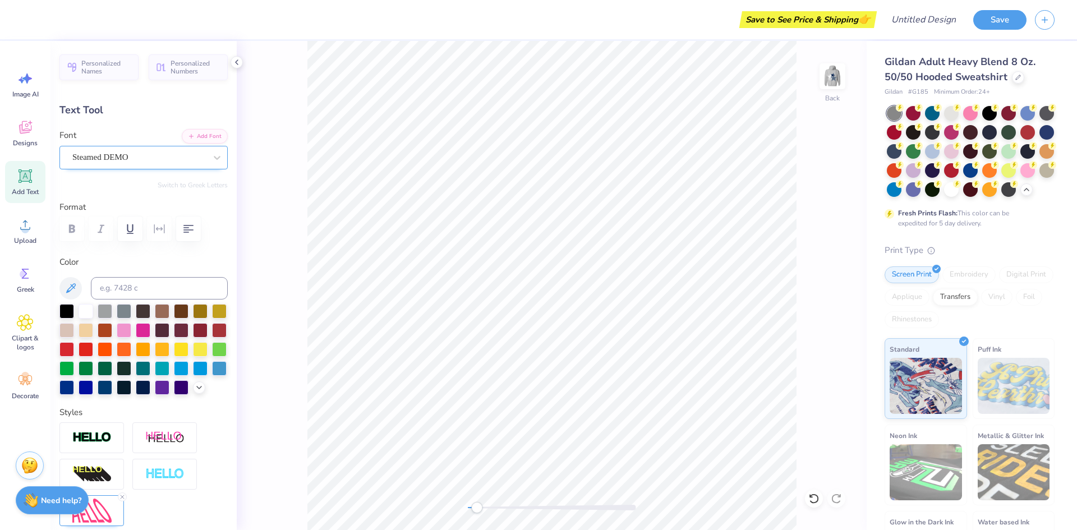
click at [148, 160] on div "Steamed DEMO" at bounding box center [139, 157] width 136 height 17
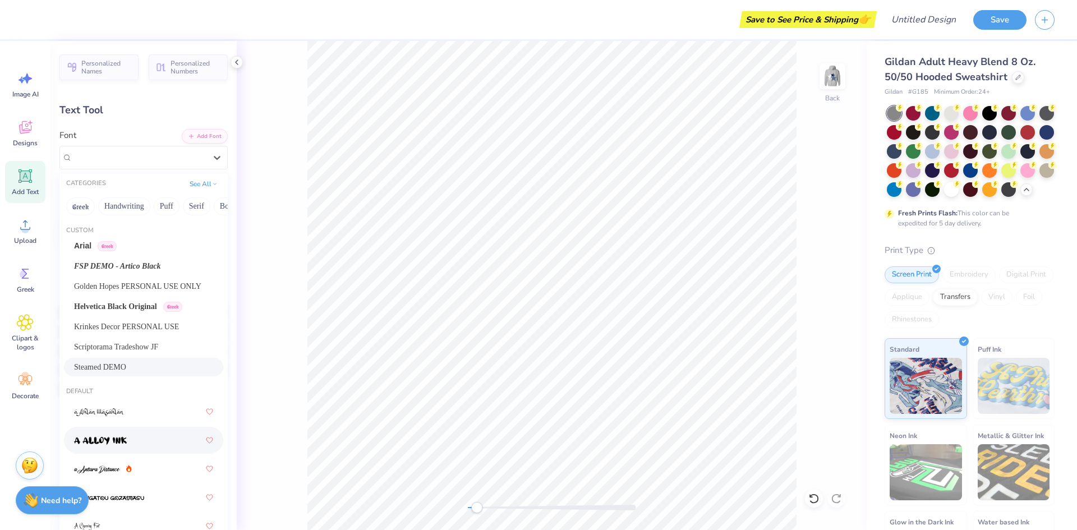
click at [154, 445] on div at bounding box center [143, 440] width 139 height 20
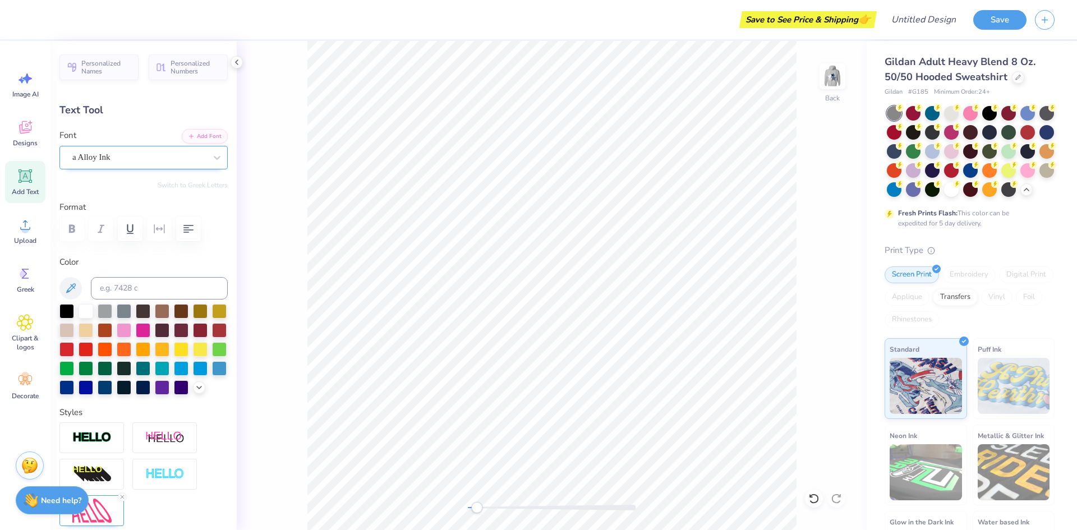
click at [119, 157] on div "a Alloy Ink" at bounding box center [139, 157] width 136 height 17
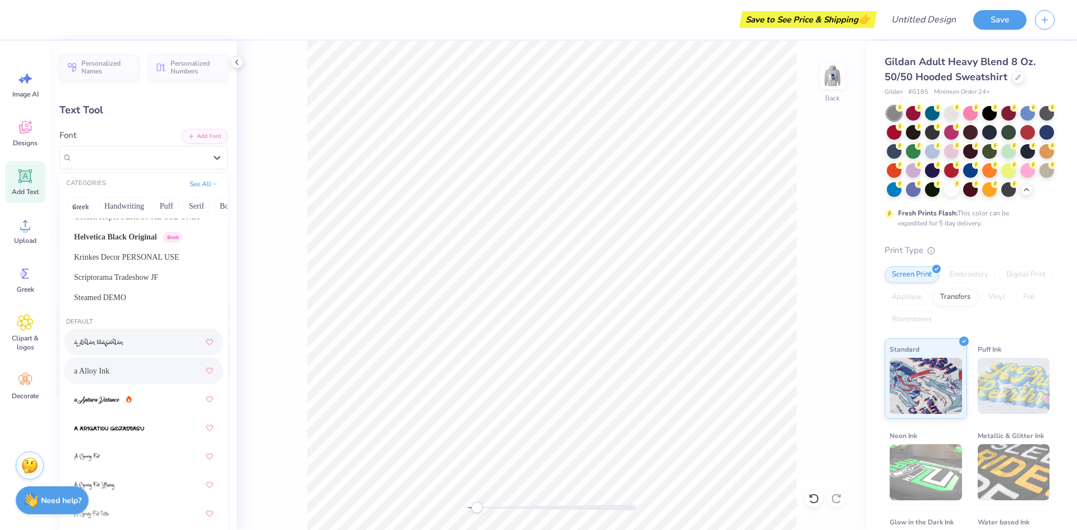
scroll to position [71, 0]
click at [145, 399] on div at bounding box center [143, 398] width 139 height 20
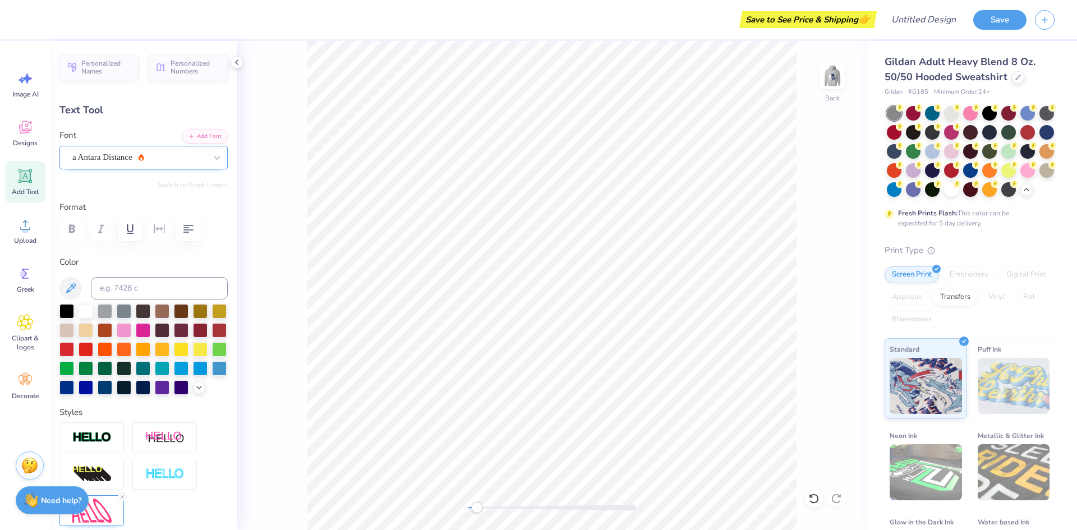
click at [137, 157] on div "a Antara Distance" at bounding box center [139, 157] width 136 height 17
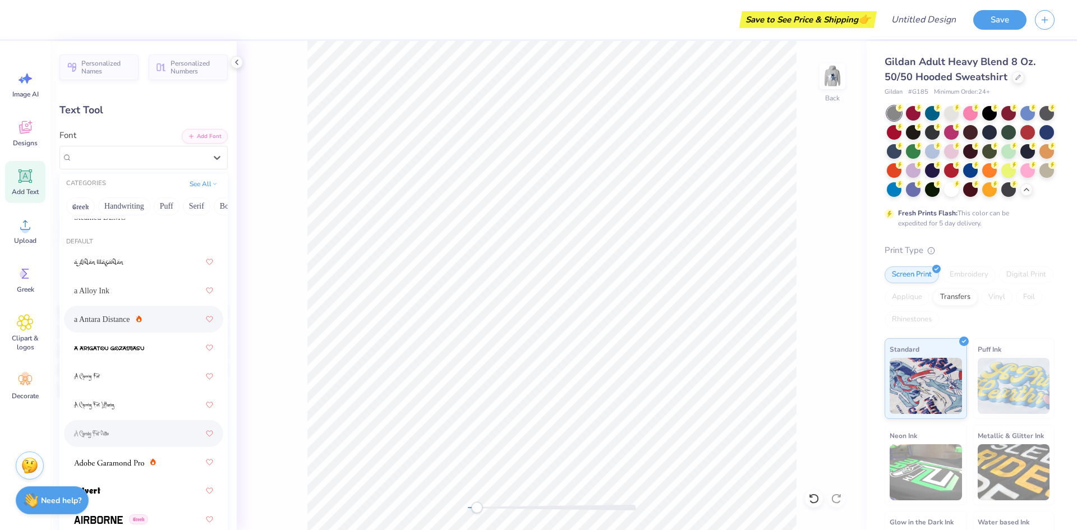
scroll to position [196, 0]
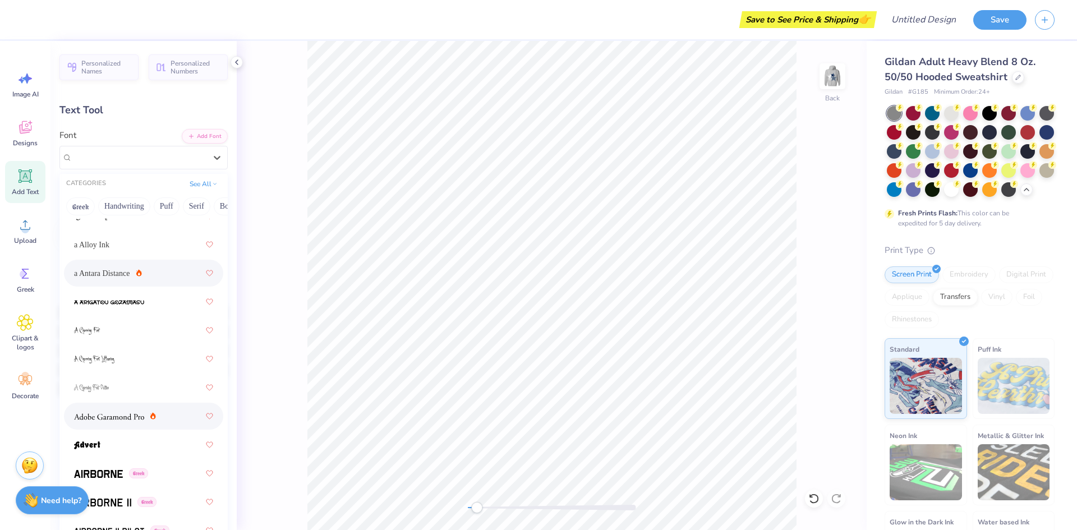
click at [138, 421] on span at bounding box center [109, 417] width 70 height 12
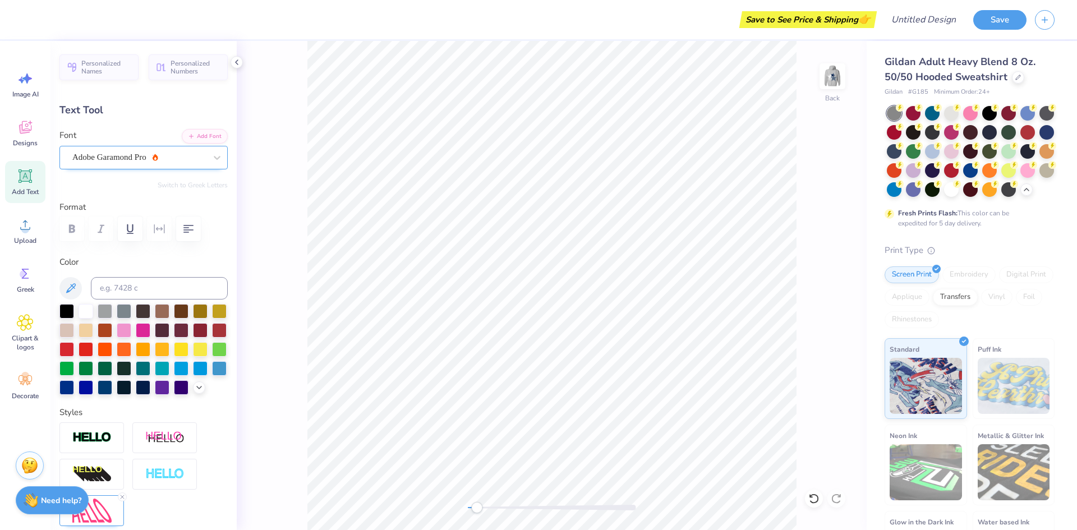
click at [146, 163] on div "Adobe Garamond Pro" at bounding box center [139, 157] width 136 height 17
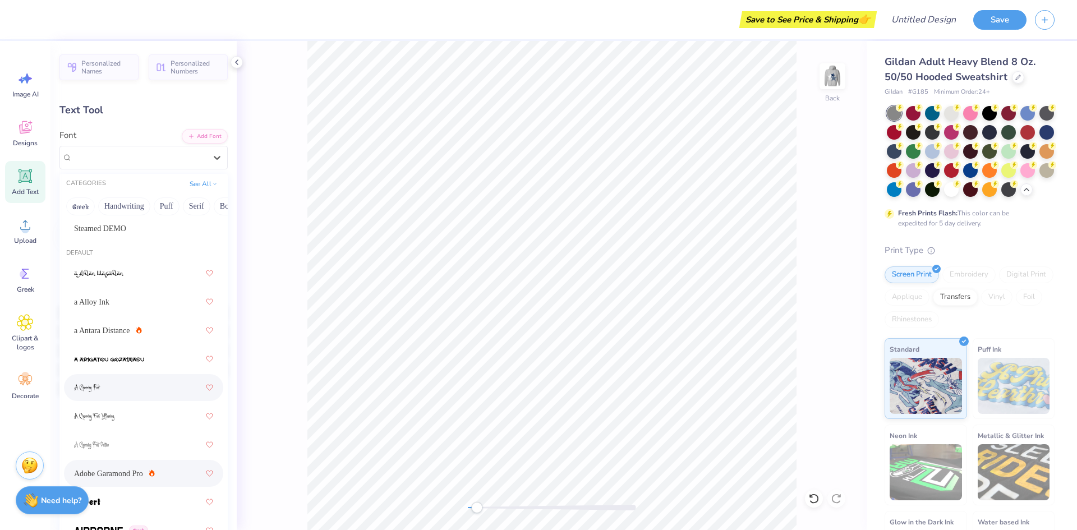
scroll to position [143, 0]
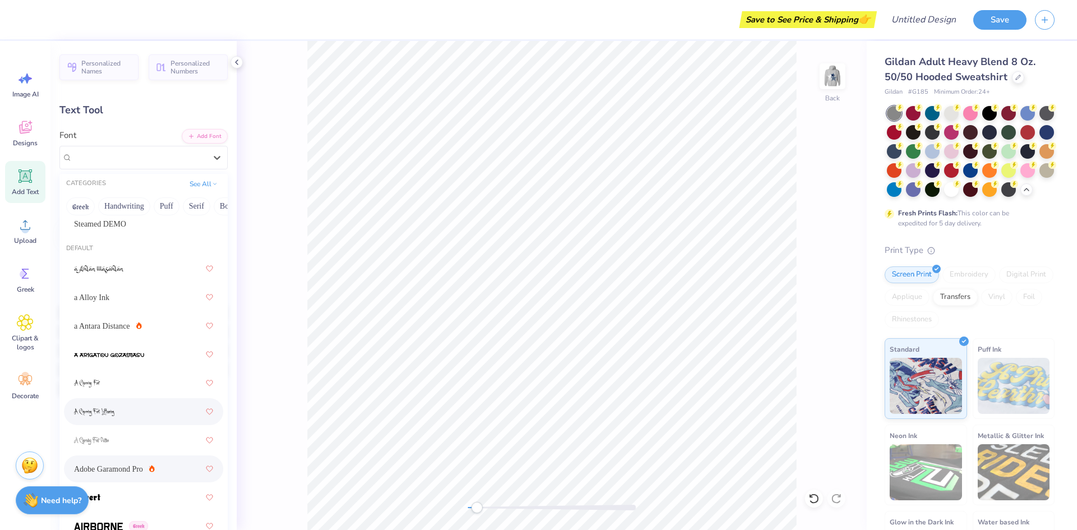
click at [102, 402] on div at bounding box center [143, 412] width 139 height 20
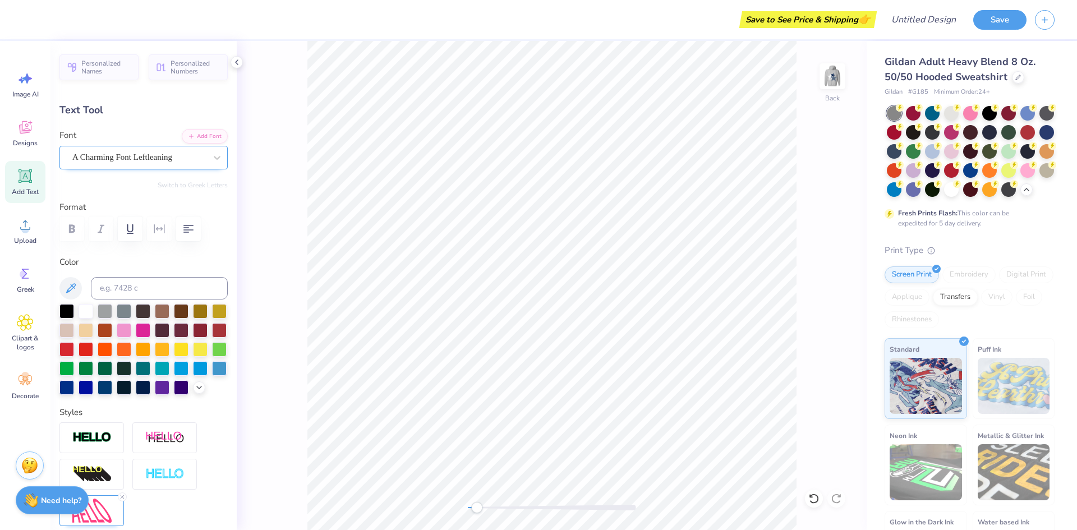
click at [155, 164] on div at bounding box center [139, 157] width 134 height 15
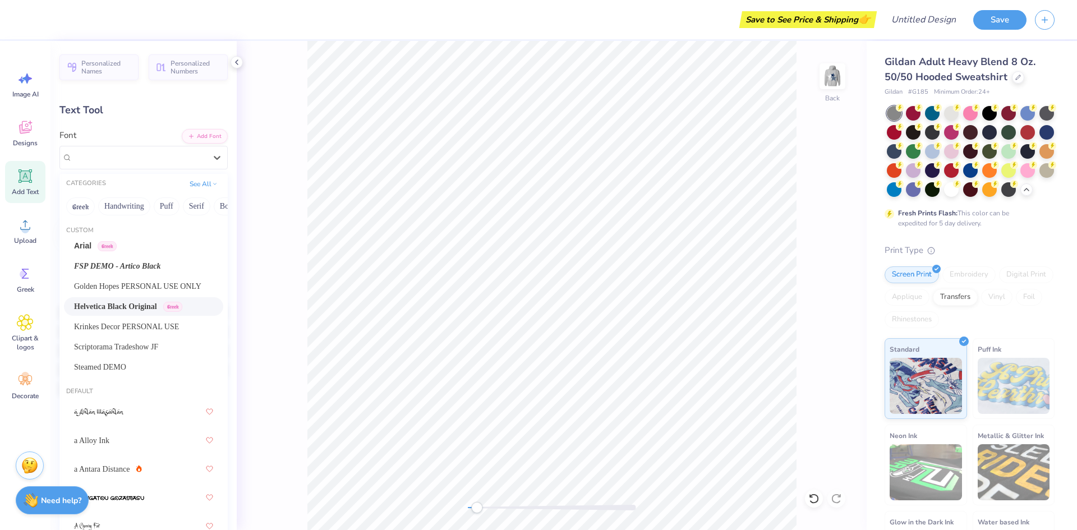
click at [125, 307] on span "Helvetica Black Original" at bounding box center [115, 307] width 83 height 12
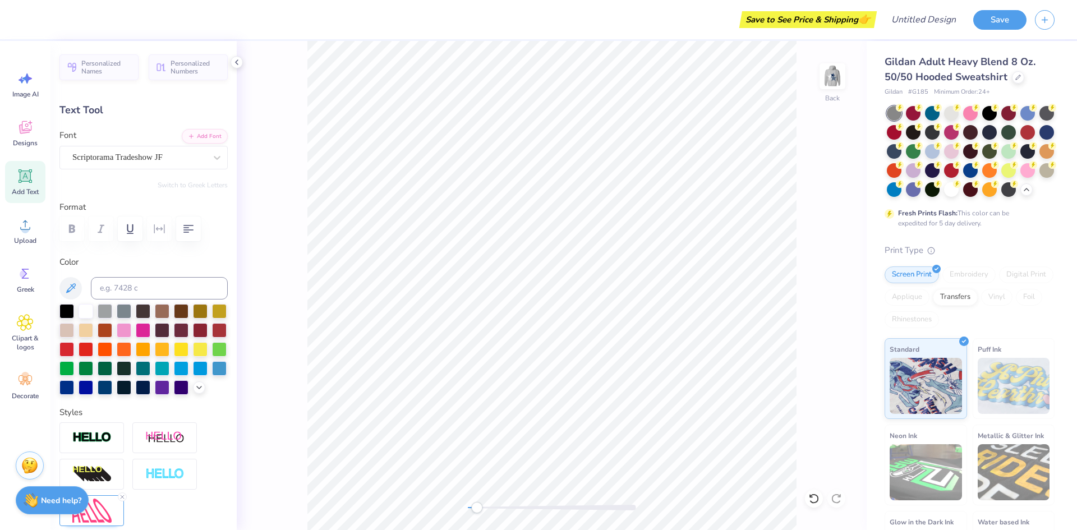
type input "5.41"
type input "2.71"
type input "7.54"
click at [96, 171] on div "Personalized Names Personalized Numbers Text Tool Add Font Font Scriptorama Tra…" at bounding box center [143, 285] width 186 height 489
click at [99, 162] on div "Scriptorama Tradeshow JF" at bounding box center [139, 157] width 136 height 17
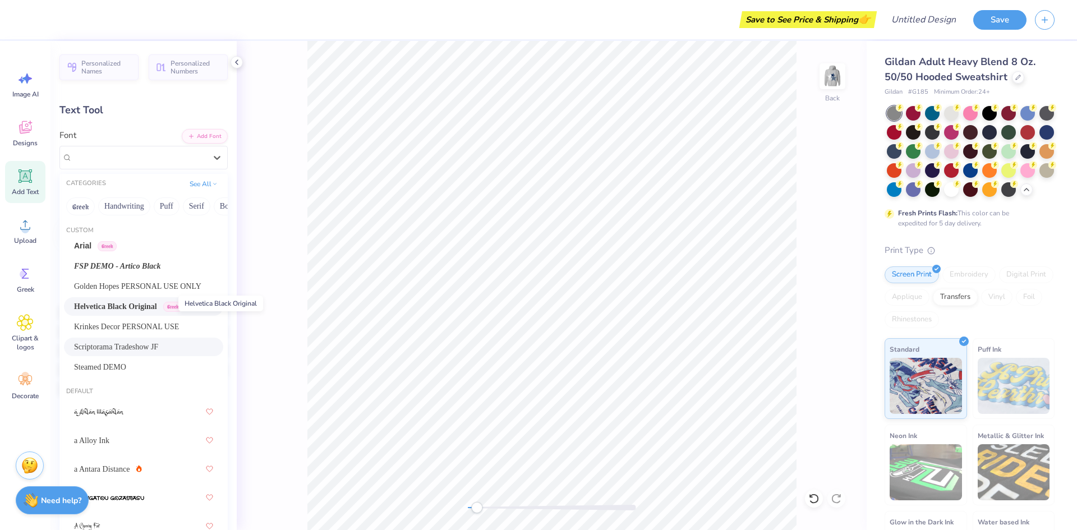
click at [121, 311] on span "Helvetica Black Original" at bounding box center [115, 307] width 83 height 12
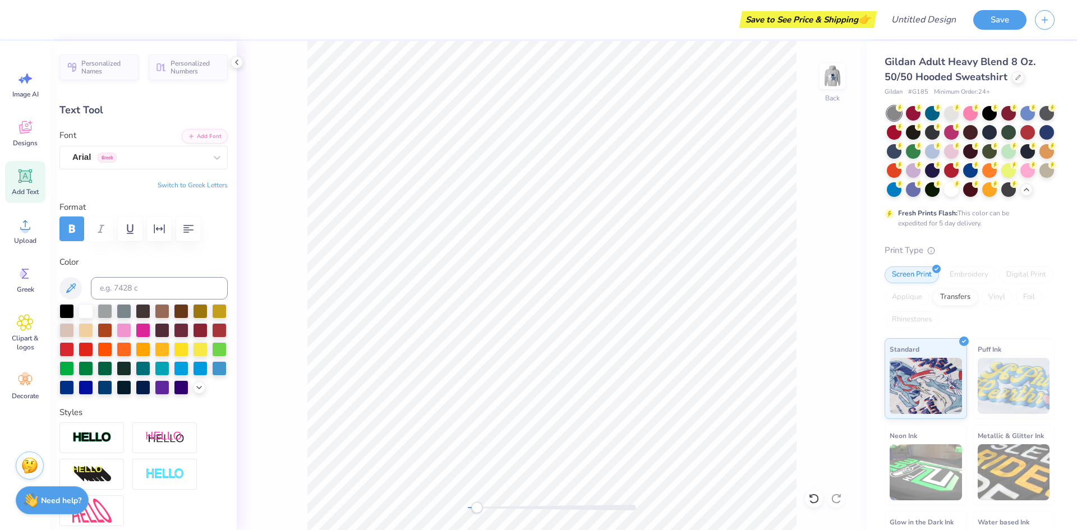
type input "5.30"
type input "0.54"
type input "10.66"
click at [296, 128] on div "Back" at bounding box center [552, 285] width 630 height 489
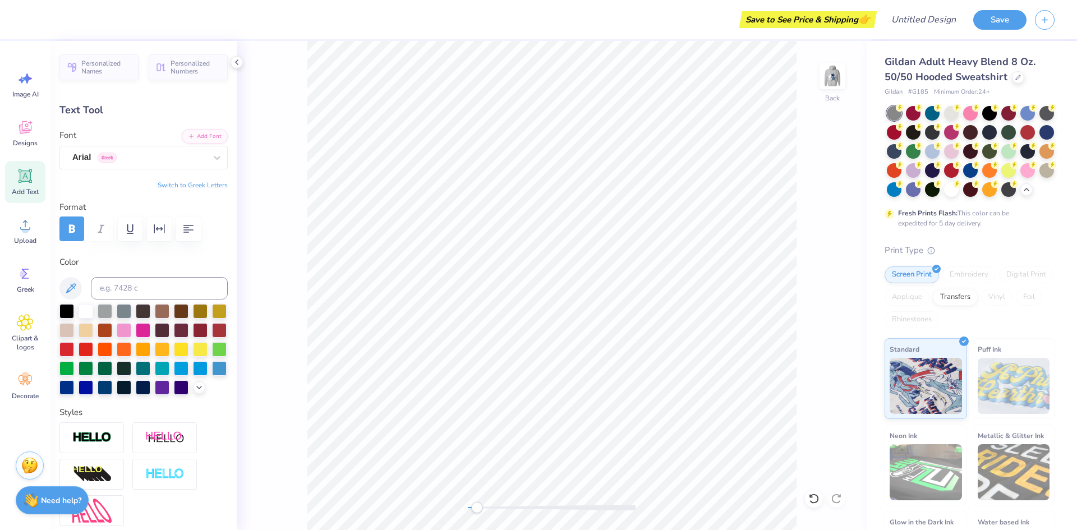
click at [297, 150] on div "Back" at bounding box center [552, 285] width 630 height 489
click at [24, 186] on div "Add Text" at bounding box center [25, 182] width 40 height 42
type input "6.48"
type input "1.88"
type input "6.31"
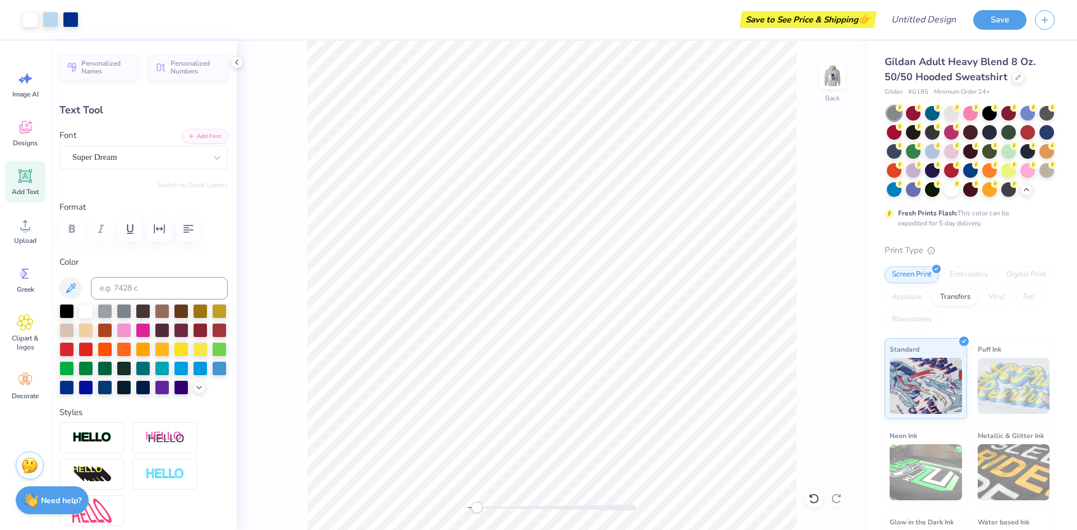
click at [24, 172] on icon at bounding box center [25, 176] width 11 height 11
type textarea "@"
type textarea "2026"
click at [91, 140] on div "Font Super Dream" at bounding box center [143, 149] width 168 height 40
click at [102, 154] on div "Super Dream" at bounding box center [139, 157] width 136 height 17
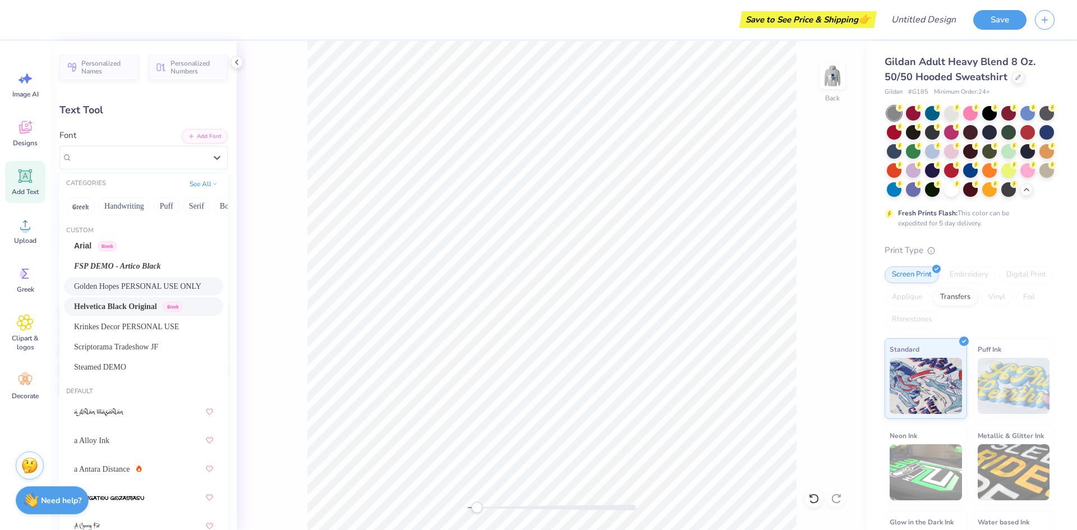
click at [146, 297] on div "Helvetica Black Original Greek" at bounding box center [143, 306] width 159 height 19
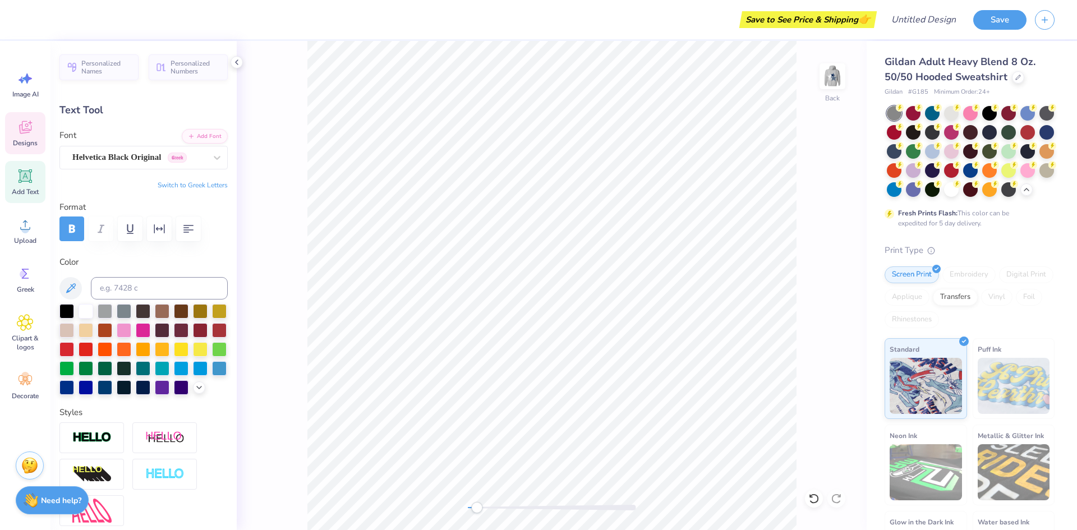
click at [252, 221] on div "Back" at bounding box center [552, 285] width 630 height 489
click at [25, 137] on div "Designs" at bounding box center [25, 133] width 40 height 42
click at [21, 132] on icon at bounding box center [25, 129] width 11 height 9
click at [17, 131] on icon at bounding box center [25, 127] width 17 height 17
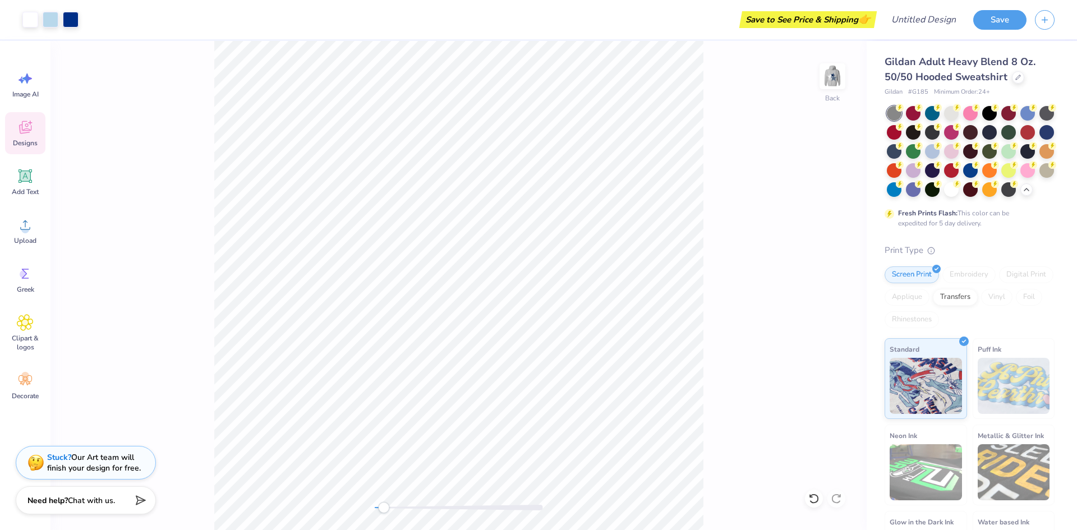
click at [19, 132] on icon at bounding box center [25, 127] width 17 height 17
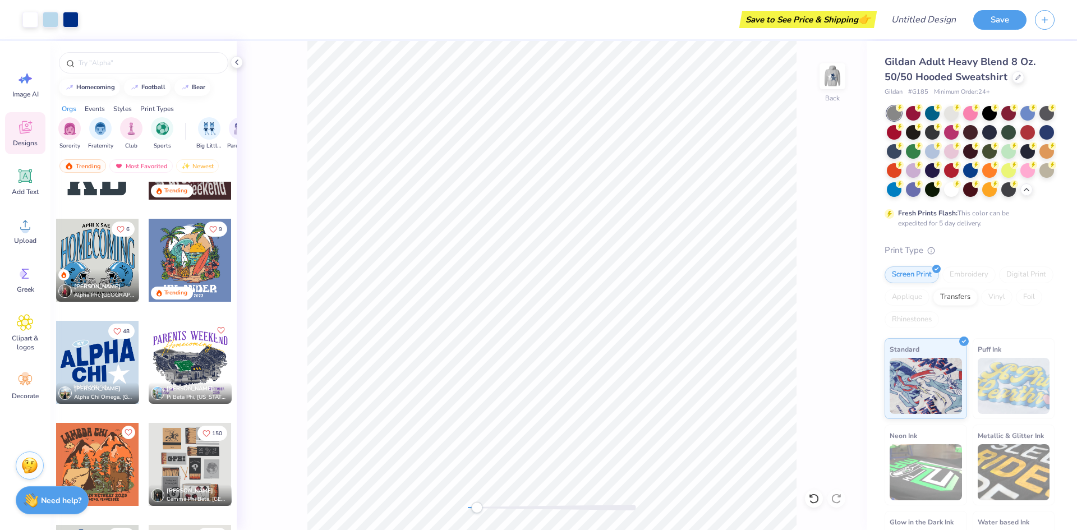
scroll to position [5481, 0]
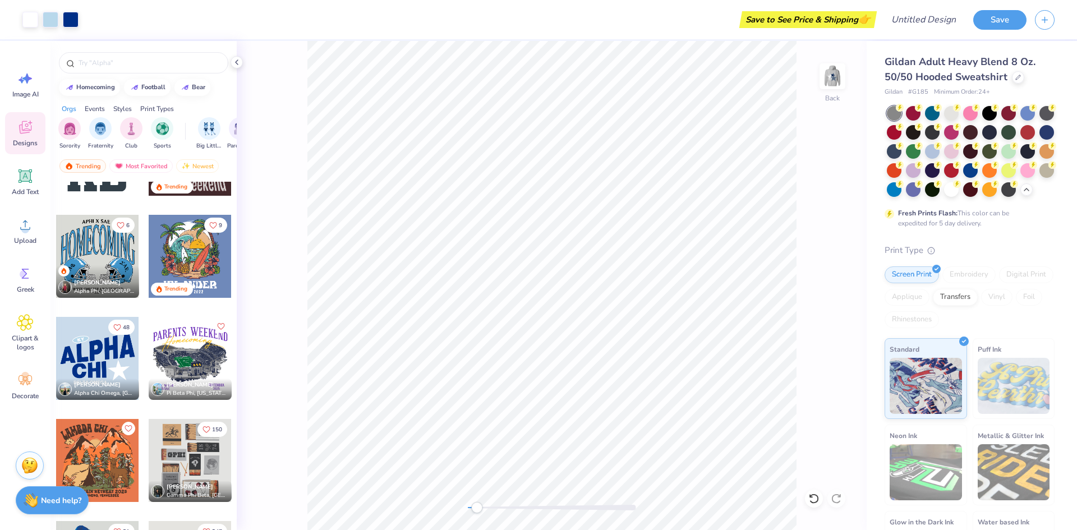
click at [96, 341] on div at bounding box center [97, 358] width 83 height 83
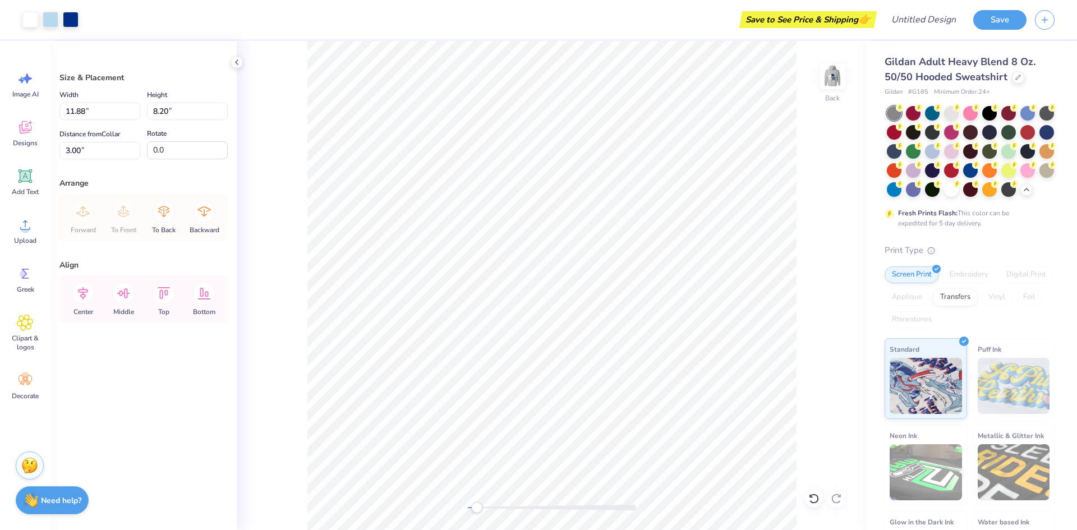
type input "2.04"
type input "1.41"
type input "9.79"
click at [561, 502] on div at bounding box center [552, 507] width 168 height 11
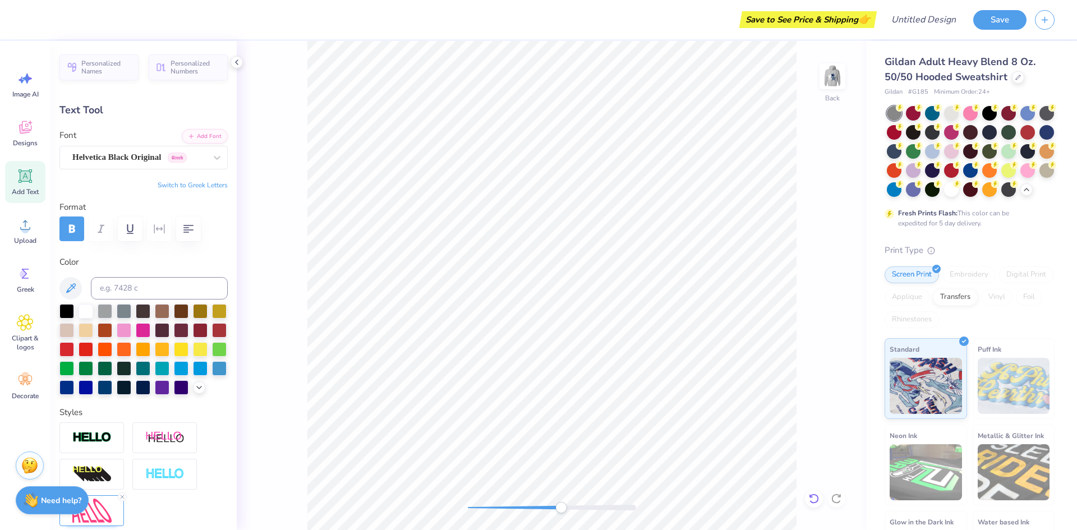
click at [810, 499] on icon at bounding box center [813, 498] width 11 height 11
type input "7.56"
click at [518, 507] on div at bounding box center [552, 508] width 168 height 6
type input "12.00"
type input "5.19"
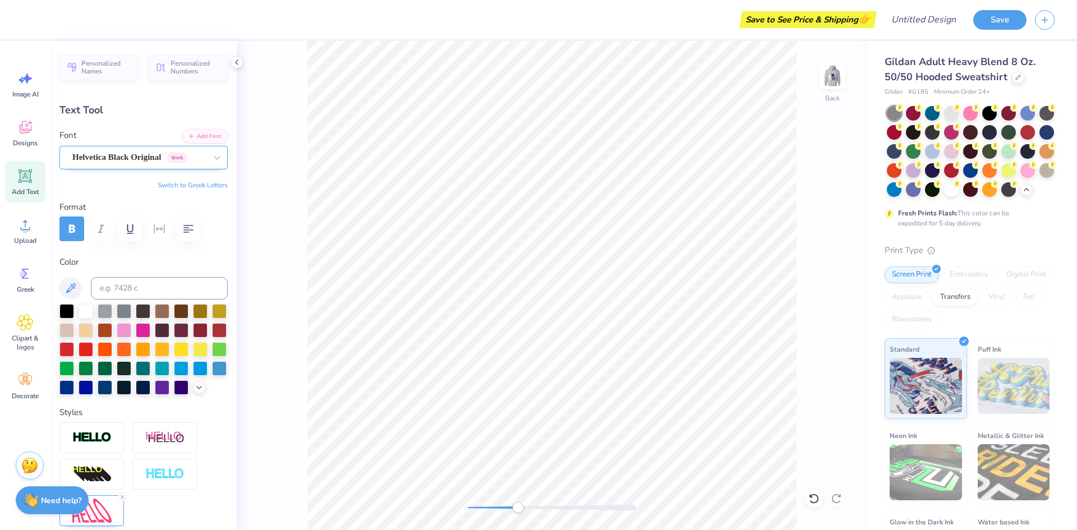
type input "2.90"
click at [497, 507] on div at bounding box center [552, 508] width 168 height 6
type input "6.50"
type input "1.80"
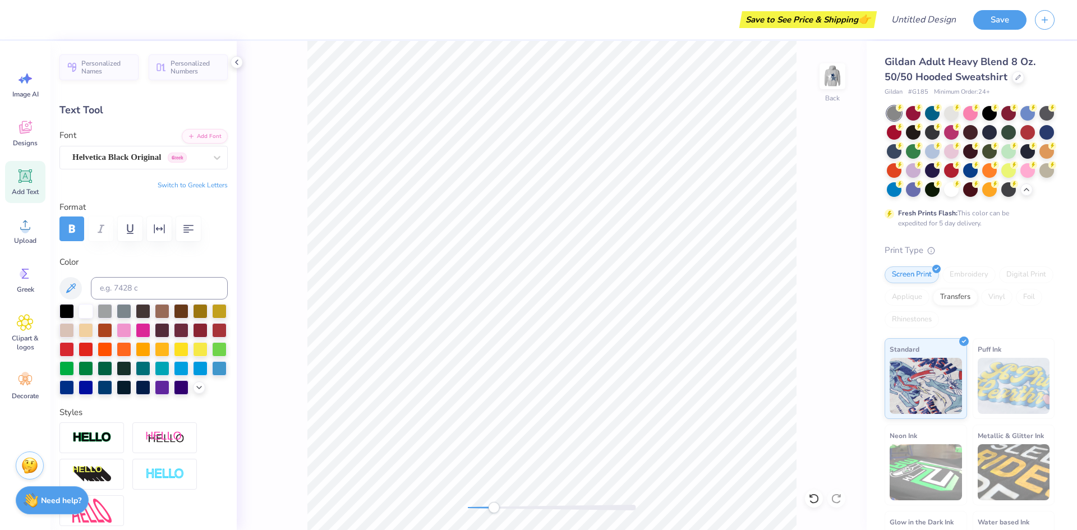
type input "6.35"
drag, startPoint x: 513, startPoint y: 508, endPoint x: 470, endPoint y: 511, distance: 43.8
click at [470, 511] on div at bounding box center [552, 508] width 168 height 6
click at [801, 190] on div "Back" at bounding box center [552, 285] width 630 height 489
type input "2.03"
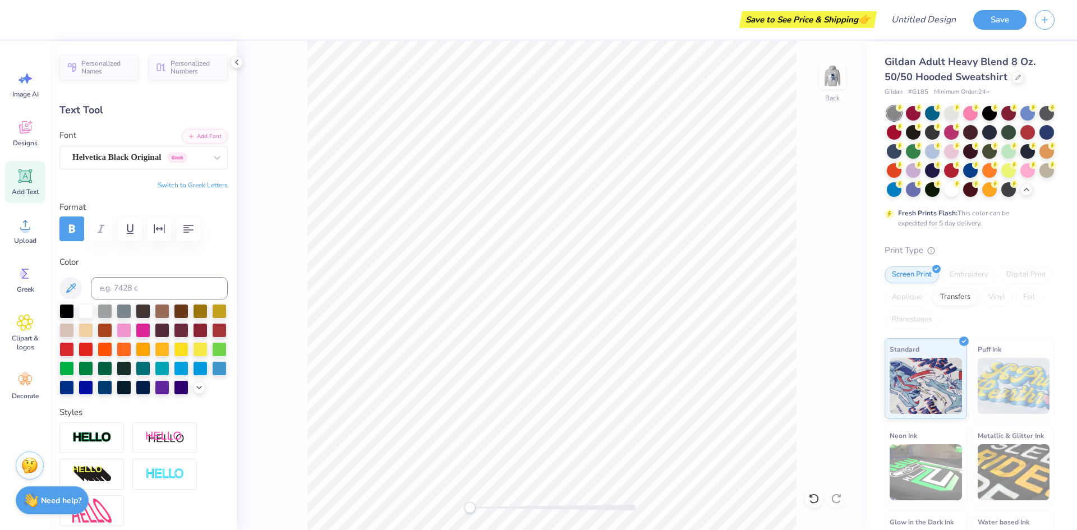
type input "0.56"
type input "7.59"
type input "0.18"
type input "0.12"
type input "10.08"
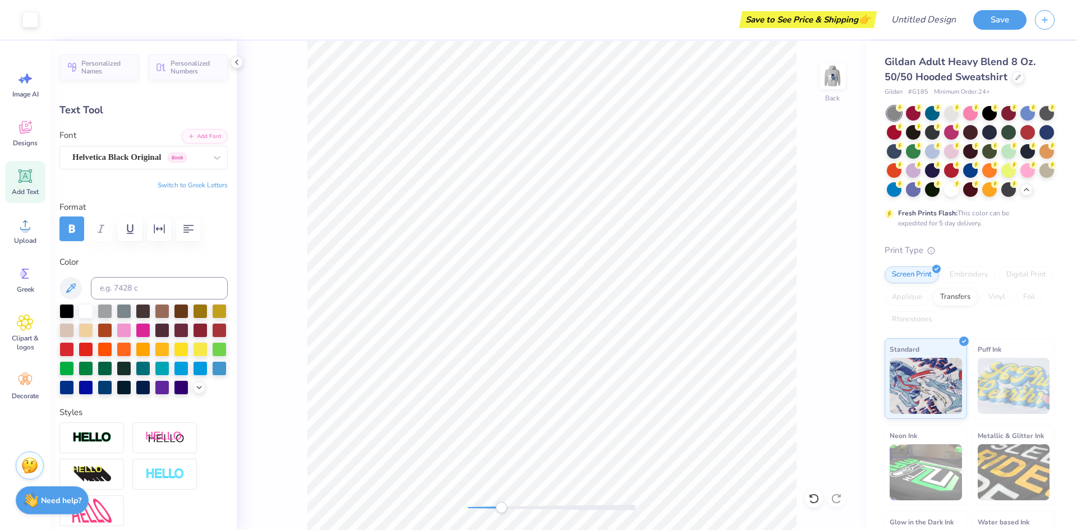
type input "-11.9"
type input "1.32"
type input "0.89"
type input "3.76"
type textarea "K"
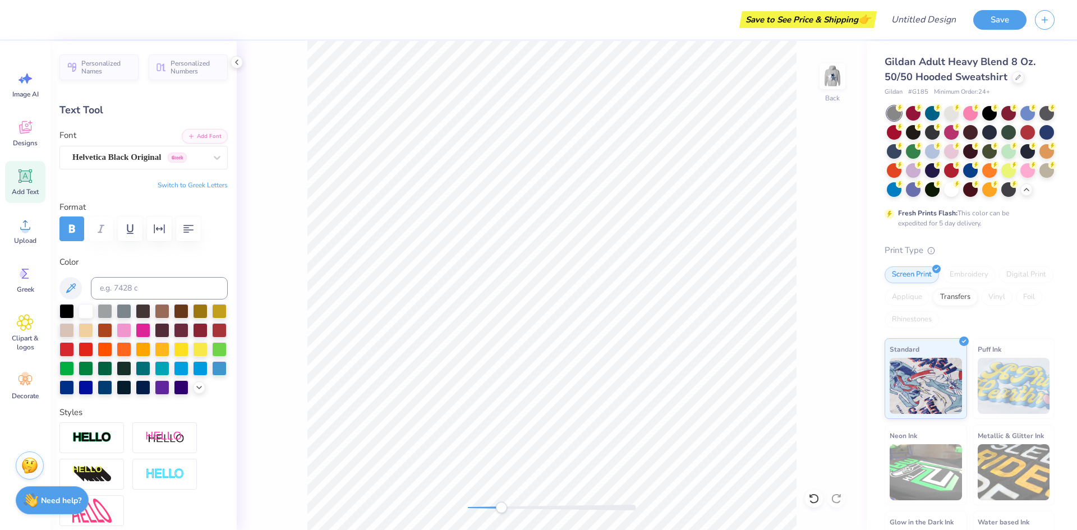
type textarea "2026"
click at [696, 28] on div "Save to See Price & Shipping 👉" at bounding box center [452, 19] width 843 height 39
click at [857, 127] on div "Back" at bounding box center [552, 285] width 630 height 489
type input "2.32"
type input "1.04"
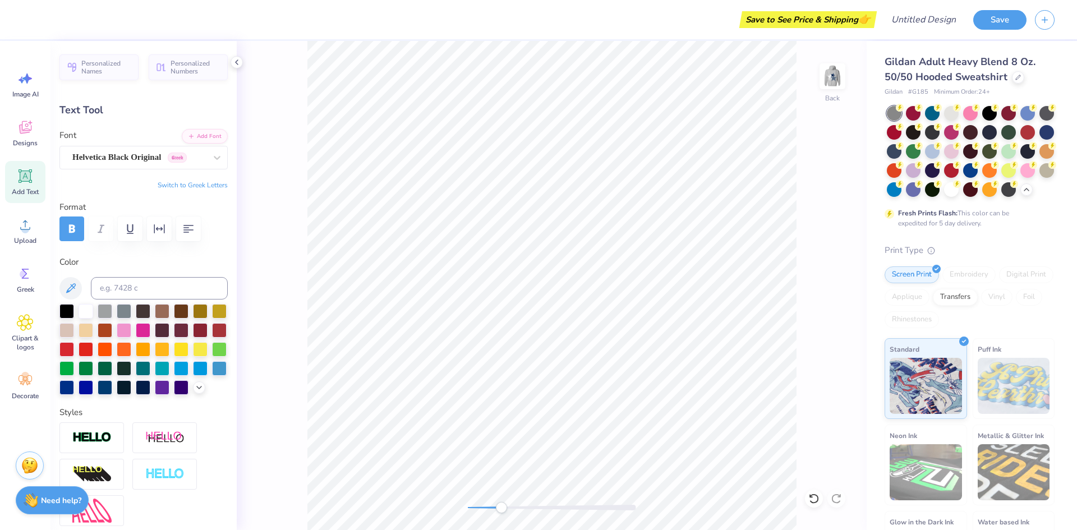
type input "3.70"
type input "12.00"
type input "5.19"
type input "2.90"
type input "0.0"
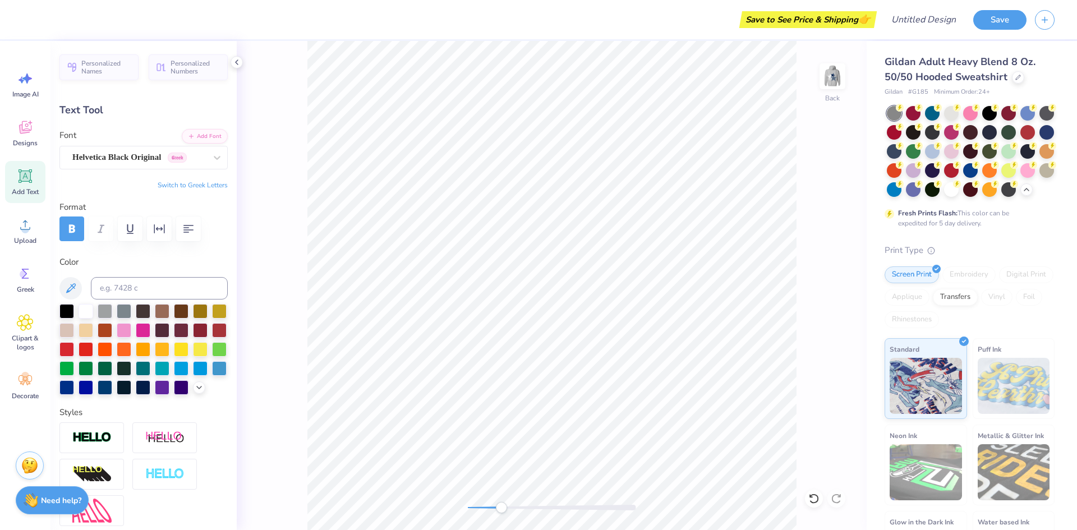
type input "1.78"
type input "0.80"
type input "3.79"
type input "-11.9"
click at [634, 31] on div "Save to See Price & Shipping 👉" at bounding box center [452, 19] width 843 height 39
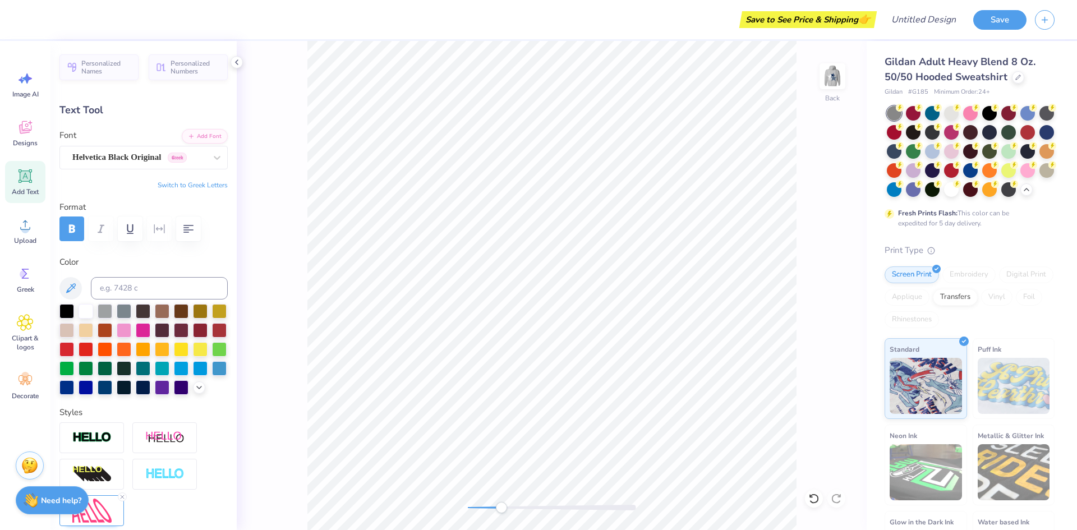
type input "0.94"
type input "0.47"
type input "10.74"
type input "0.0"
type input "2.04"
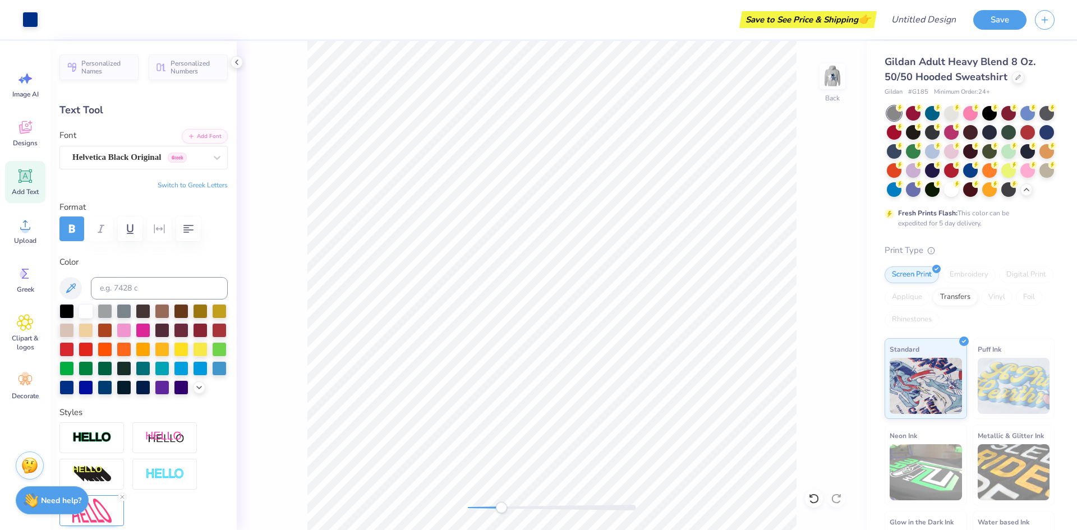
type input "0.86"
type input "9.96"
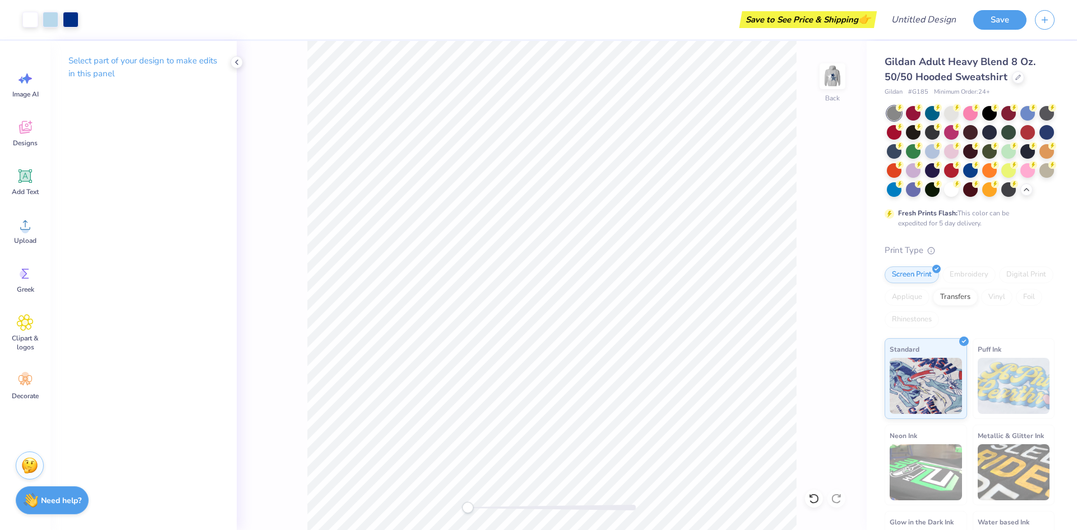
click at [383, 498] on div "Back" at bounding box center [552, 285] width 630 height 489
click at [823, 65] on img at bounding box center [832, 76] width 45 height 45
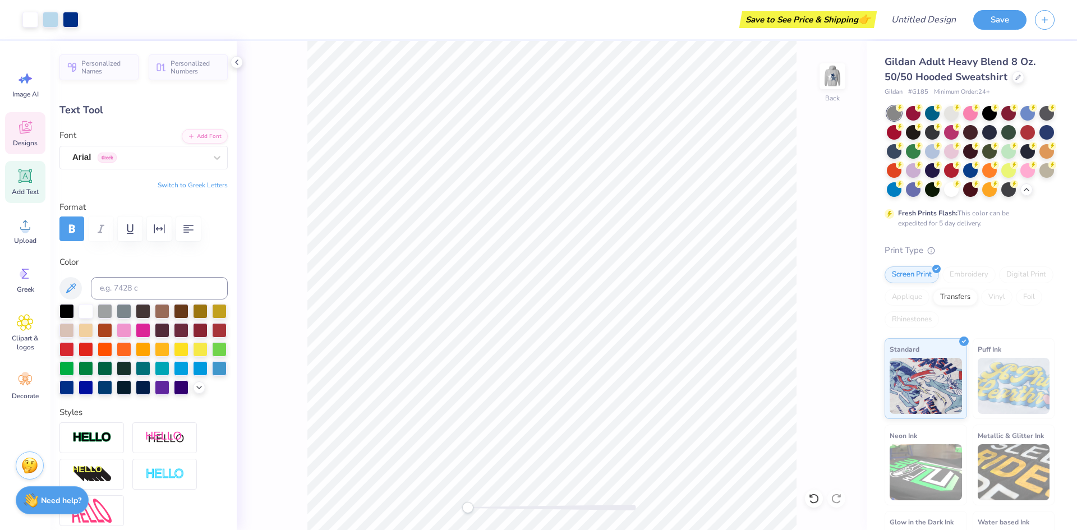
click at [26, 132] on icon at bounding box center [25, 129] width 11 height 9
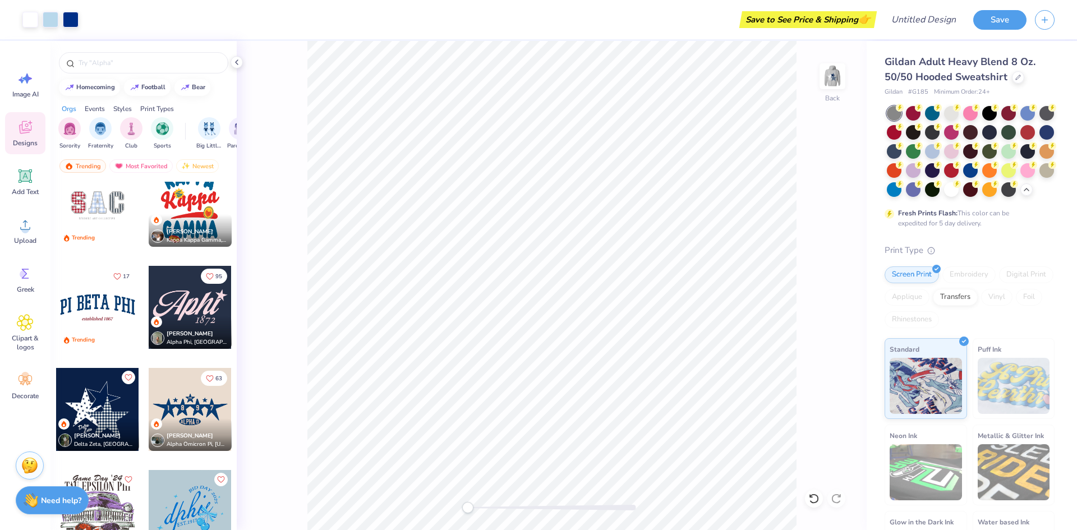
scroll to position [1447, 0]
click at [83, 420] on div "Lucy Gross Delta Zeta, University of Iowa" at bounding box center [97, 436] width 83 height 33
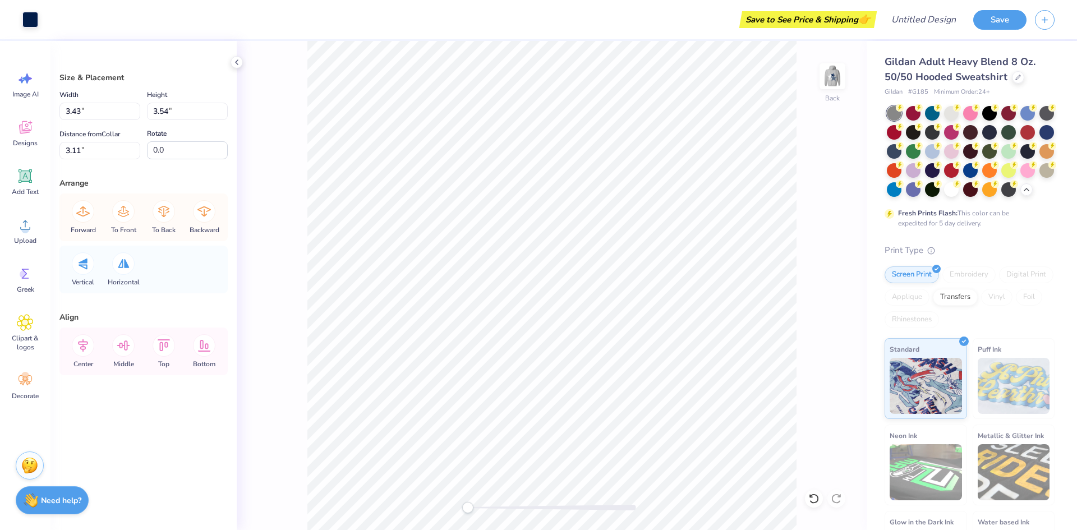
type input "3.51"
type input "3.35"
type input "7.31"
click at [810, 489] on div "Back" at bounding box center [552, 285] width 630 height 489
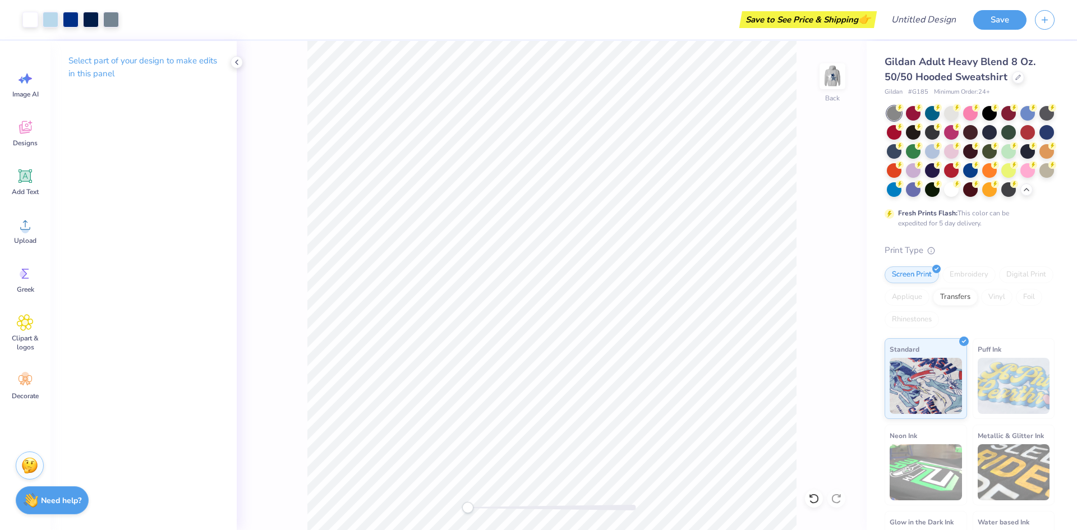
click at [810, 489] on div "Back" at bounding box center [552, 285] width 630 height 489
click at [814, 505] on div at bounding box center [814, 499] width 18 height 18
click at [813, 499] on icon at bounding box center [813, 498] width 11 height 11
click at [814, 498] on icon at bounding box center [813, 498] width 11 height 11
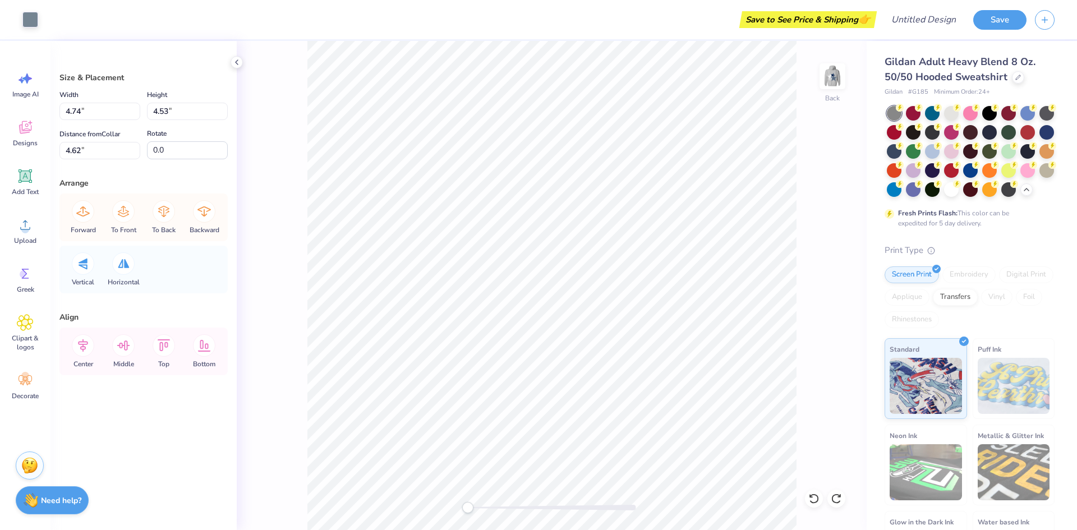
type input "4.74"
type input "4.53"
type input "4.62"
click at [813, 502] on icon at bounding box center [813, 498] width 11 height 11
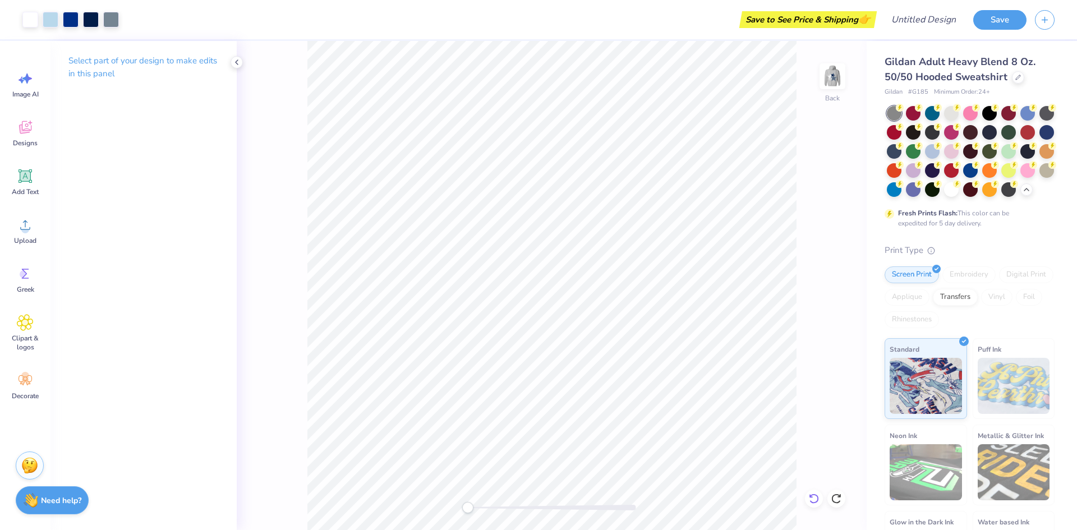
click at [807, 493] on div at bounding box center [814, 499] width 18 height 18
click at [810, 498] on icon at bounding box center [813, 498] width 11 height 11
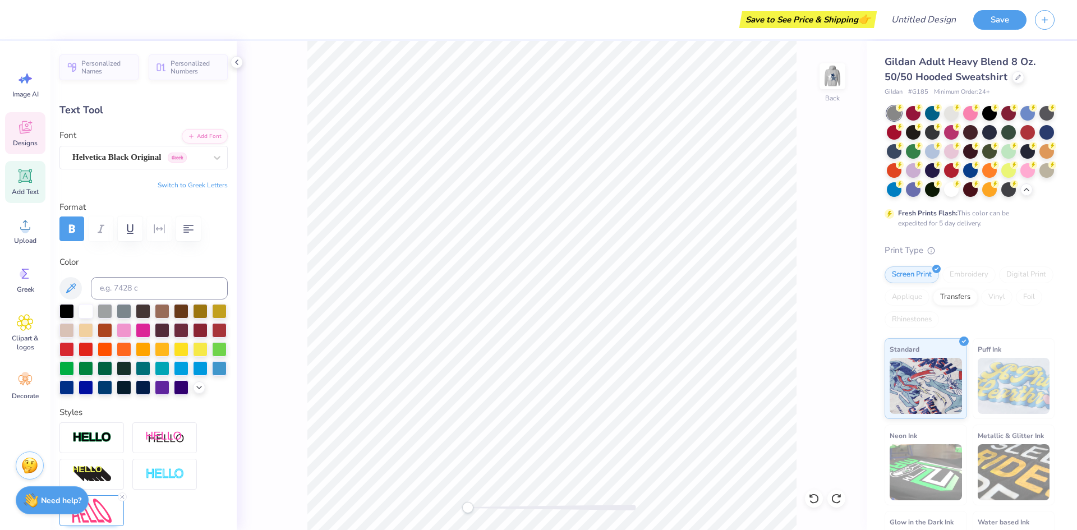
click at [15, 142] on span "Designs" at bounding box center [25, 143] width 25 height 9
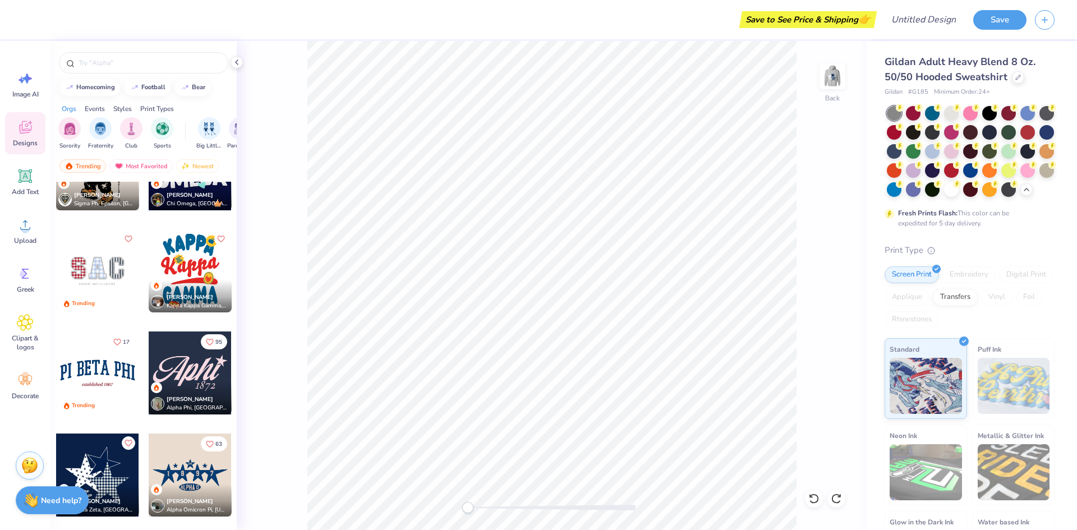
scroll to position [1388, 0]
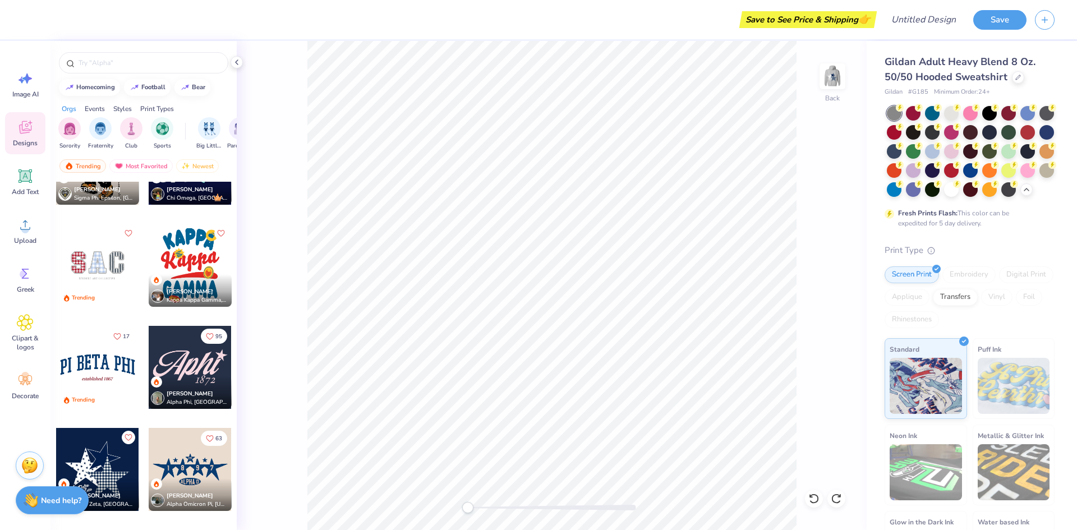
click at [102, 458] on div at bounding box center [97, 469] width 83 height 83
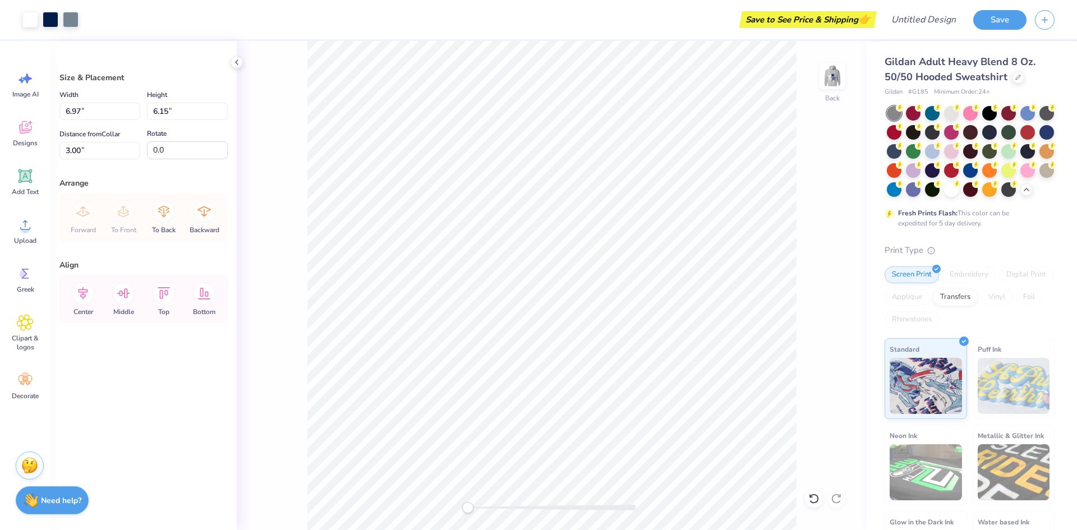
type input "2.91"
type input "2.57"
type input "6.59"
click at [513, 509] on div at bounding box center [552, 508] width 168 height 6
click at [814, 337] on div "Back" at bounding box center [552, 285] width 630 height 489
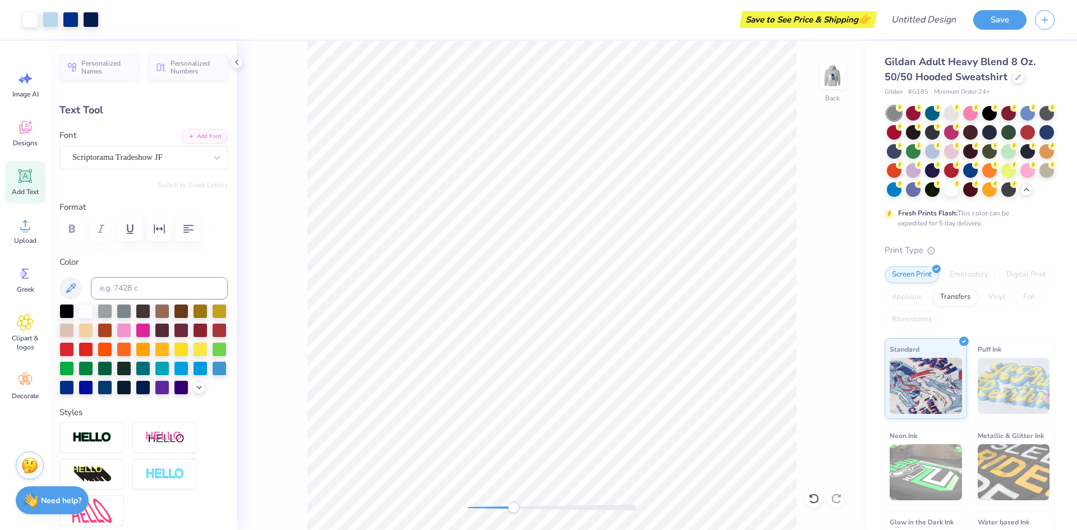
type input "0.0"
type input "0.38"
type input "0.24"
type input "12.57"
type input "0.0"
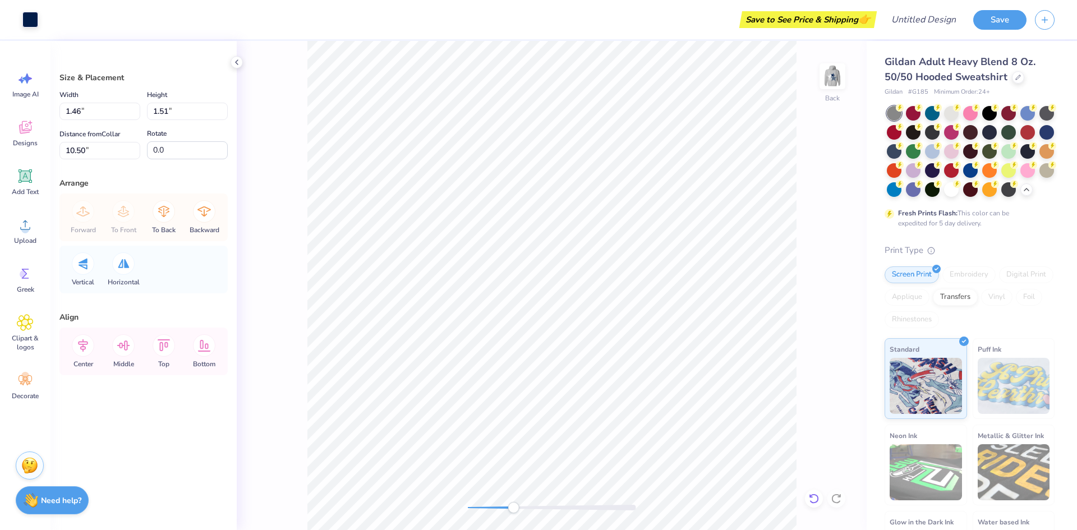
type input "1.46"
type input "1.51"
drag, startPoint x: 816, startPoint y: 498, endPoint x: 851, endPoint y: 361, distance: 140.7
click at [816, 497] on icon at bounding box center [813, 498] width 11 height 11
type input "1.43"
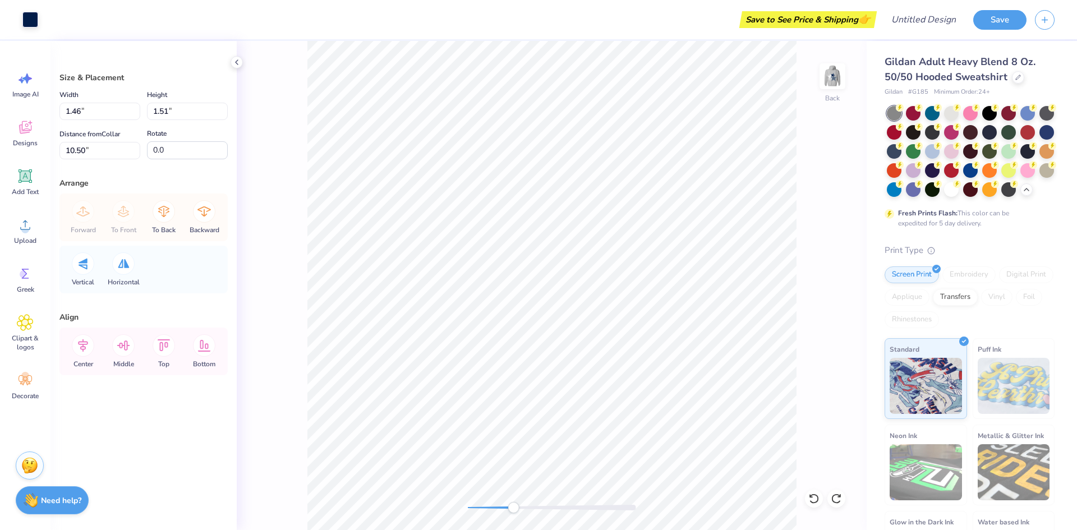
type input "1.48"
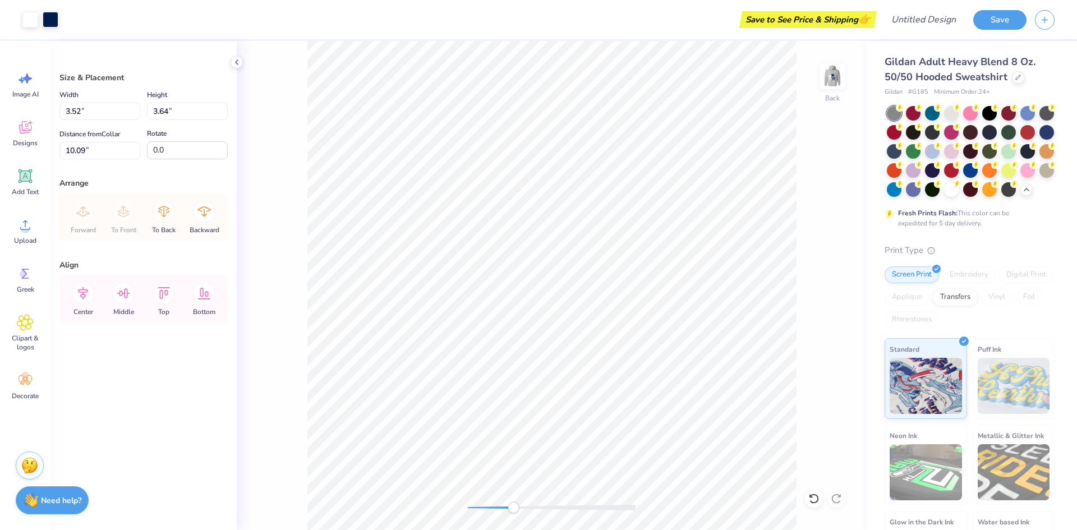
type input "3.52"
type input "3.64"
type input "7.14"
type input "3.42"
type input "3.53"
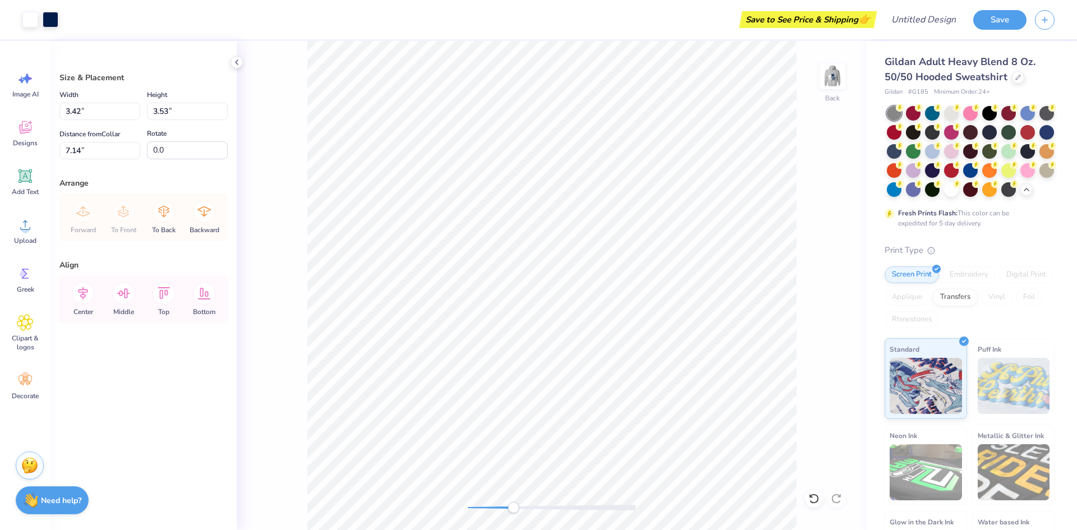
type input "3.50"
type input "3.49"
type input "7.16"
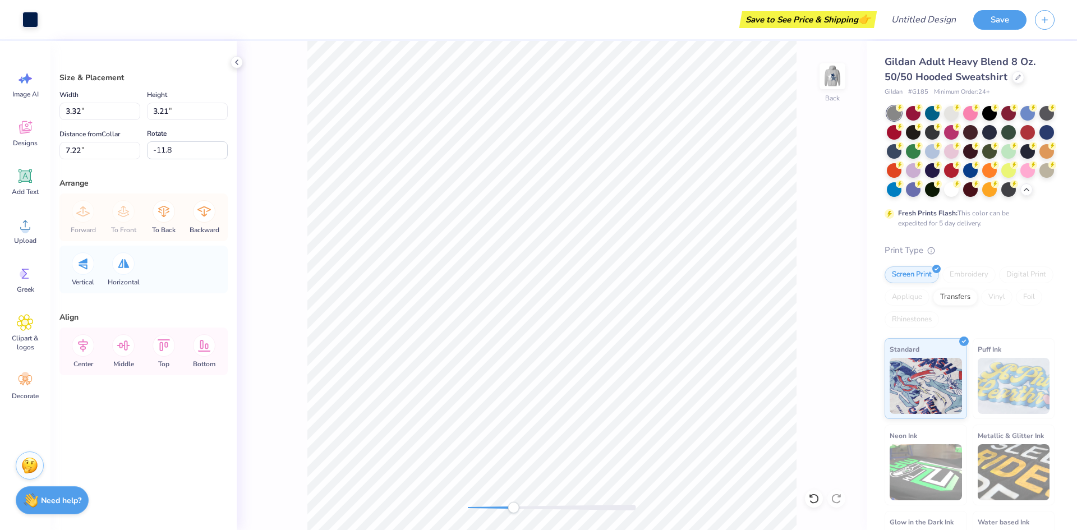
click at [471, 506] on div at bounding box center [552, 508] width 168 height 6
click at [811, 498] on icon at bounding box center [813, 498] width 11 height 11
type input "-11.8"
click at [817, 502] on icon at bounding box center [813, 498] width 11 height 11
type input "3.22"
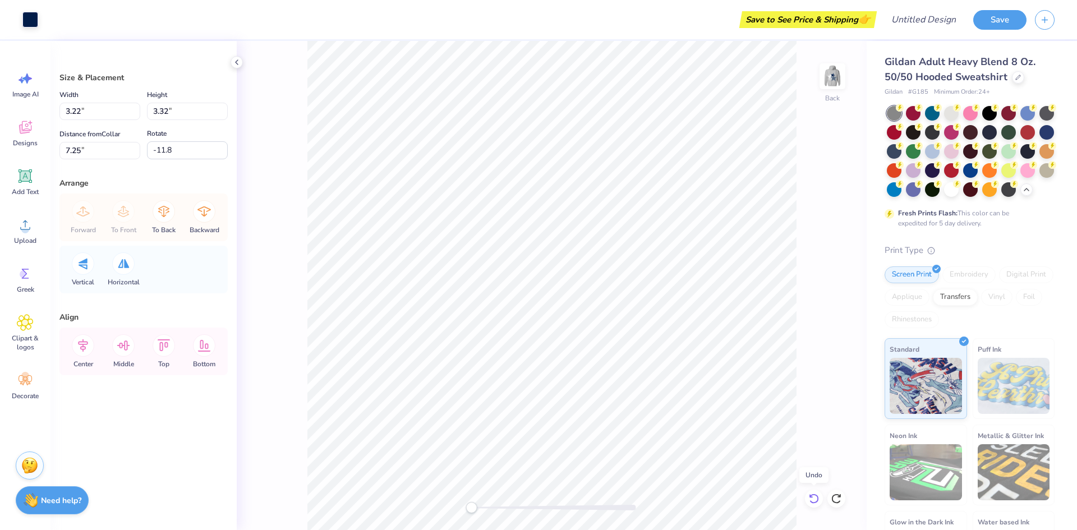
type input "3.32"
type input "7.25"
type input "0.0"
click at [817, 502] on icon at bounding box center [813, 498] width 11 height 11
type input "3.31"
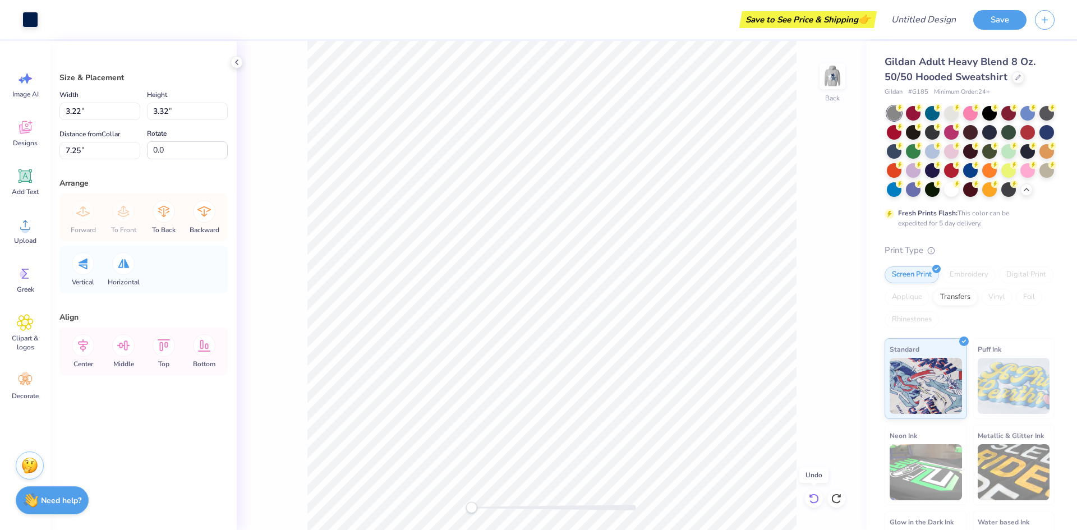
type input "3.42"
click at [983, 90] on span "Minimum Order: 24 +" at bounding box center [962, 93] width 56 height 10
click at [952, 192] on div at bounding box center [951, 188] width 15 height 15
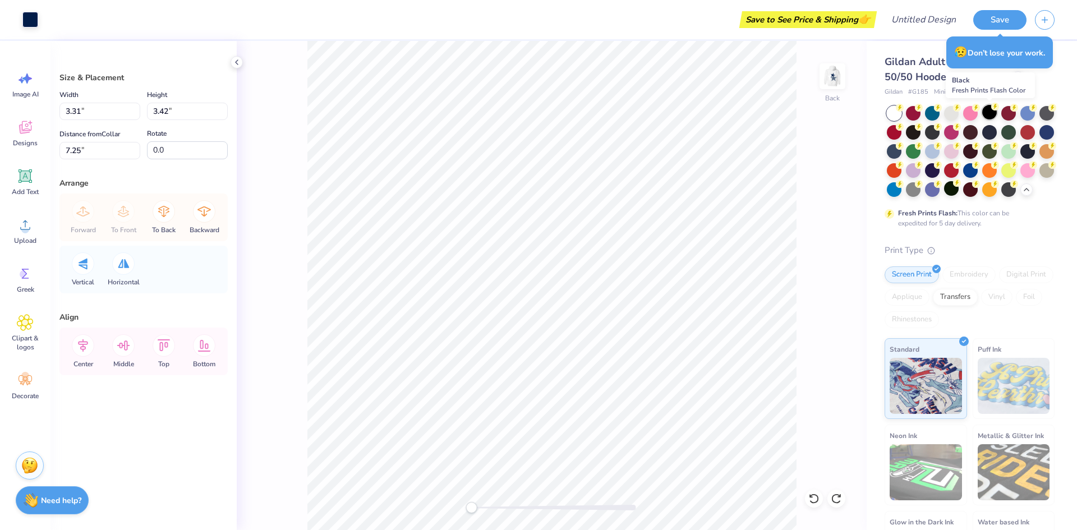
click at [996, 112] on div at bounding box center [989, 112] width 15 height 15
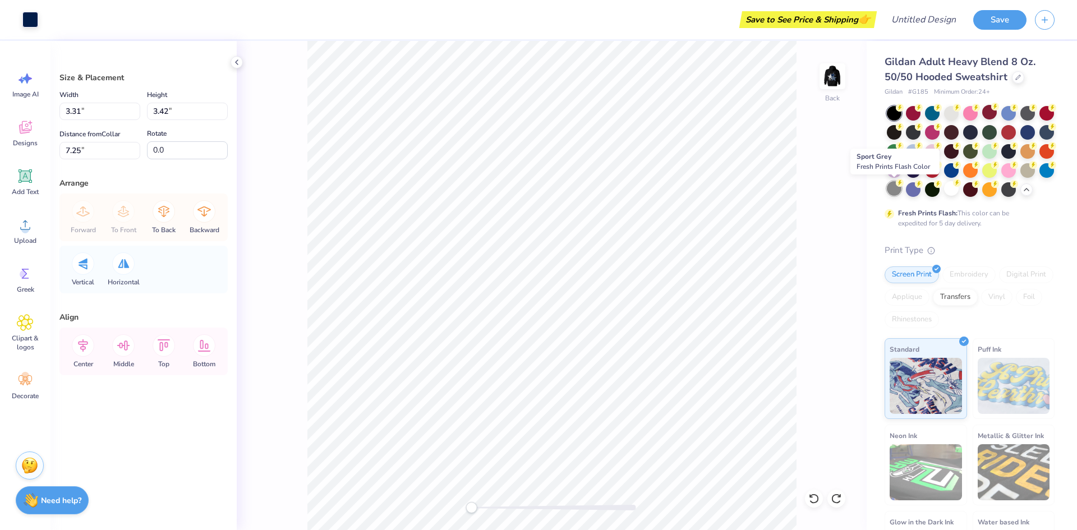
click at [899, 188] on div at bounding box center [894, 188] width 15 height 15
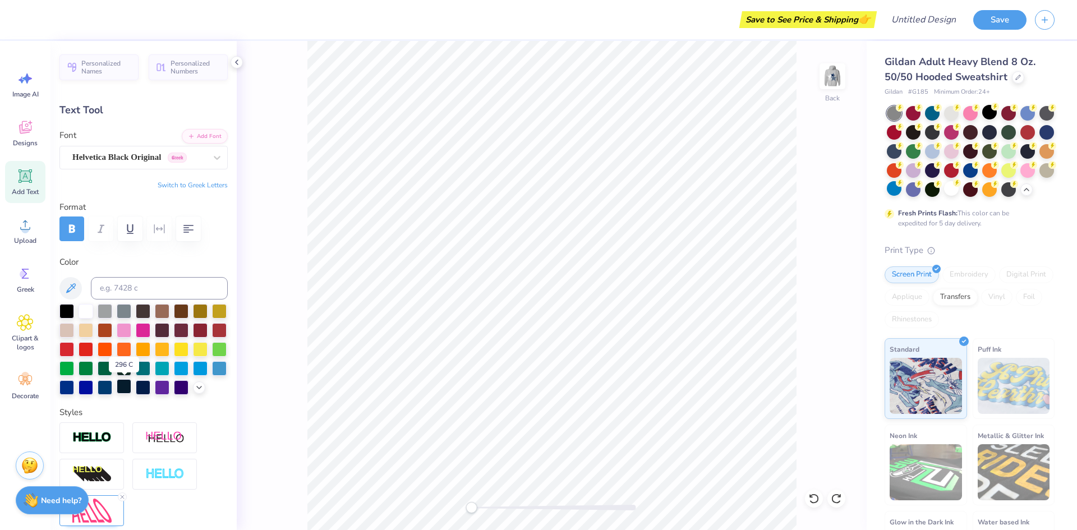
click at [126, 386] on div at bounding box center [124, 386] width 15 height 15
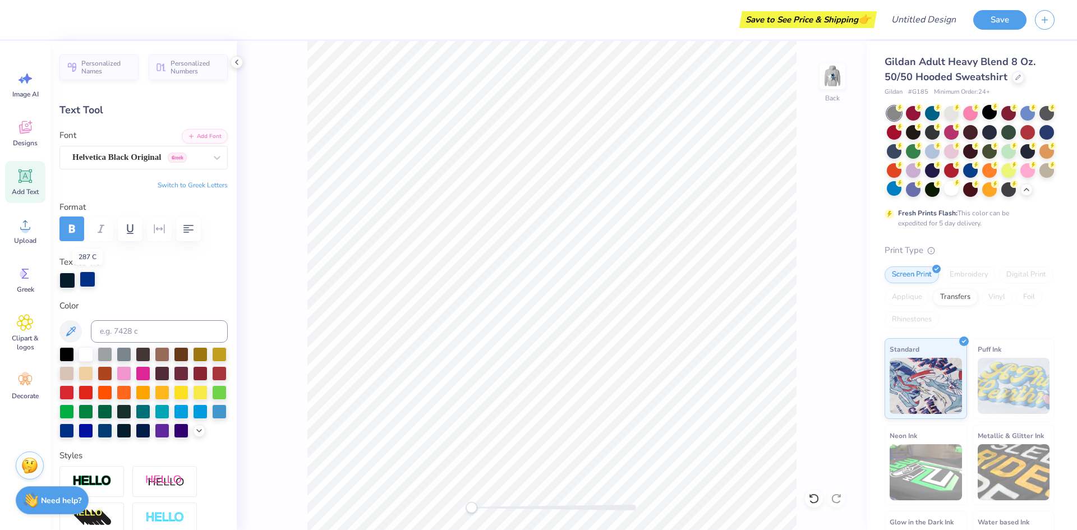
click at [92, 280] on div at bounding box center [88, 280] width 16 height 16
click at [145, 429] on div at bounding box center [143, 429] width 15 height 15
click at [146, 430] on div at bounding box center [143, 429] width 15 height 15
click at [146, 433] on div at bounding box center [143, 429] width 15 height 15
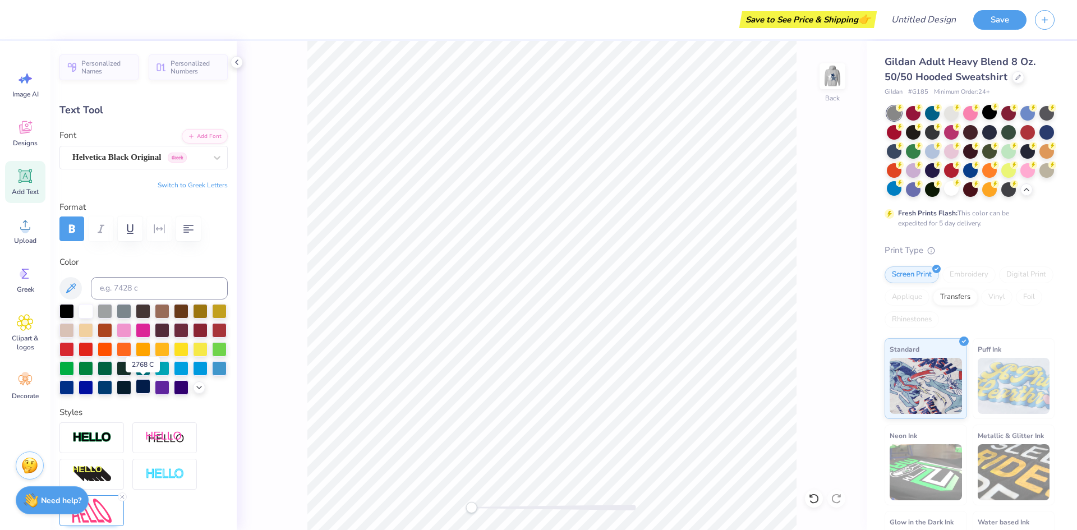
click at [141, 384] on div at bounding box center [143, 386] width 15 height 15
click at [67, 287] on icon at bounding box center [70, 288] width 13 height 13
drag, startPoint x: 67, startPoint y: 287, endPoint x: 181, endPoint y: 282, distance: 114.0
click at [181, 282] on div at bounding box center [143, 288] width 168 height 22
drag, startPoint x: 68, startPoint y: 286, endPoint x: 77, endPoint y: 280, distance: 10.3
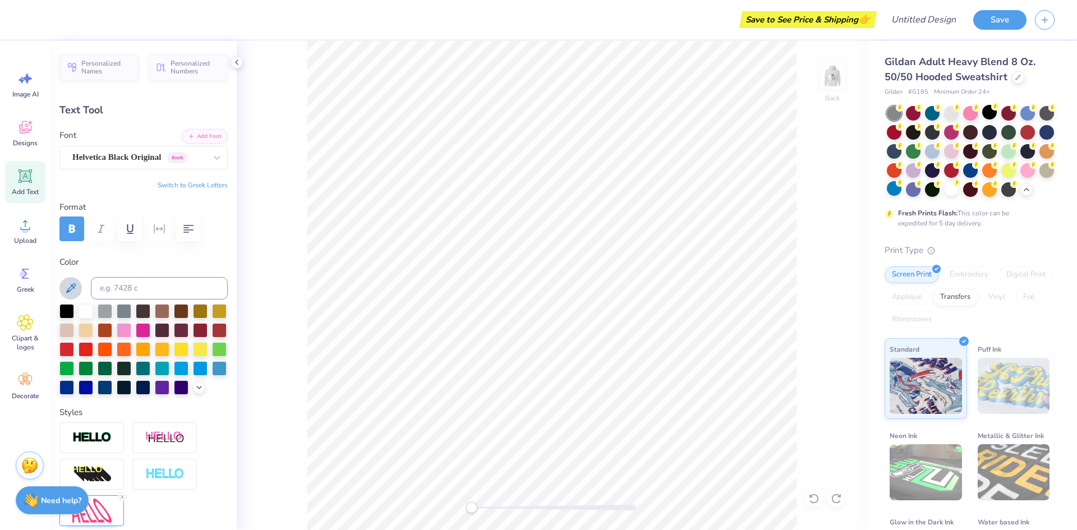
click at [77, 282] on icon at bounding box center [70, 288] width 13 height 13
click at [67, 284] on icon at bounding box center [70, 288] width 13 height 13
click at [597, 275] on div "Art colors Save to See Price & Shipping 👉 Design Title Save Image AI Designs Ad…" at bounding box center [538, 265] width 1077 height 530
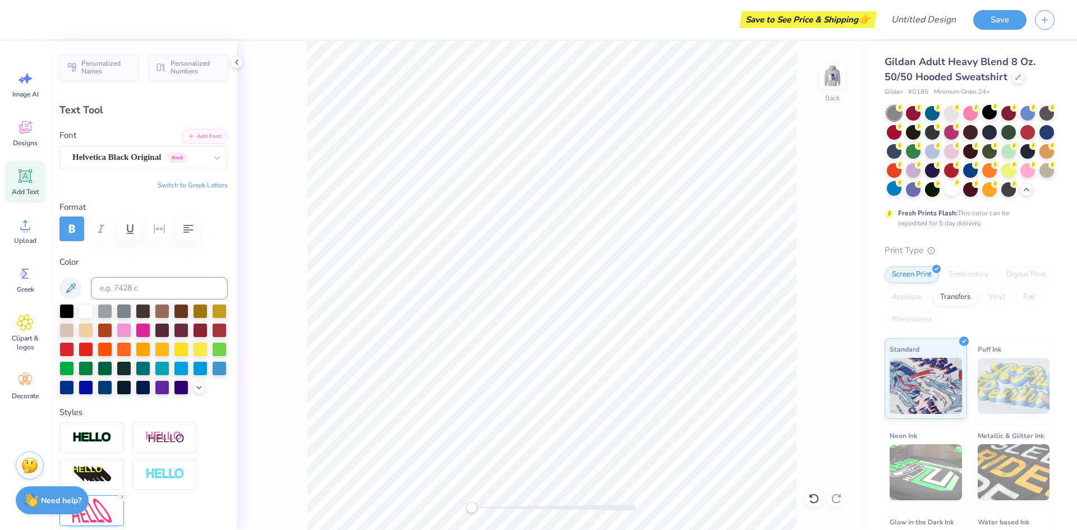
click at [70, 273] on div "Color" at bounding box center [143, 325] width 168 height 139
click at [71, 289] on icon at bounding box center [71, 288] width 10 height 10
click at [73, 289] on icon at bounding box center [70, 288] width 13 height 13
click at [303, 242] on div "Back" at bounding box center [552, 285] width 630 height 489
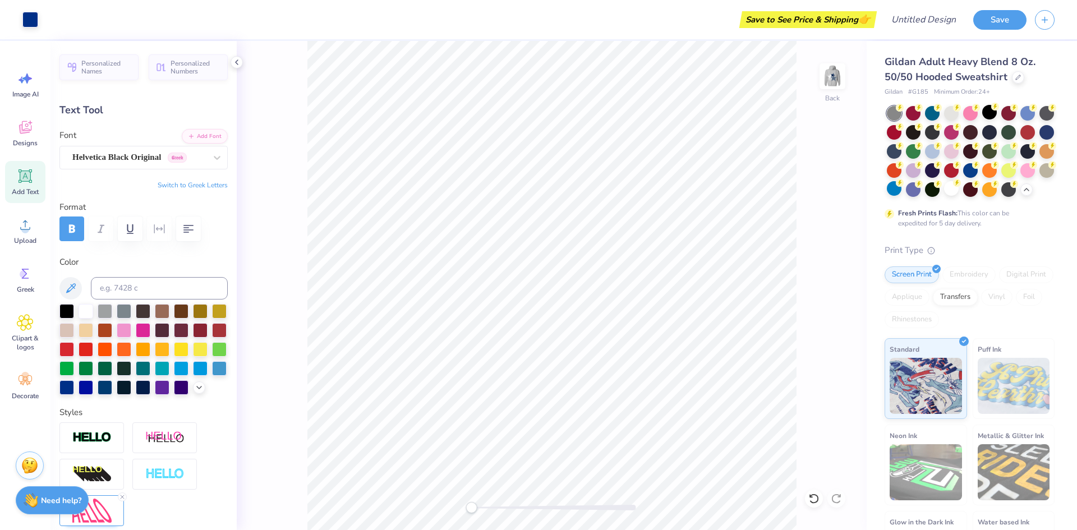
type input "5.46"
type input "2.67"
type input "7.56"
drag, startPoint x: 70, startPoint y: 290, endPoint x: 281, endPoint y: 162, distance: 246.7
click at [281, 162] on div "Save to See Price & Shipping 👉 Design Title Save Image AI Designs Add Text Uplo…" at bounding box center [538, 265] width 1077 height 530
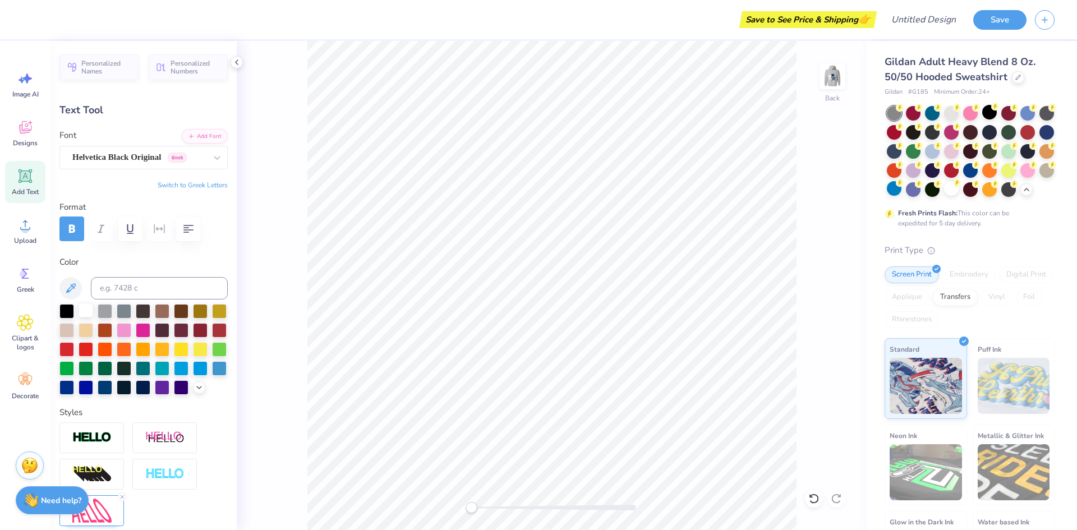
click at [85, 314] on div at bounding box center [86, 310] width 15 height 15
type input "12.00"
type input "5.19"
type input "2.90"
click at [228, 162] on div "Personalized Names Personalized Numbers Text Tool Add Font Font Helvetica Black…" at bounding box center [143, 285] width 186 height 489
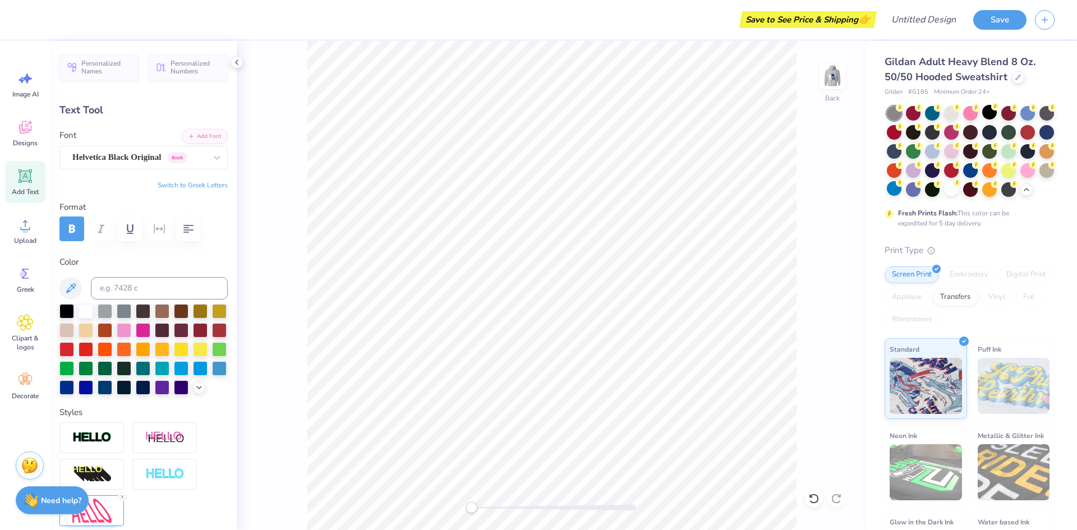
click at [296, 165] on div "Back" at bounding box center [552, 285] width 630 height 489
click at [507, 511] on div at bounding box center [552, 507] width 168 height 11
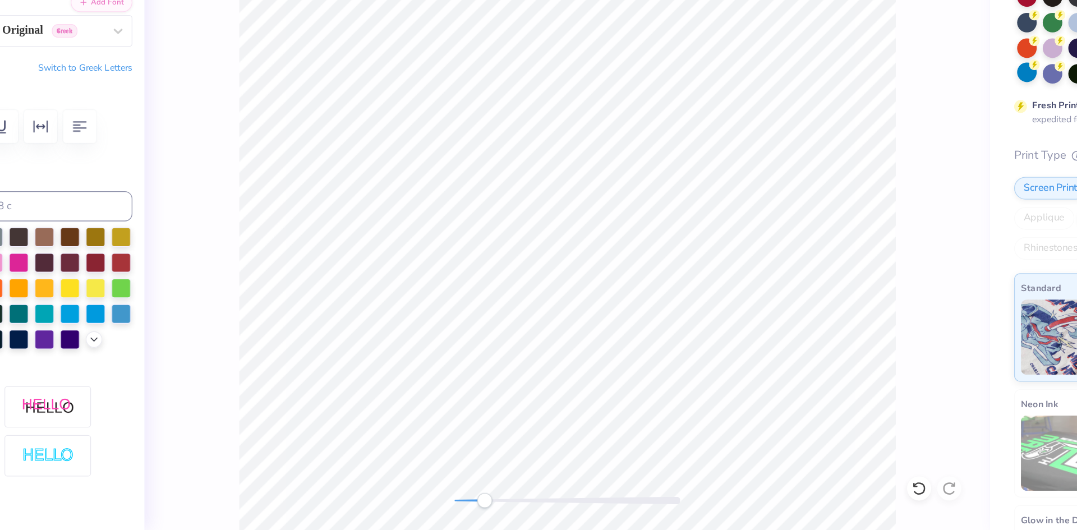
type input "1.78"
type input "0.80"
type input "3.66"
type input "-11.9"
type input "12.00"
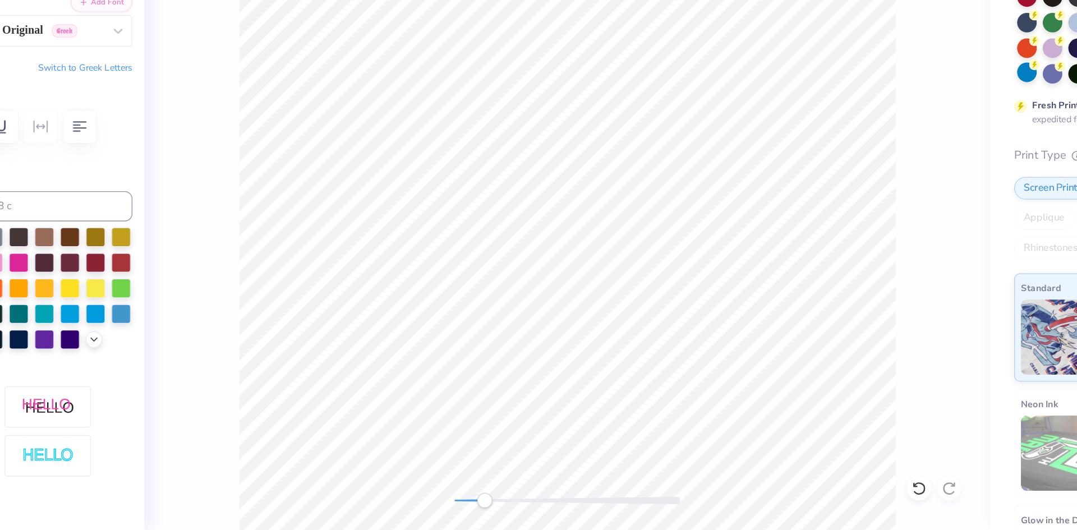
type input "5.19"
type input "2.90"
type input "0.0"
type input "1.78"
type input "0.80"
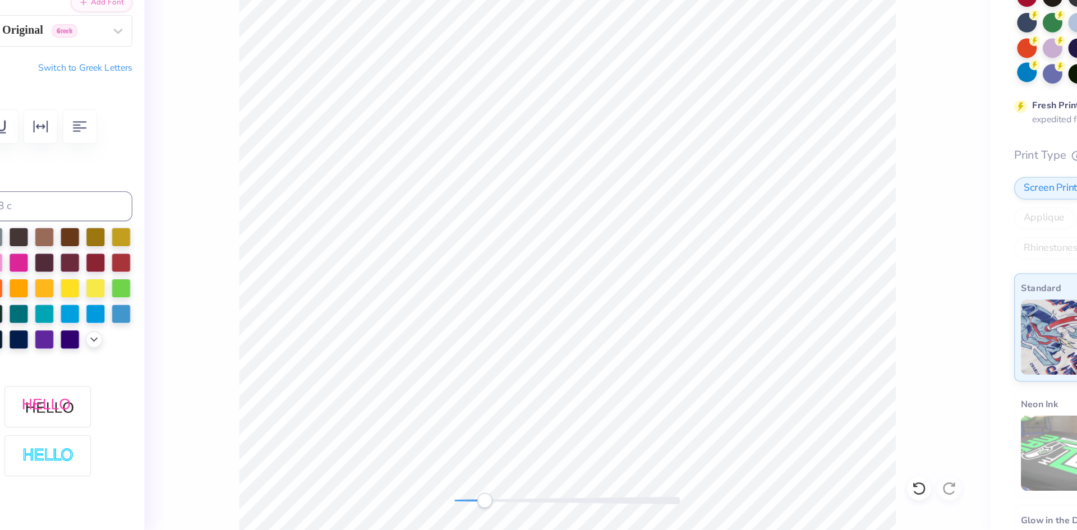
type input "3.66"
type input "-11.9"
type input "12.00"
type input "5.19"
type input "2.90"
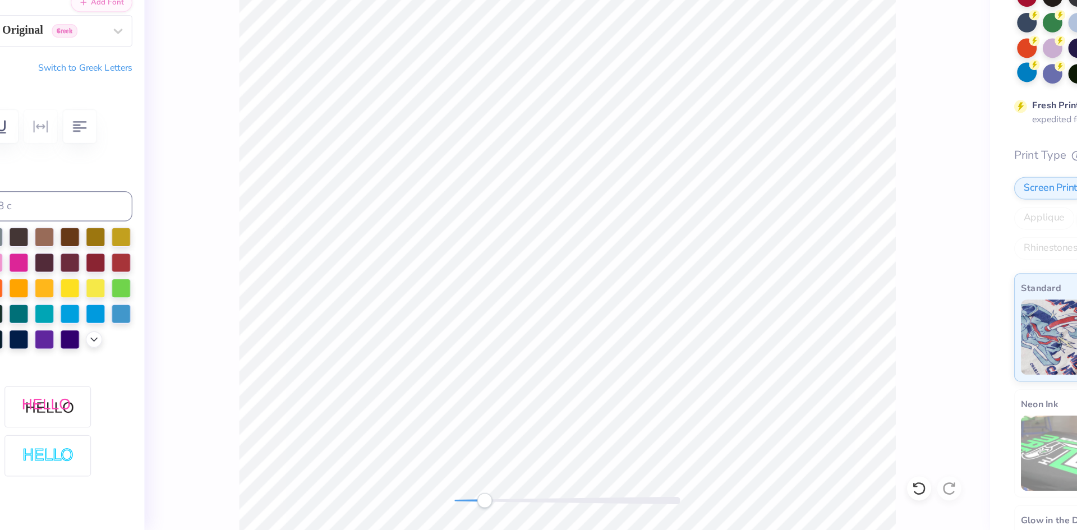
type input "0.0"
type input "1.78"
type input "0.80"
type input "-11.9"
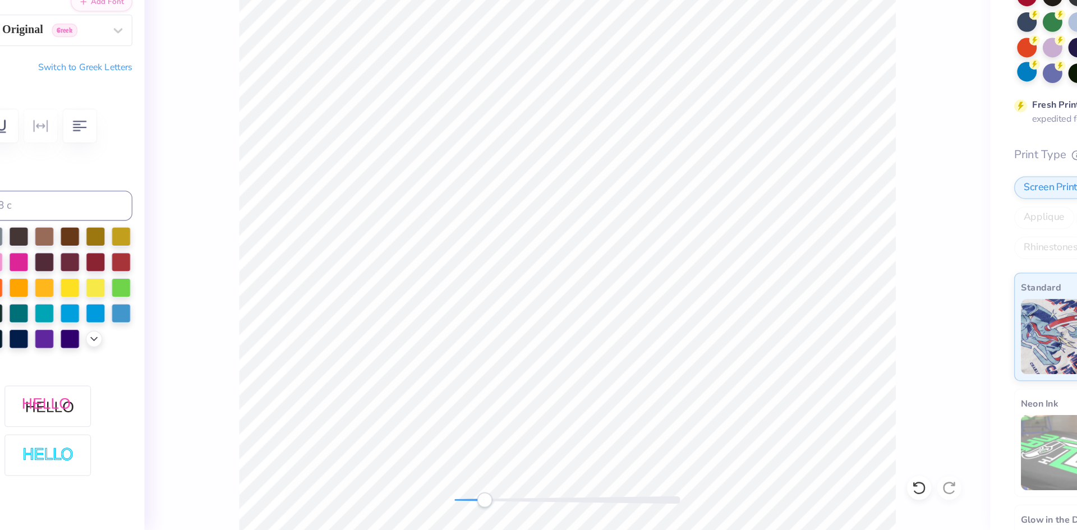
type input "12.00"
type input "5.19"
type input "0.0"
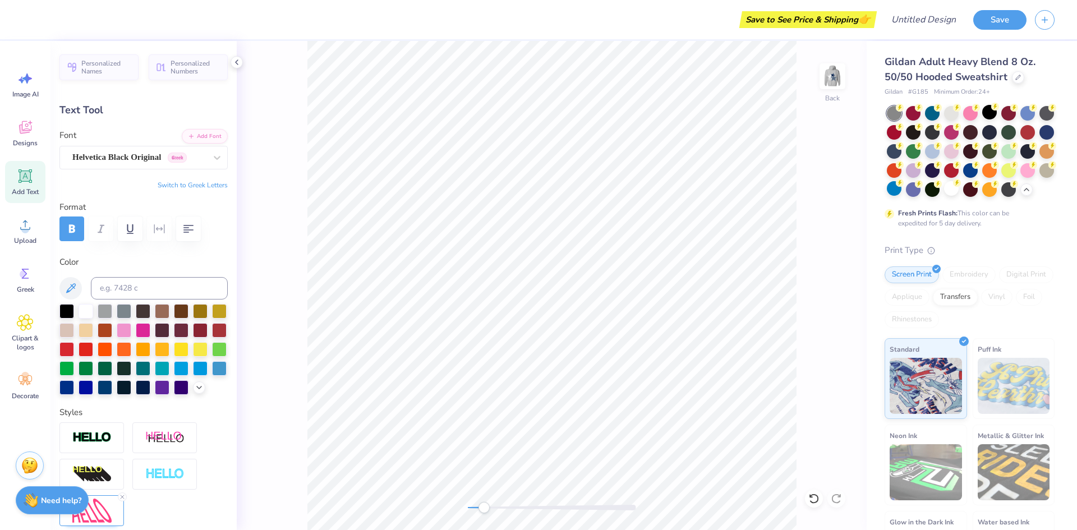
type input "3.88"
click at [45, 20] on div at bounding box center [51, 19] width 16 height 16
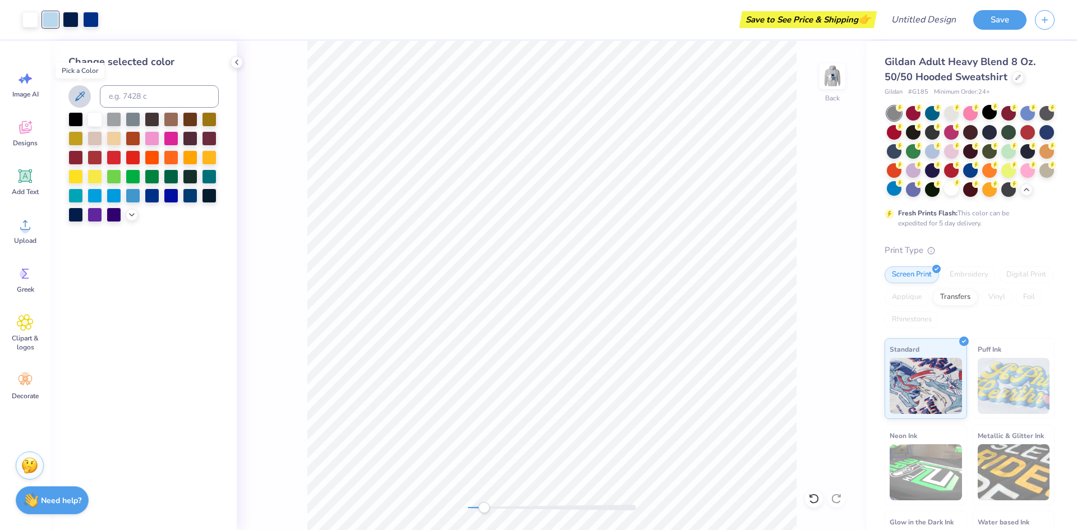
click at [79, 91] on icon at bounding box center [79, 96] width 13 height 13
click at [82, 94] on icon at bounding box center [79, 96] width 13 height 13
click at [95, 118] on div at bounding box center [95, 118] width 15 height 15
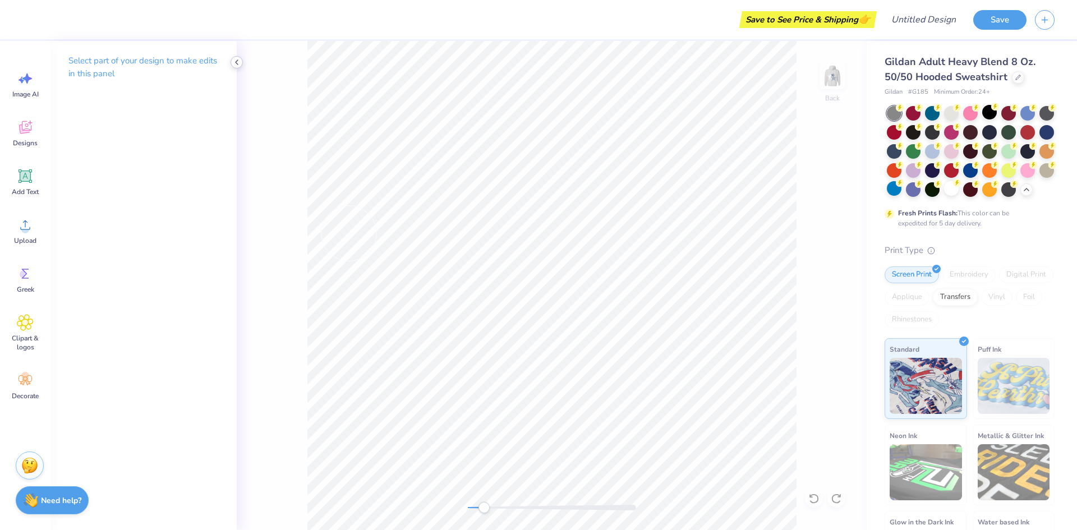
click at [237, 64] on polyline at bounding box center [237, 62] width 2 height 4
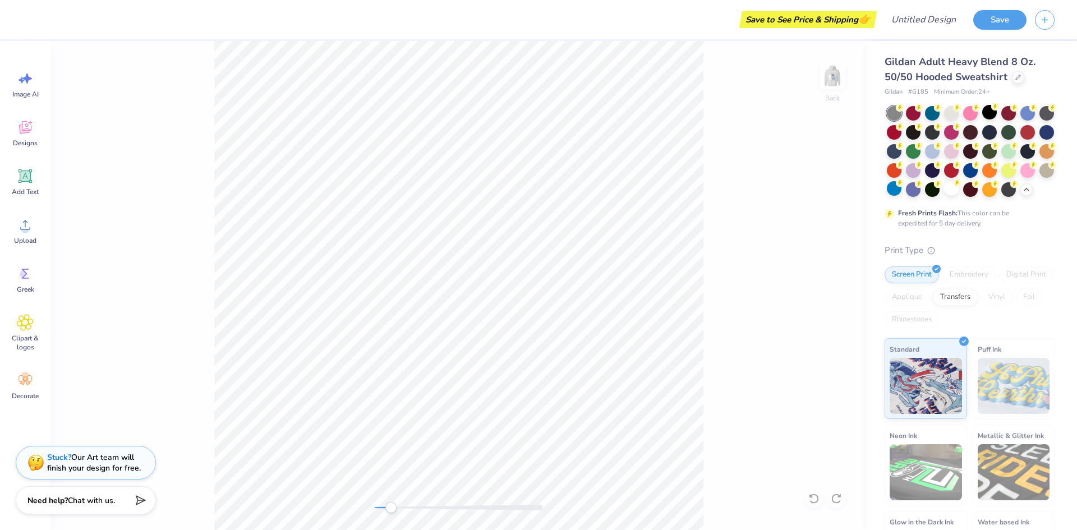
click at [189, 104] on div "Back" at bounding box center [458, 285] width 816 height 489
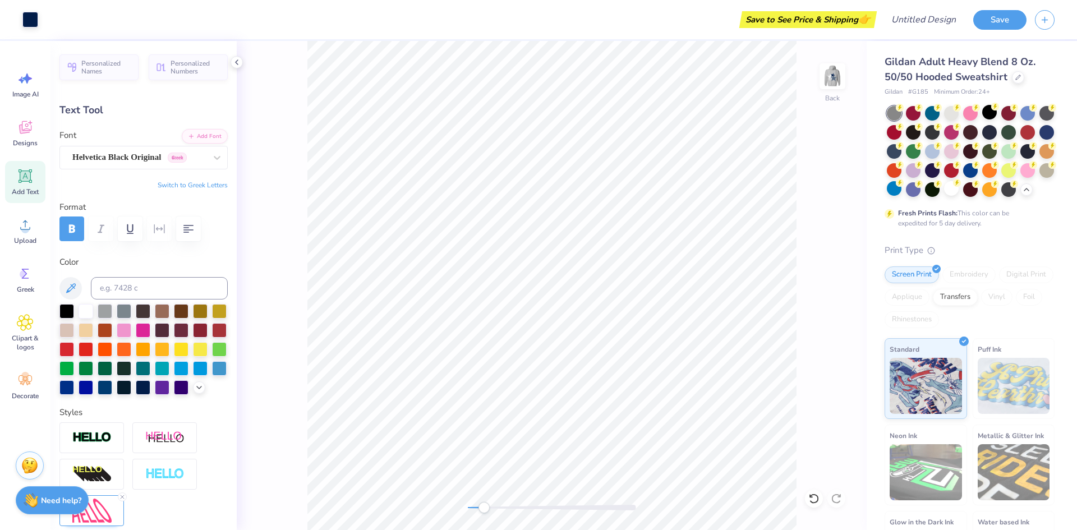
type input "2.75"
type input "1.78"
type input "0.80"
type input "2.11"
type input "-11.9"
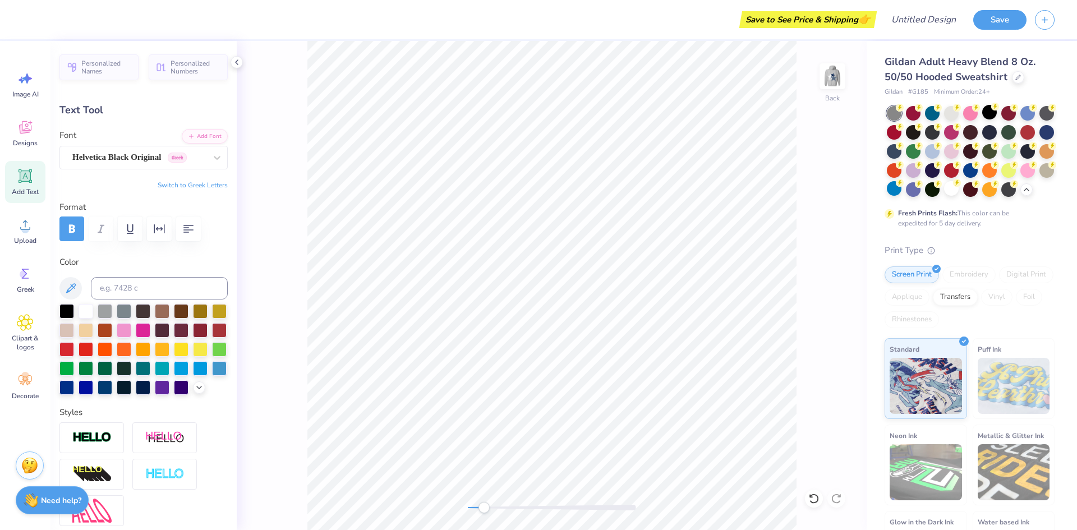
drag, startPoint x: 71, startPoint y: 289, endPoint x: 123, endPoint y: 262, distance: 58.7
click at [123, 262] on div "Color" at bounding box center [143, 325] width 168 height 139
click at [73, 287] on icon at bounding box center [71, 288] width 10 height 10
drag, startPoint x: 76, startPoint y: 287, endPoint x: 65, endPoint y: 283, distance: 11.6
click at [65, 283] on icon at bounding box center [70, 288] width 13 height 13
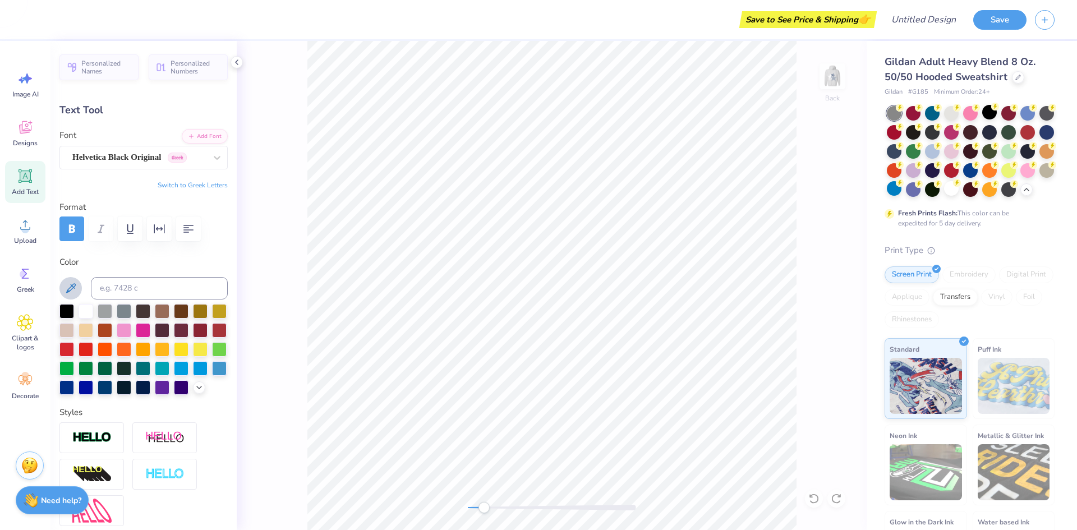
click at [68, 283] on icon at bounding box center [70, 288] width 13 height 13
click at [165, 267] on label "Color" at bounding box center [143, 262] width 168 height 13
click at [79, 285] on button at bounding box center [70, 288] width 22 height 22
type input "12.00"
type input "5.19"
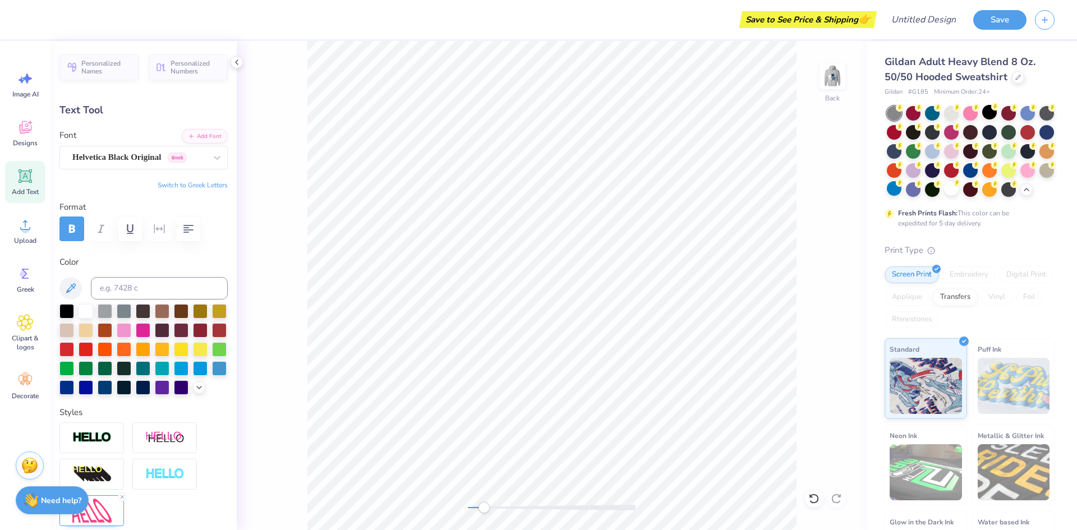
type input "2.77"
type input "0.0"
click at [288, 180] on div "Back" at bounding box center [552, 285] width 630 height 489
click at [294, 118] on div "Back" at bounding box center [552, 285] width 630 height 489
click at [35, 19] on div at bounding box center [30, 19] width 16 height 16
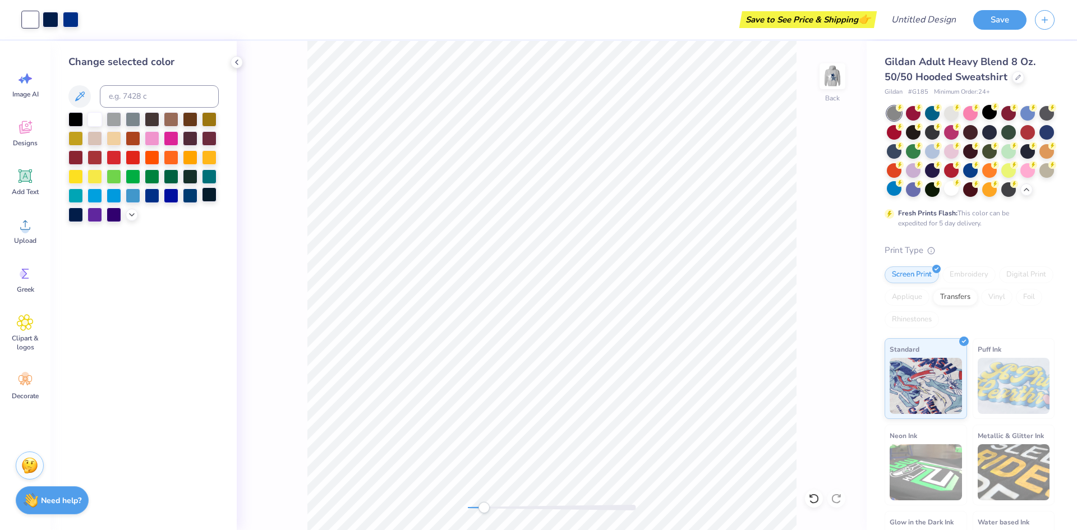
click at [211, 197] on div at bounding box center [209, 194] width 15 height 15
click at [102, 118] on div at bounding box center [95, 118] width 15 height 15
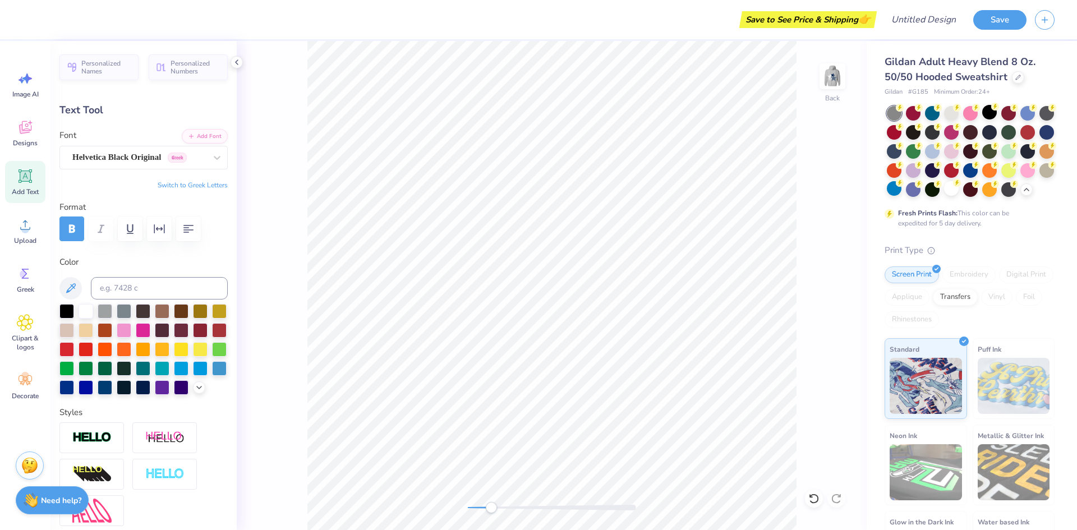
click at [546, 507] on div at bounding box center [552, 508] width 168 height 6
type input "0.0"
type input "12.00"
type input "5.19"
type input "2.77"
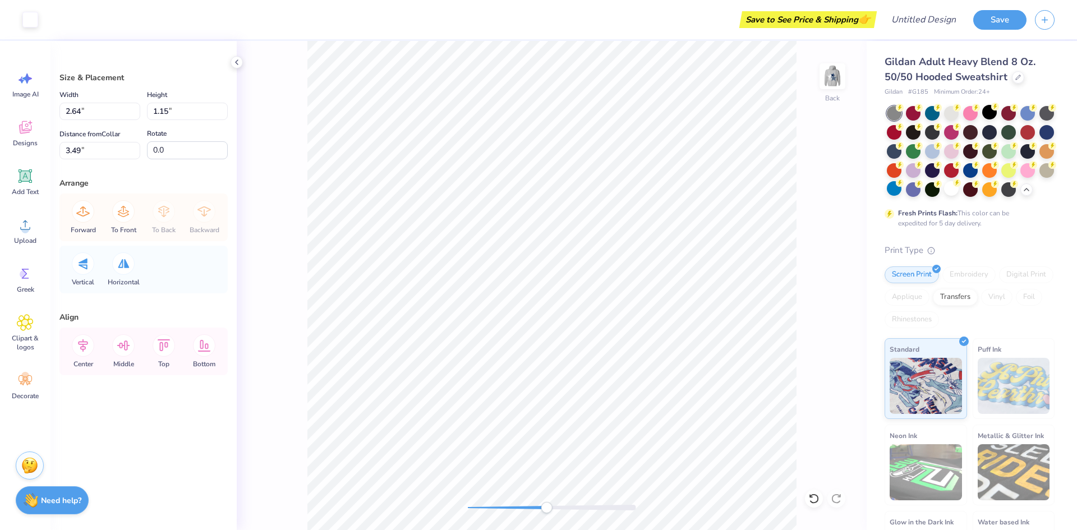
type input "2.64"
type input "1.15"
type input "3.49"
click at [34, 15] on div at bounding box center [30, 19] width 16 height 16
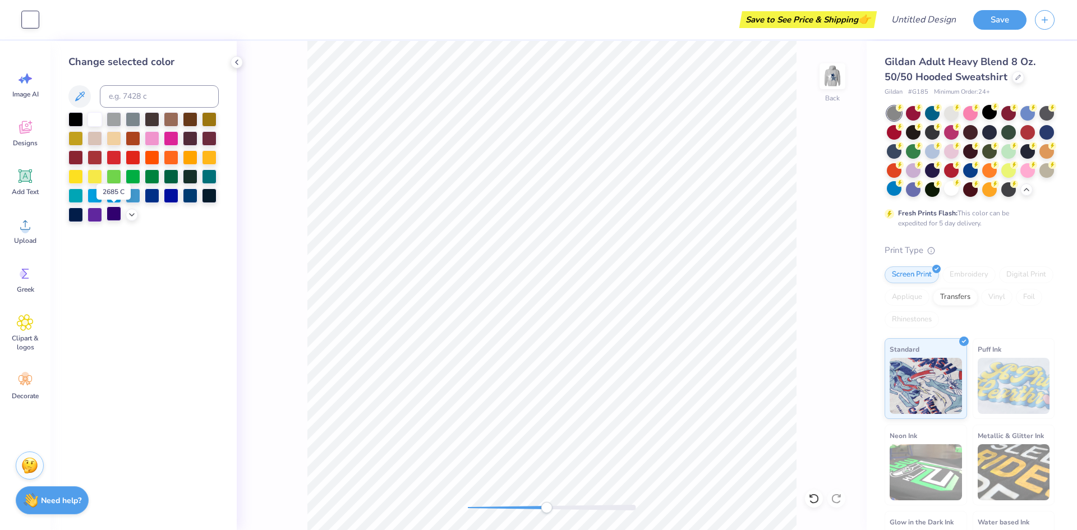
click at [112, 212] on div at bounding box center [114, 213] width 15 height 15
click at [71, 101] on button at bounding box center [79, 96] width 22 height 22
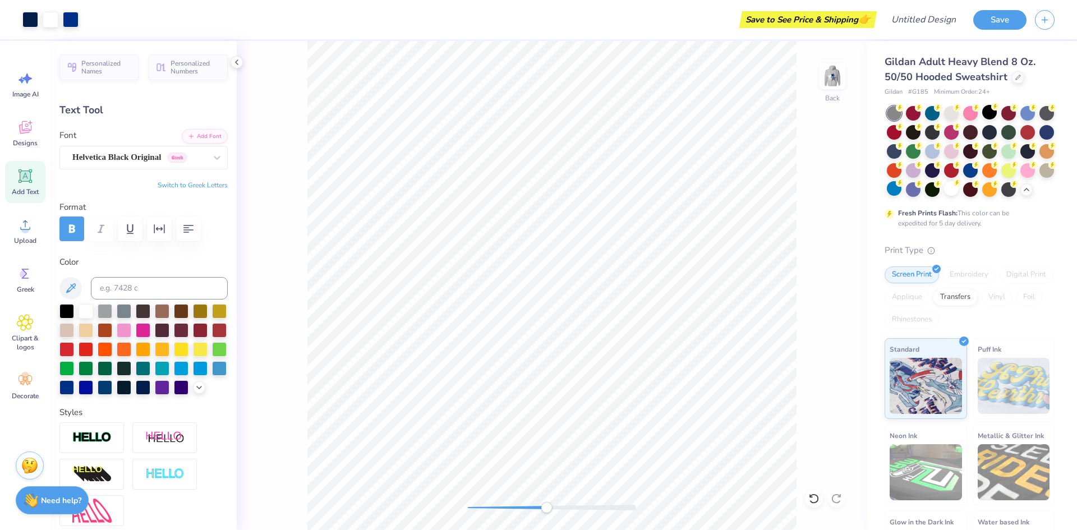
type input "0.0"
click at [458, 499] on div "Back" at bounding box center [552, 285] width 630 height 489
type input "12.00"
type input "5.19"
type input "4.88"
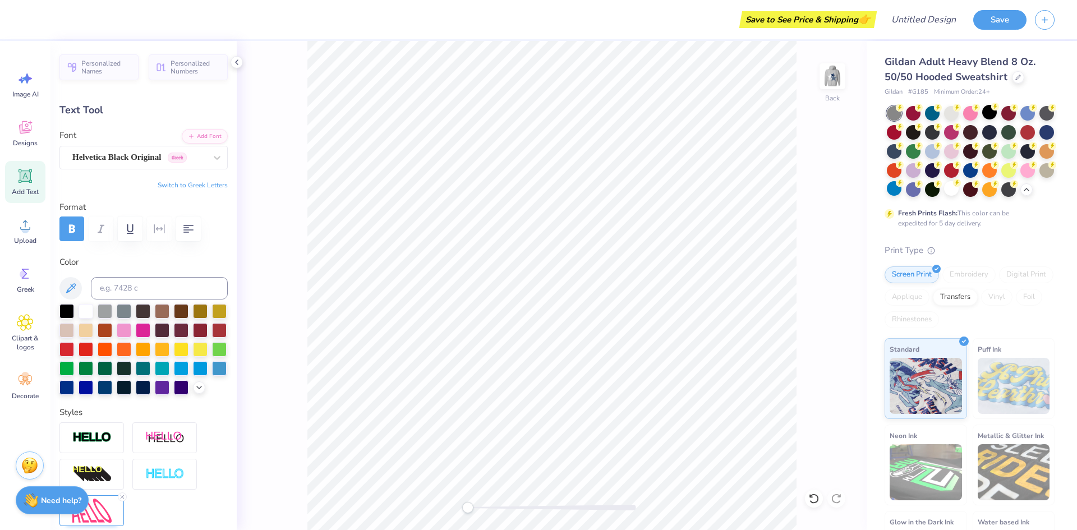
type input "8.26"
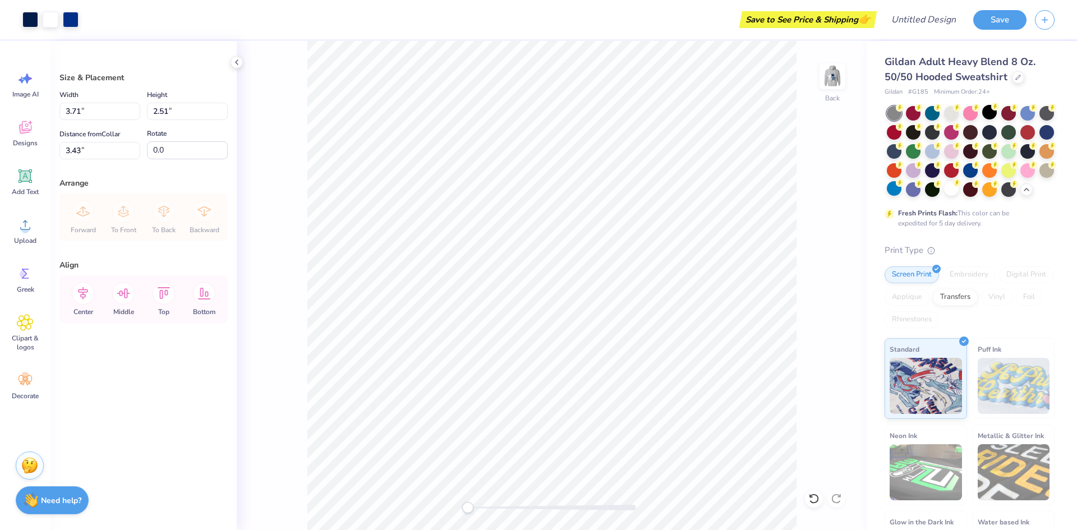
type input "3.43"
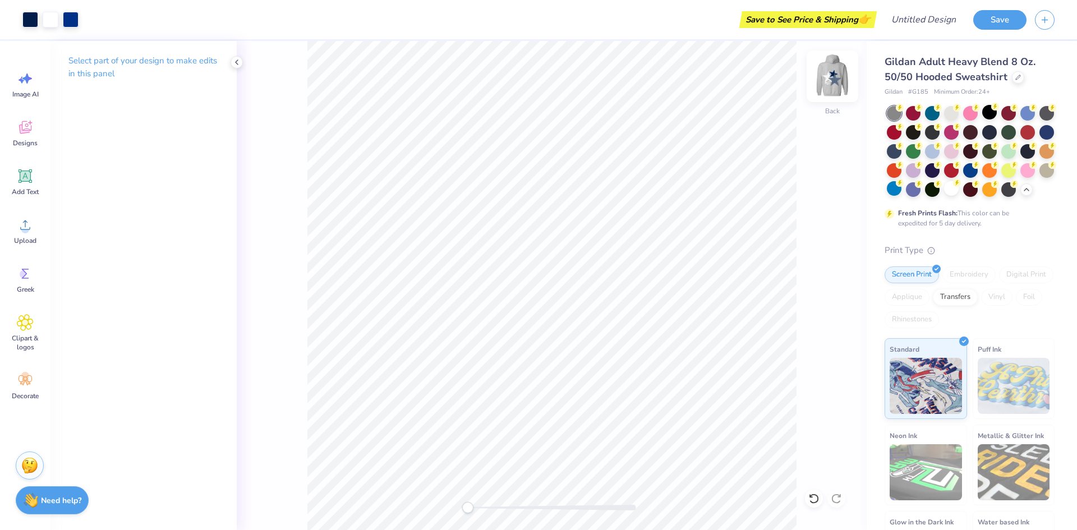
click at [840, 84] on img at bounding box center [832, 76] width 45 height 45
click at [578, 508] on div at bounding box center [552, 508] width 168 height 6
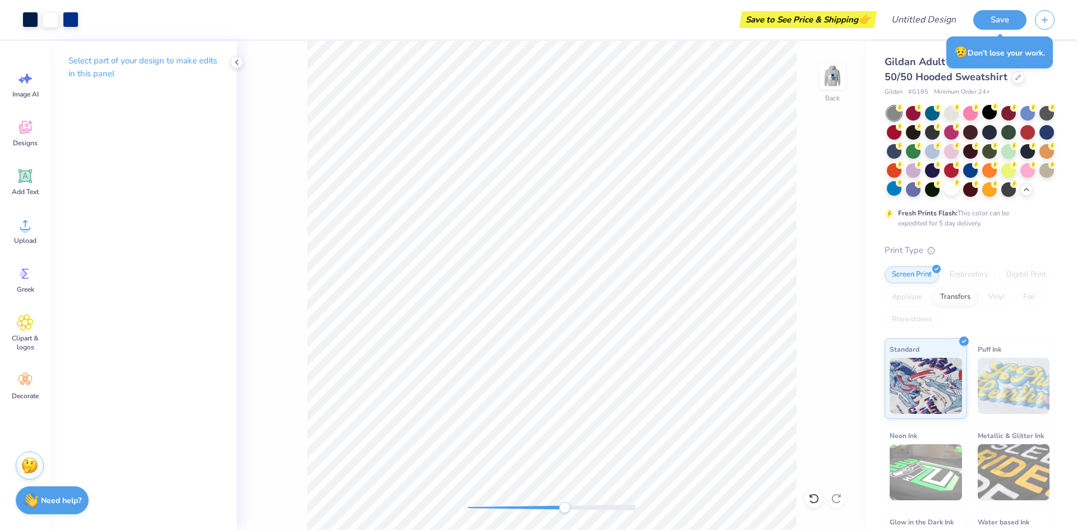
click at [471, 505] on div at bounding box center [552, 508] width 168 height 6
click at [426, 505] on div "Back" at bounding box center [552, 285] width 630 height 489
click at [823, 76] on img at bounding box center [832, 76] width 45 height 45
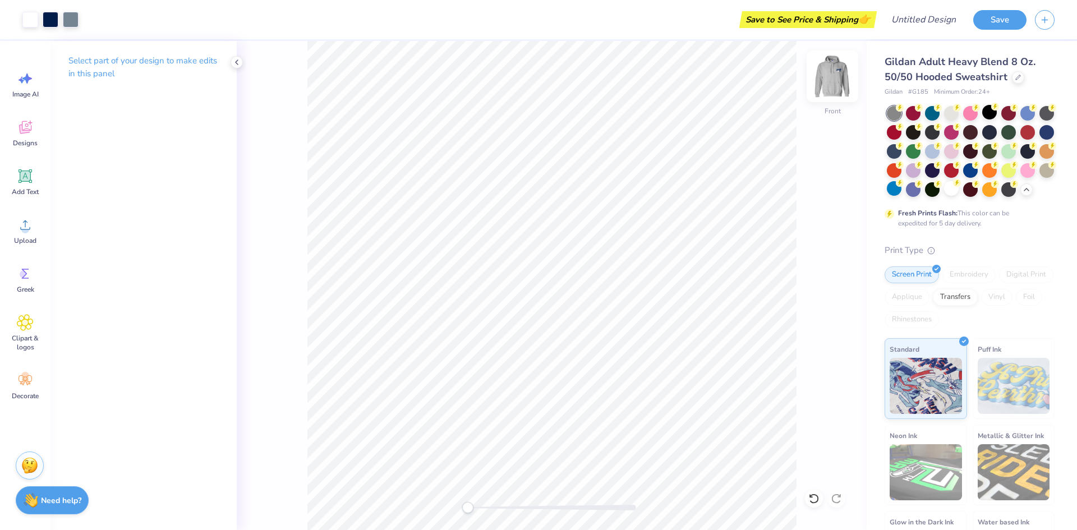
click at [843, 84] on img at bounding box center [832, 76] width 45 height 45
click at [31, 137] on div "Designs" at bounding box center [25, 133] width 40 height 42
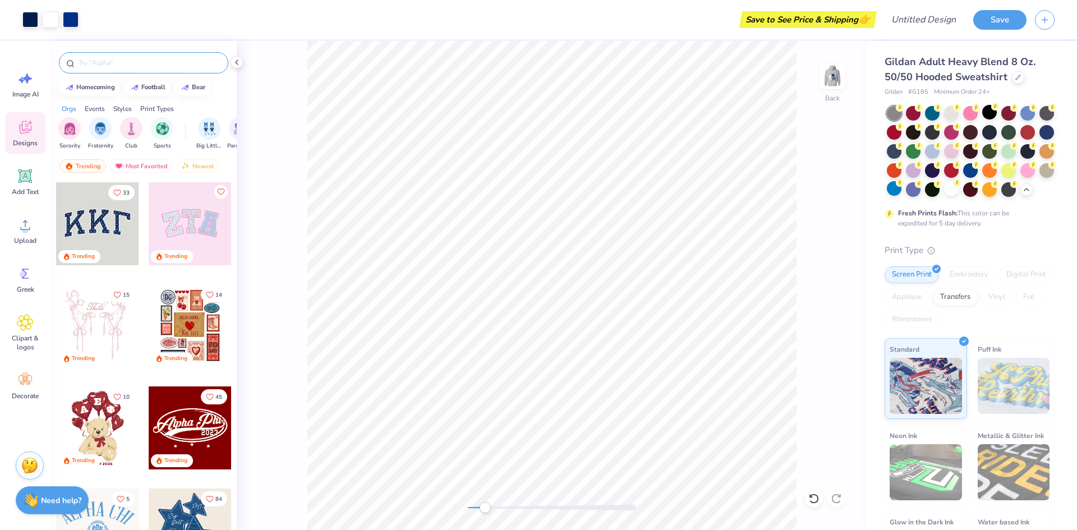
click at [132, 61] on input "text" at bounding box center [149, 62] width 144 height 11
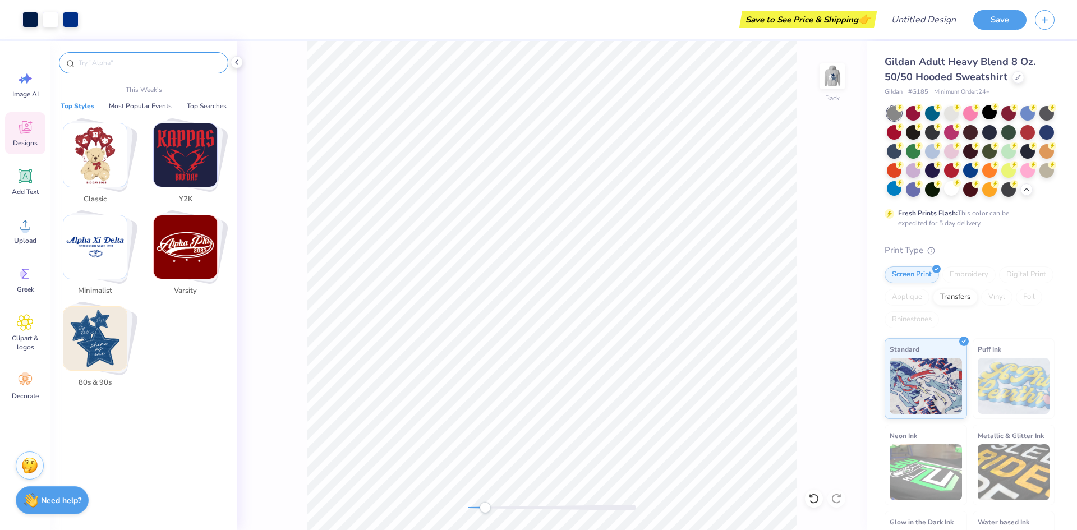
type input "o"
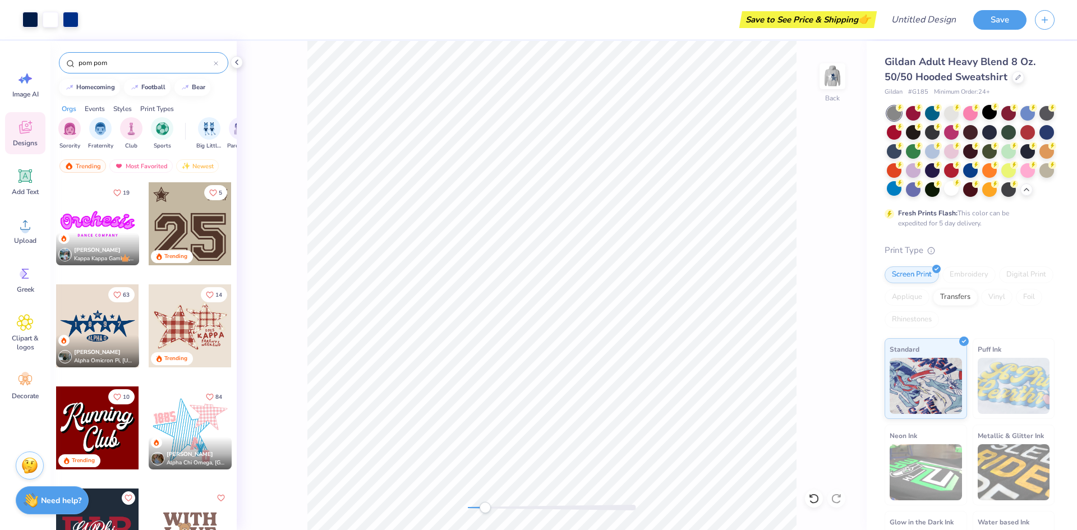
type input "pom pom"
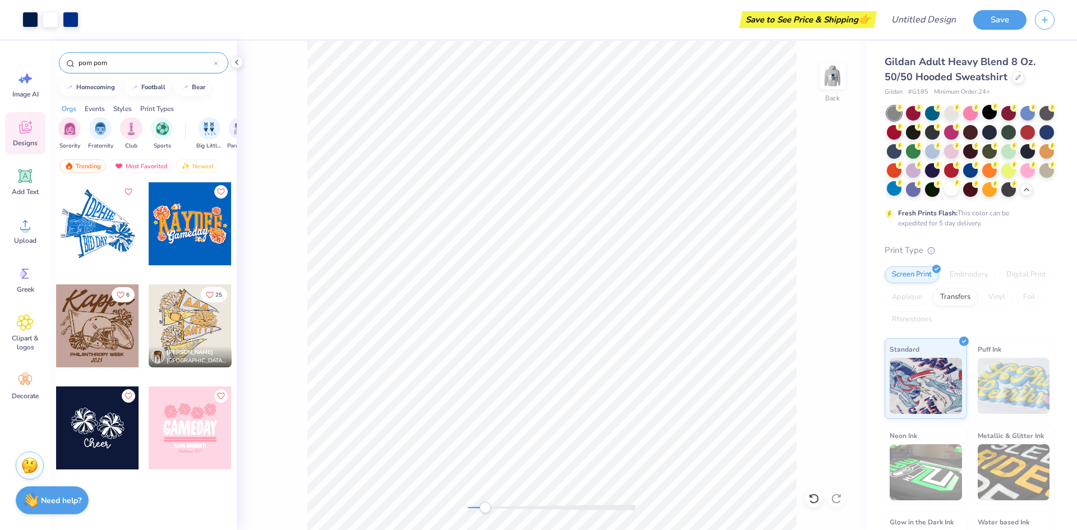
click at [87, 422] on div at bounding box center [97, 428] width 83 height 83
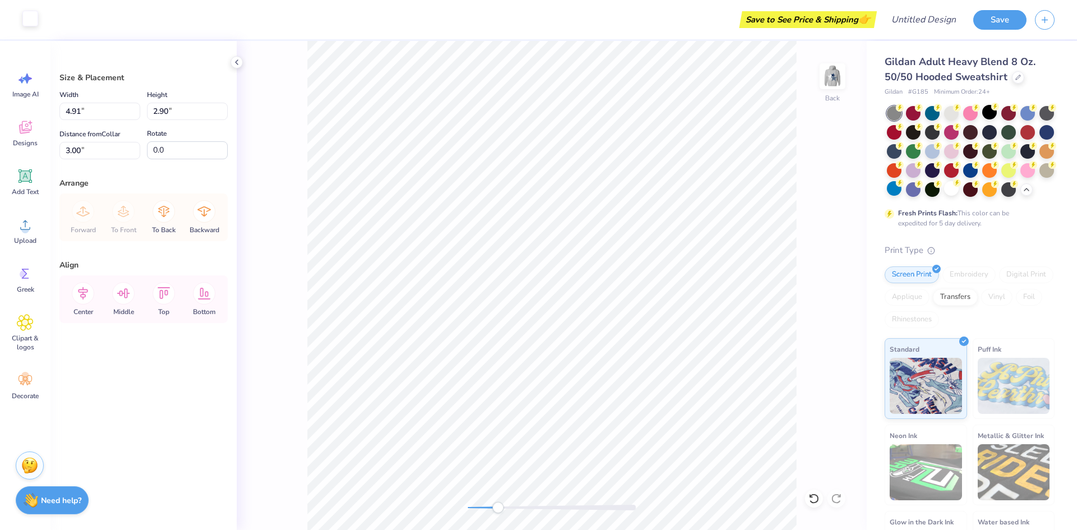
click at [33, 21] on div at bounding box center [30, 19] width 16 height 16
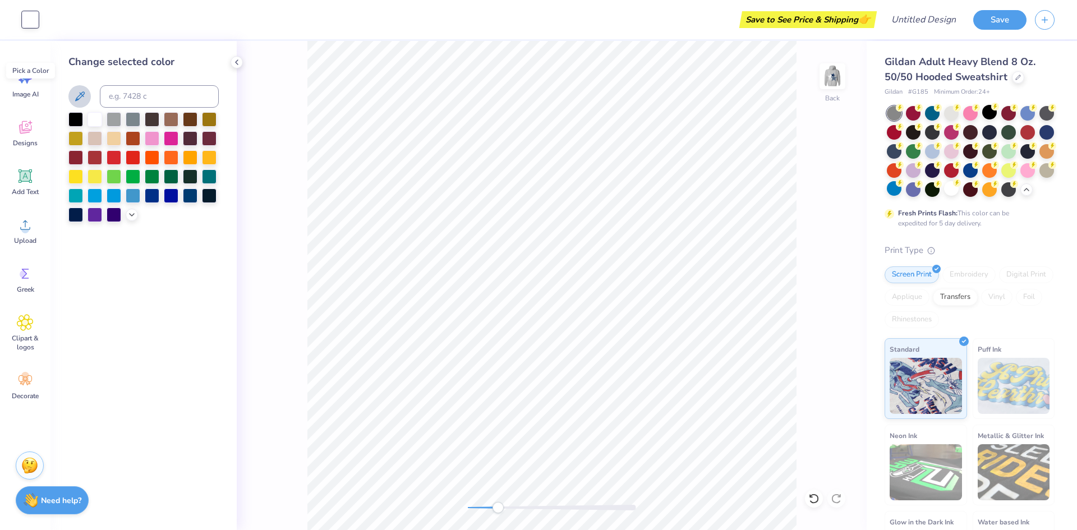
click at [80, 98] on icon at bounding box center [80, 96] width 10 height 10
click at [407, 36] on div "Save to See Price & Shipping 👉" at bounding box center [480, 19] width 787 height 39
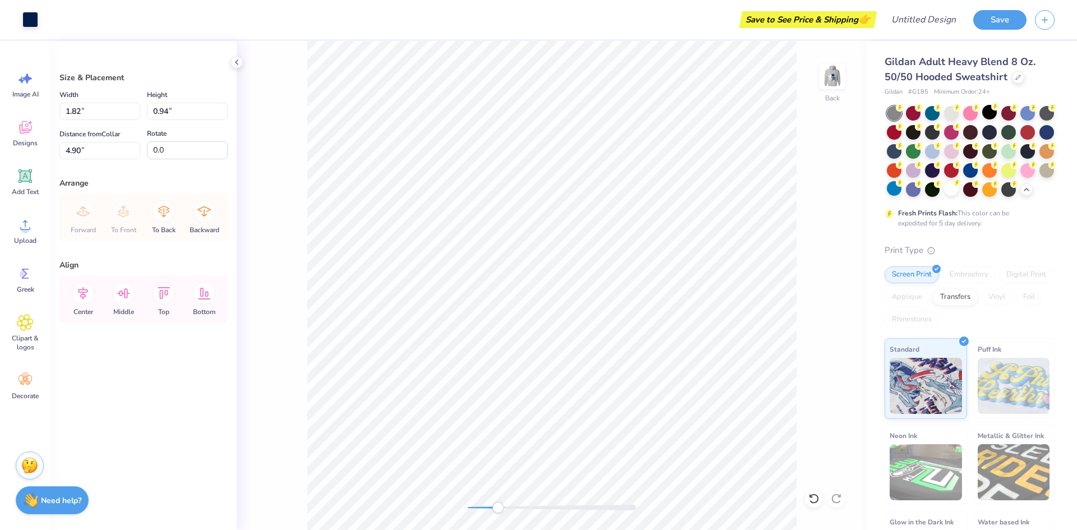
type input "1.82"
type input "0.94"
type input "4.90"
click at [26, 128] on icon at bounding box center [25, 127] width 17 height 17
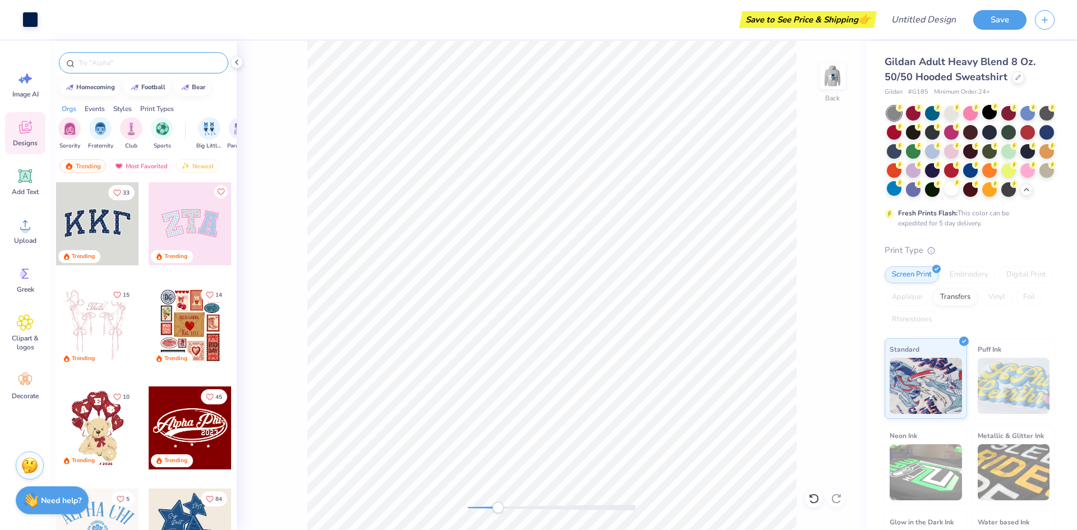
click at [123, 67] on input "text" at bounding box center [149, 62] width 144 height 11
type input "pom poms"
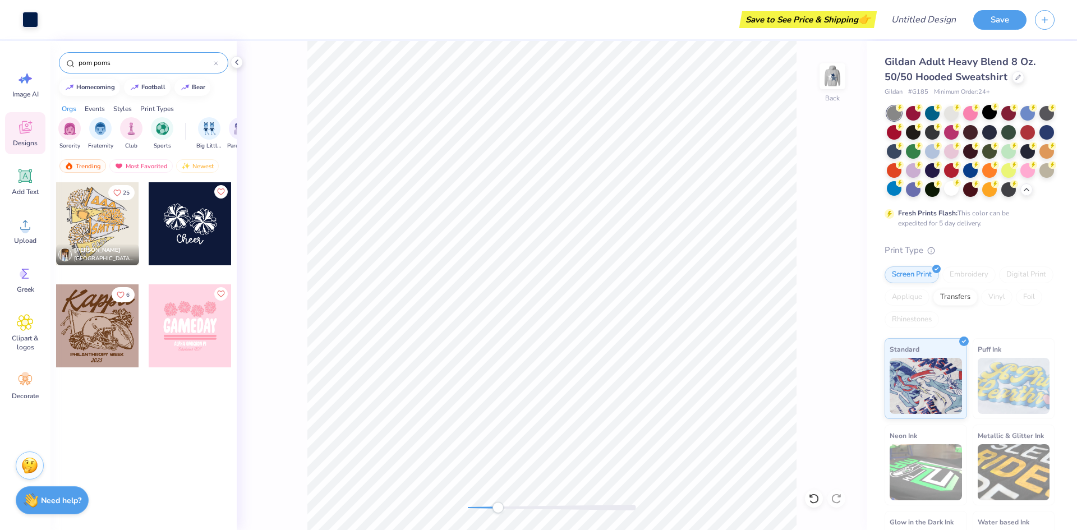
click at [118, 224] on div at bounding box center [97, 223] width 83 height 83
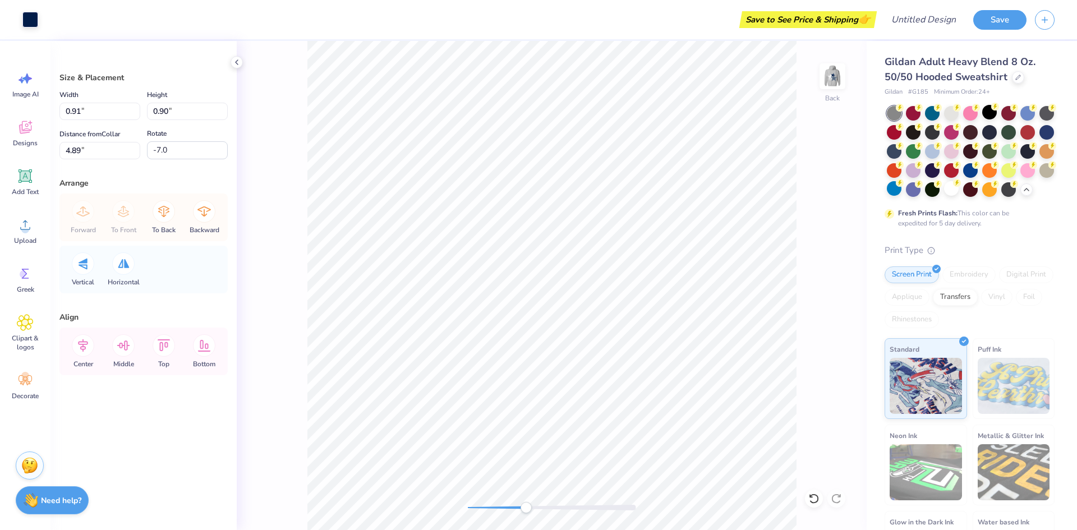
type input "0.90"
type input "4.89"
click at [830, 179] on div "Back" at bounding box center [552, 285] width 630 height 489
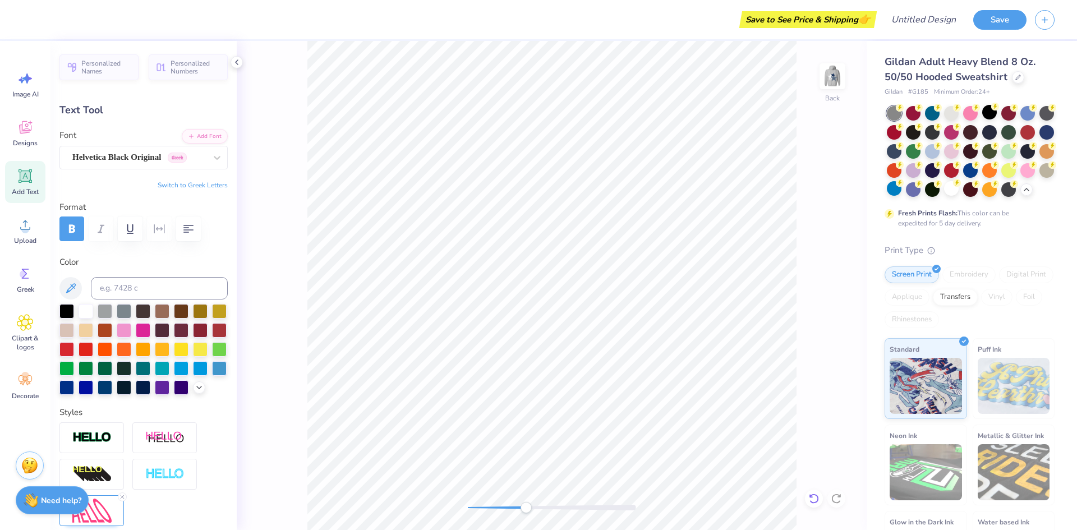
click at [812, 497] on icon at bounding box center [811, 496] width 2 height 2
type input "3.43"
click at [811, 300] on div "Back" at bounding box center [552, 285] width 630 height 489
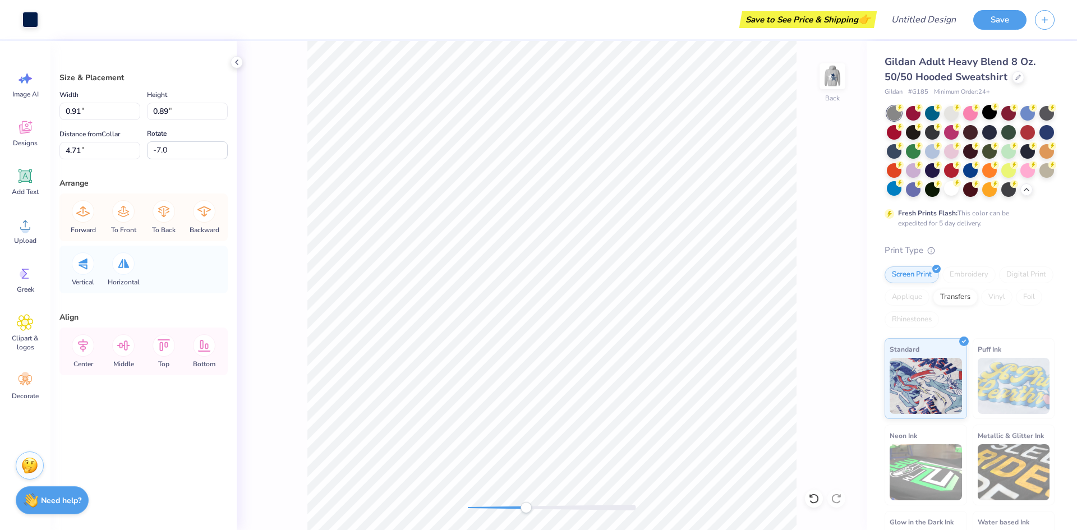
click at [829, 244] on div "Back" at bounding box center [552, 285] width 630 height 489
type input "0.9"
type input "0.89"
type input "4.71"
type input "-7.0"
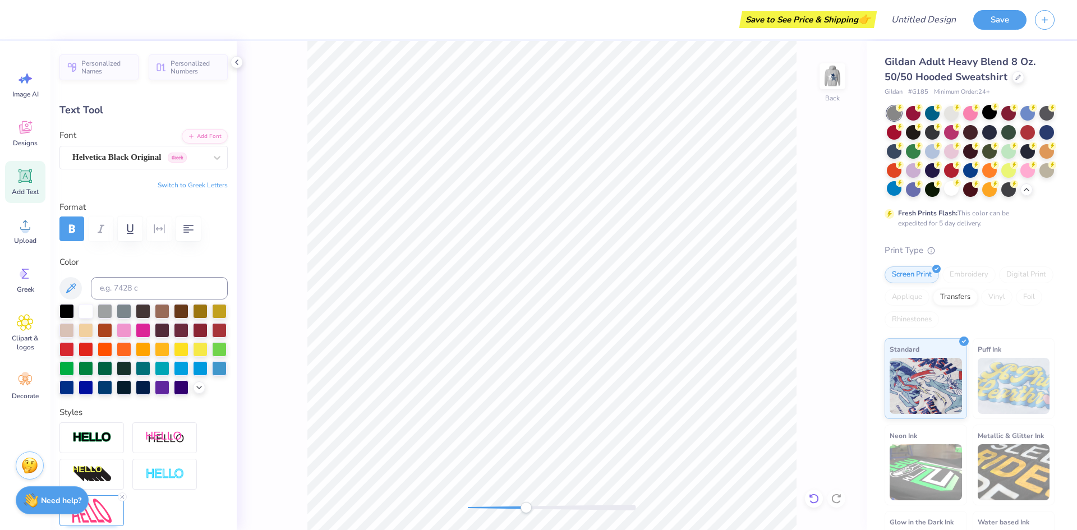
click at [812, 493] on icon at bounding box center [813, 498] width 11 height 11
type input "3.43"
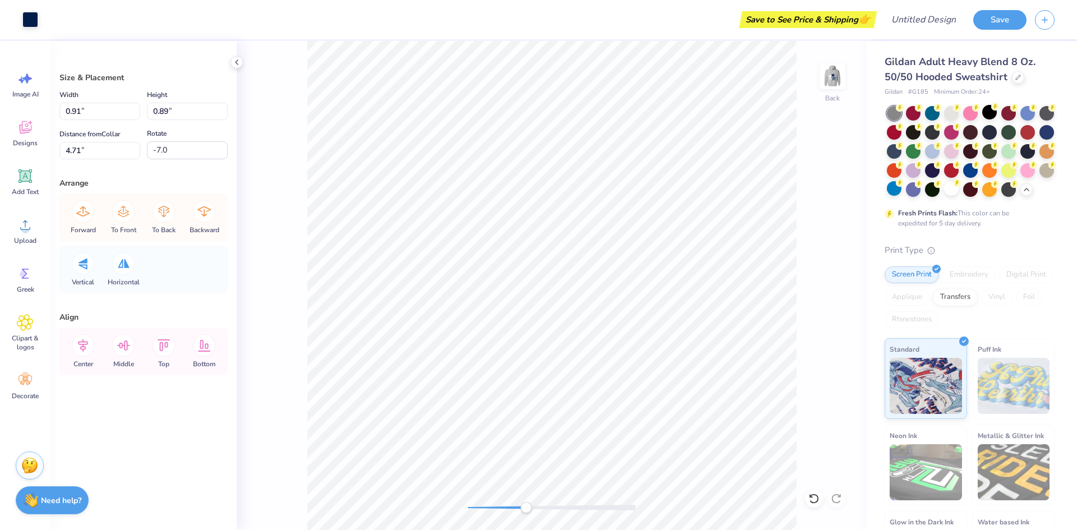
type input "-27.0"
click at [845, 280] on div "Back" at bounding box center [552, 285] width 630 height 489
click at [804, 338] on div "Back" at bounding box center [552, 285] width 630 height 489
click at [824, 318] on div "Back" at bounding box center [552, 285] width 630 height 489
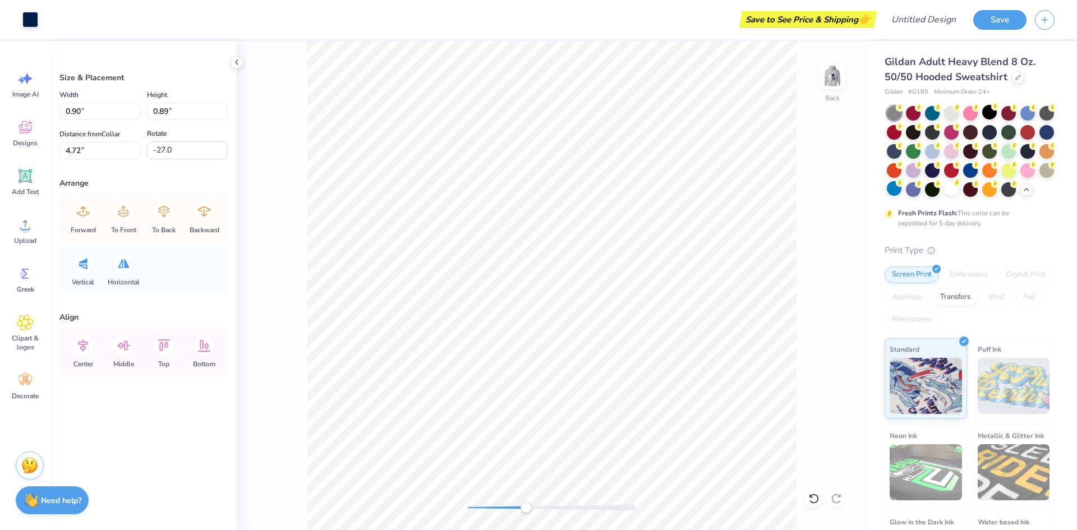
click at [824, 318] on div "Back" at bounding box center [552, 285] width 630 height 489
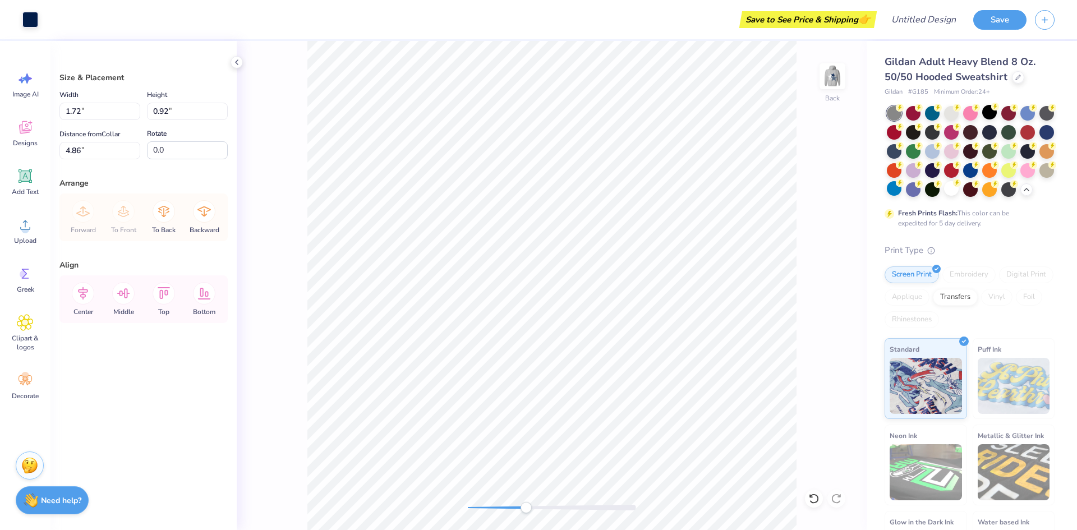
type input "1.35"
type input "0.72"
type input "5.06"
click at [803, 296] on div "Back" at bounding box center [552, 285] width 630 height 489
click at [801, 296] on div "Back" at bounding box center [552, 285] width 630 height 489
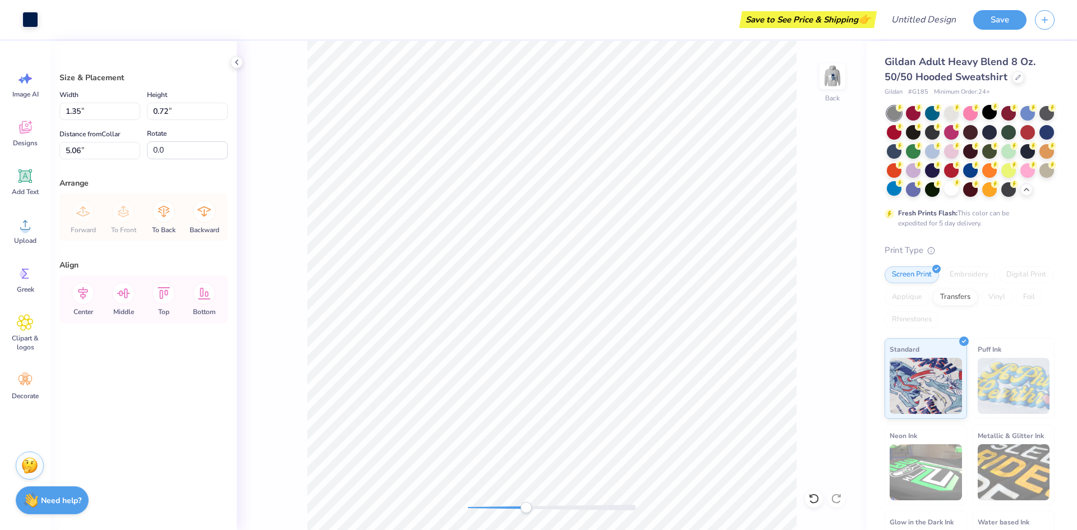
click at [801, 296] on div "Back" at bounding box center [552, 285] width 630 height 489
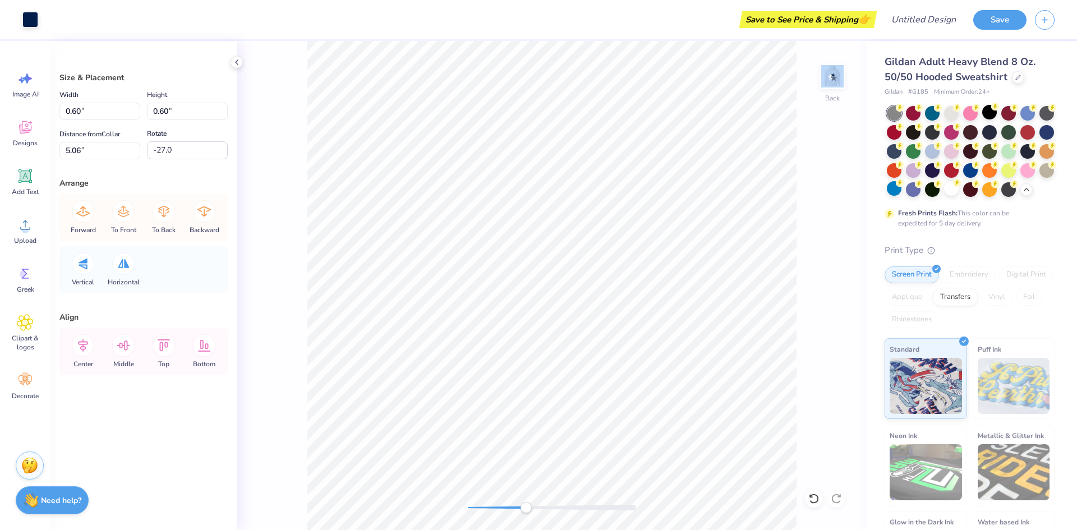
type input "0.60"
type input "5.06"
type input "-27.0"
click at [654, 345] on li "Duplicate" at bounding box center [664, 341] width 88 height 22
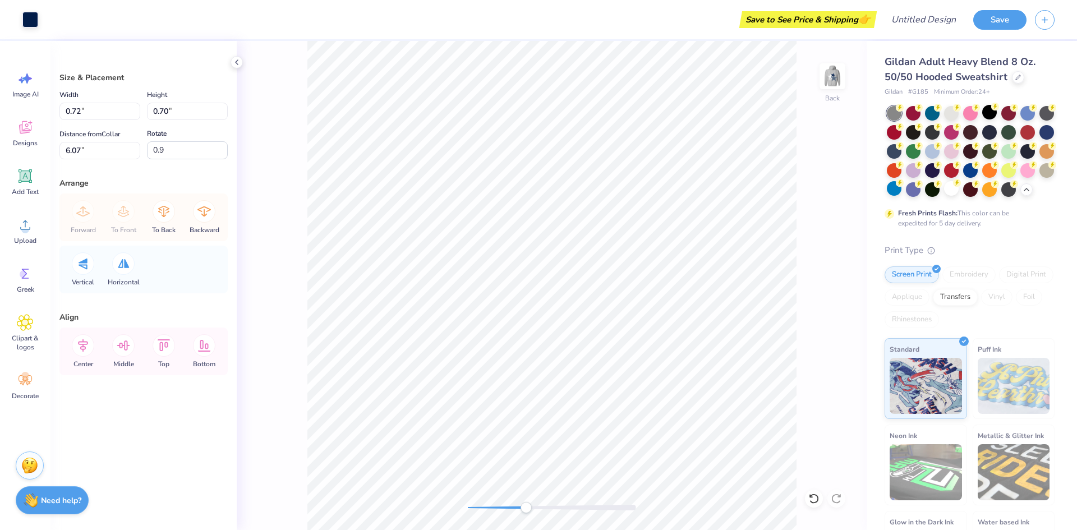
type input "5.07"
type input "4.85"
click at [816, 271] on div "Back" at bounding box center [552, 285] width 630 height 489
click at [835, 269] on div "Back" at bounding box center [552, 285] width 630 height 489
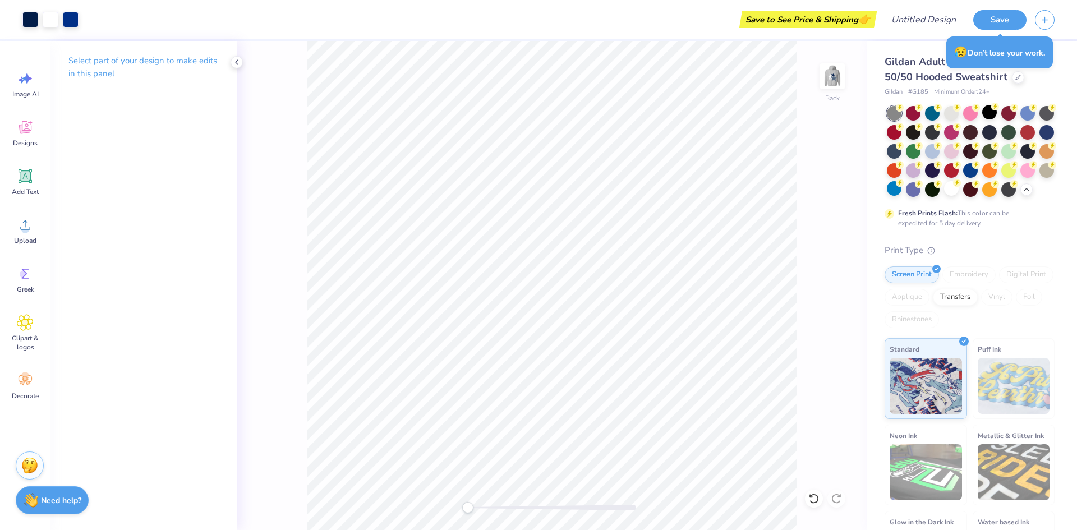
click at [408, 516] on div "Back" at bounding box center [552, 285] width 630 height 489
drag, startPoint x: 546, startPoint y: 505, endPoint x: 561, endPoint y: 507, distance: 15.2
click at [561, 507] on div at bounding box center [552, 508] width 168 height 6
click at [292, 530] on html "Art colors Save to See Price & Shipping 👉 Design Title Save Image AI Designs Ad…" at bounding box center [538, 265] width 1077 height 530
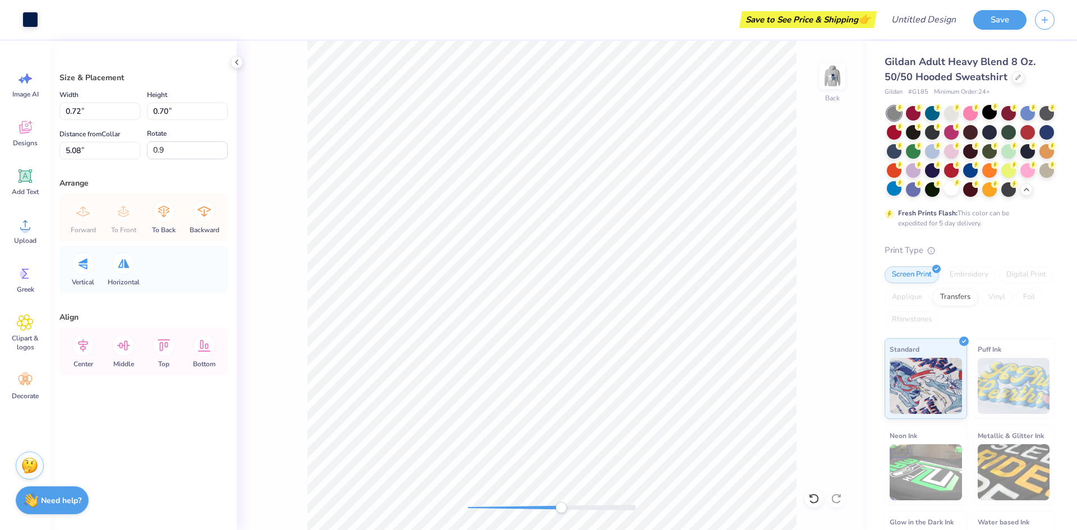
click at [860, 297] on div "Back" at bounding box center [552, 285] width 630 height 489
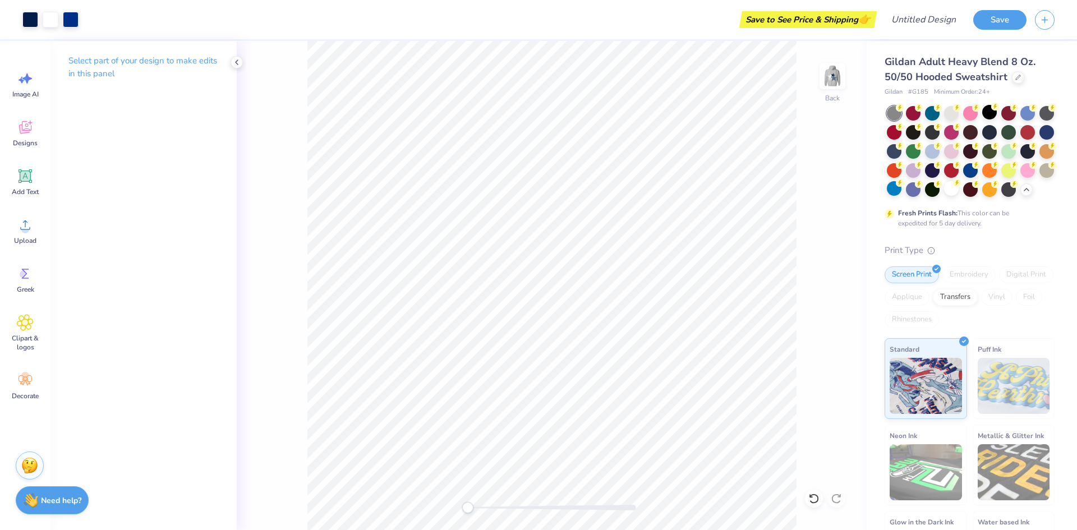
click at [367, 517] on div "Back" at bounding box center [552, 285] width 630 height 489
click at [897, 241] on div "Gildan Adult Heavy Blend 8 Oz. 50/50 Hooded Sweatshirt Gildan # G185 Minimum Or…" at bounding box center [970, 322] width 170 height 537
click at [581, 507] on div at bounding box center [552, 508] width 168 height 6
click at [955, 192] on div at bounding box center [951, 188] width 15 height 15
click at [948, 113] on div at bounding box center [951, 112] width 15 height 15
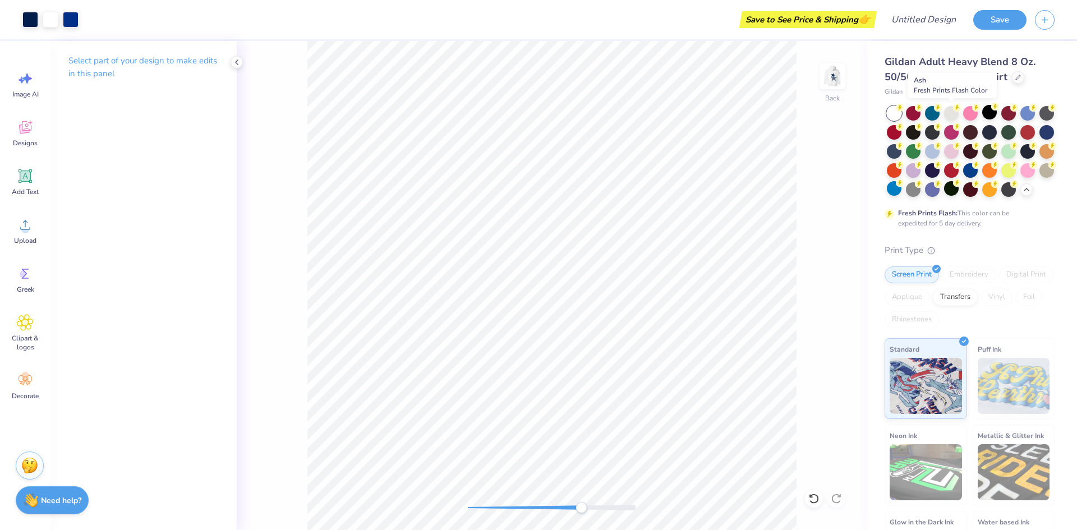
click at [1032, 241] on div "Gildan Adult Heavy Blend 8 Oz. 50/50 Hooded Sweatshirt Gildan # G185 Minimum Or…" at bounding box center [970, 322] width 170 height 537
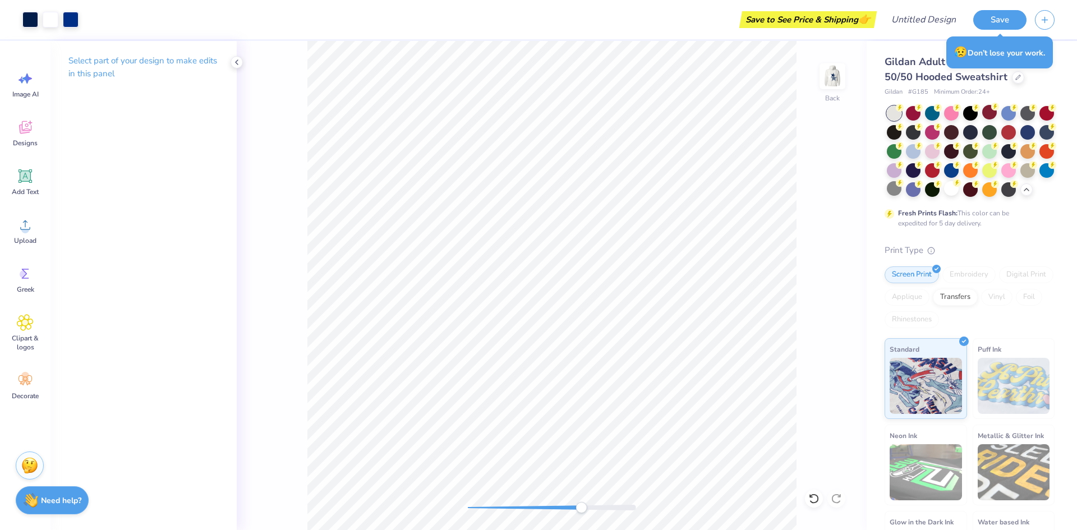
click at [893, 109] on div at bounding box center [894, 113] width 15 height 15
click at [472, 500] on div "Back" at bounding box center [552, 285] width 630 height 489
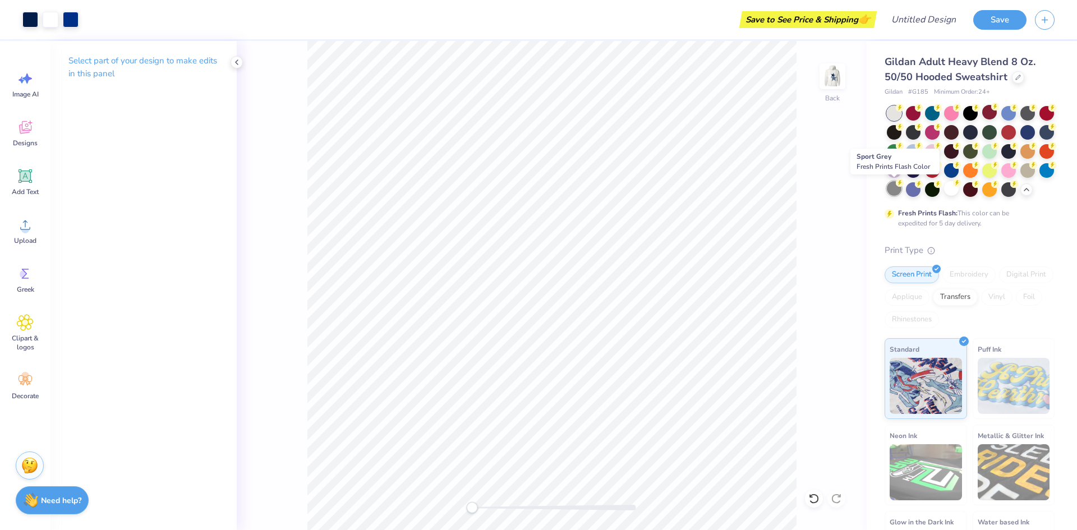
click at [896, 189] on div at bounding box center [894, 188] width 15 height 15
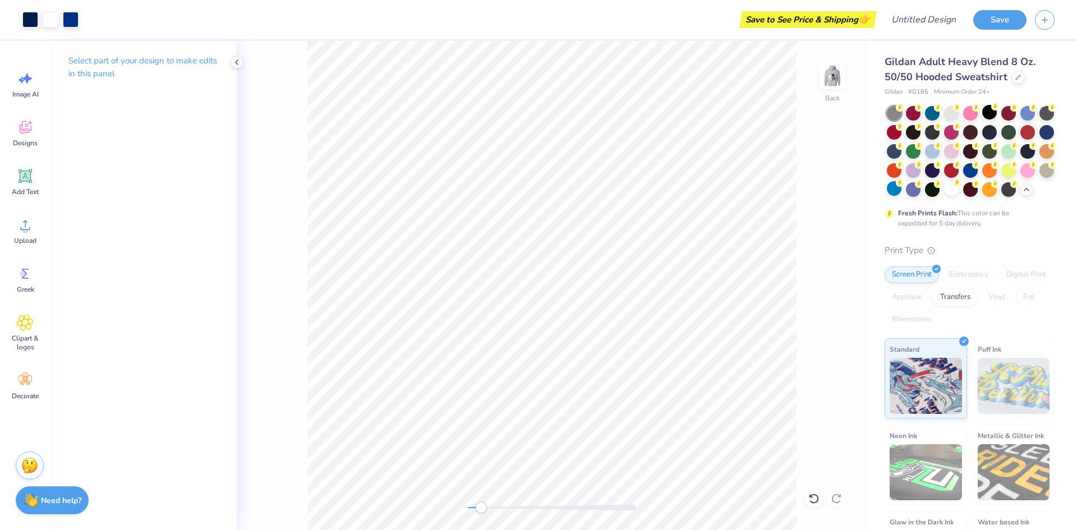
click at [544, 505] on div at bounding box center [552, 508] width 168 height 6
click at [949, 114] on div at bounding box center [951, 112] width 15 height 15
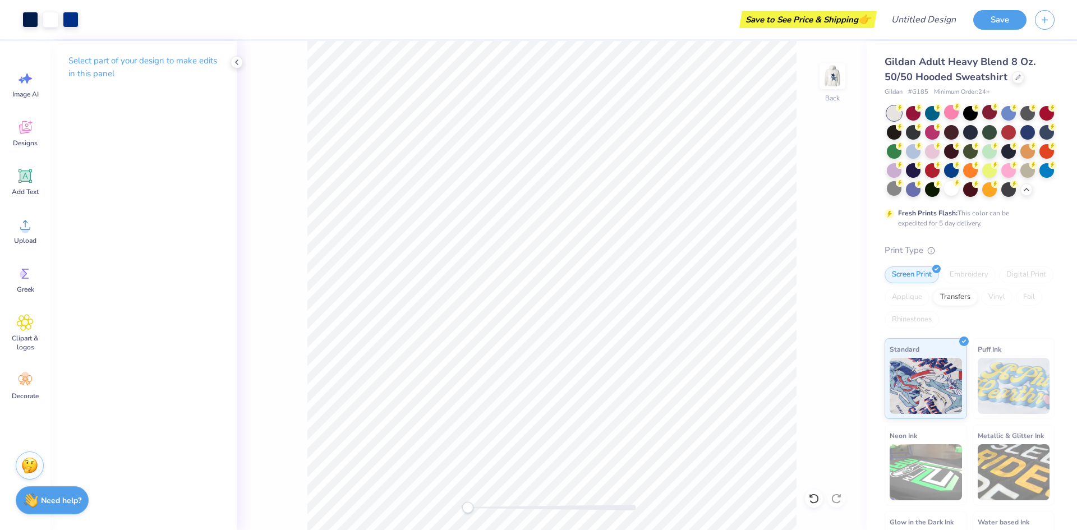
drag, startPoint x: 537, startPoint y: 504, endPoint x: 226, endPoint y: 528, distance: 312.8
click at [226, 528] on div "Art colors Save to See Price & Shipping 👉 Design Title Save Image AI Designs Ad…" at bounding box center [538, 265] width 1077 height 530
click at [825, 72] on img at bounding box center [832, 76] width 45 height 45
click at [974, 110] on div at bounding box center [970, 112] width 15 height 15
